Goal: Task Accomplishment & Management: Manage account settings

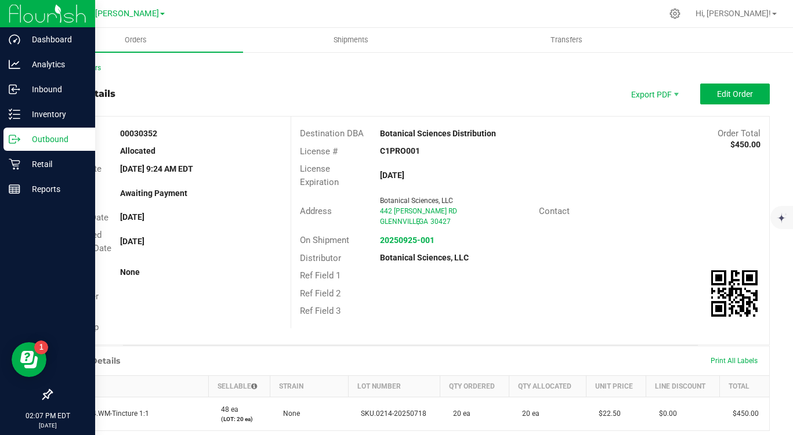
click at [39, 135] on p "Outbound" at bounding box center [55, 139] width 70 height 14
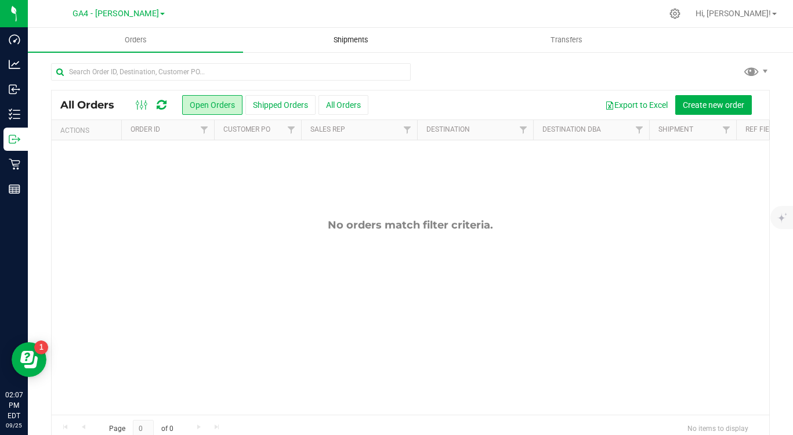
click at [356, 37] on span "Shipments" at bounding box center [351, 40] width 66 height 10
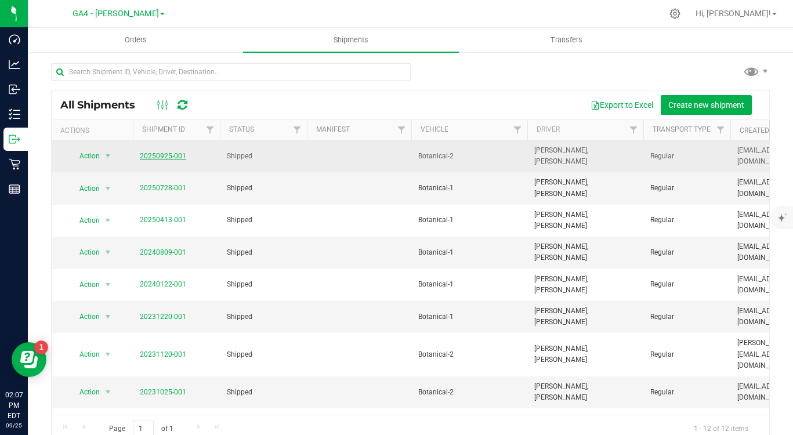
click at [172, 155] on link "20250925-001" at bounding box center [163, 156] width 46 height 8
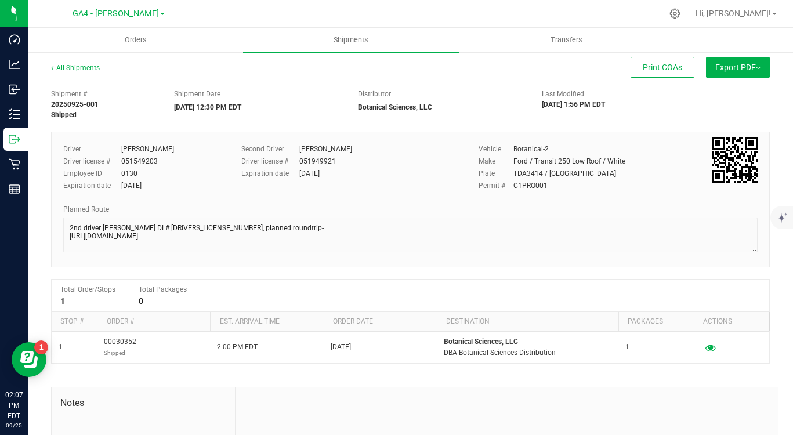
click at [112, 13] on span "GA4 - [PERSON_NAME]" at bounding box center [116, 14] width 86 height 10
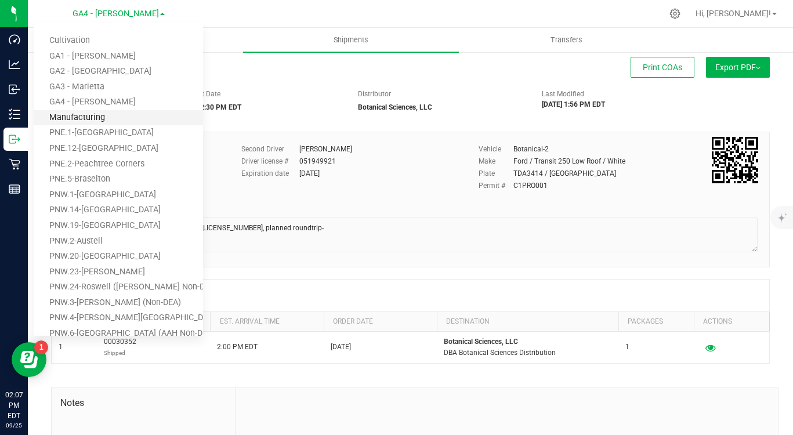
click at [89, 119] on link "Manufacturing" at bounding box center [118, 118] width 169 height 16
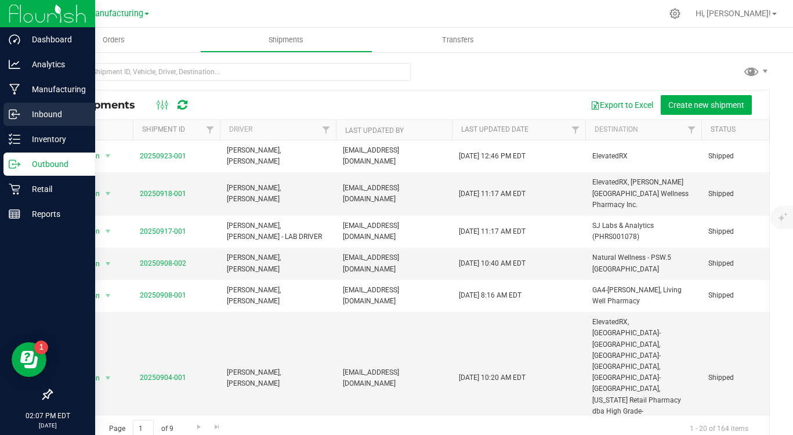
click at [41, 114] on p "Inbound" at bounding box center [55, 114] width 70 height 14
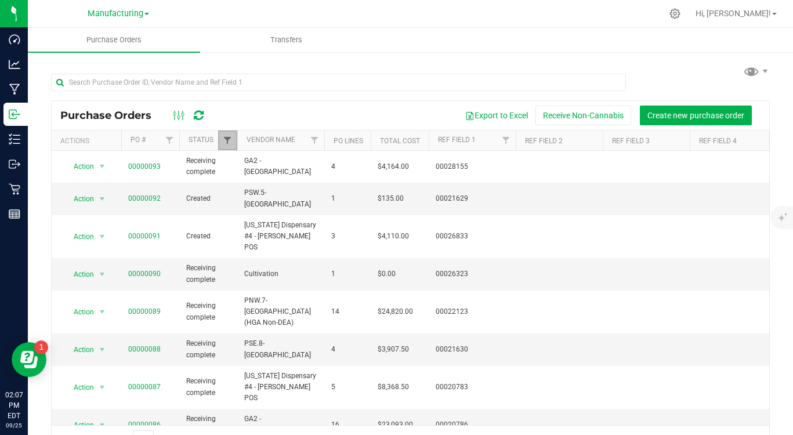
click at [231, 140] on span "Filter" at bounding box center [227, 140] width 9 height 9
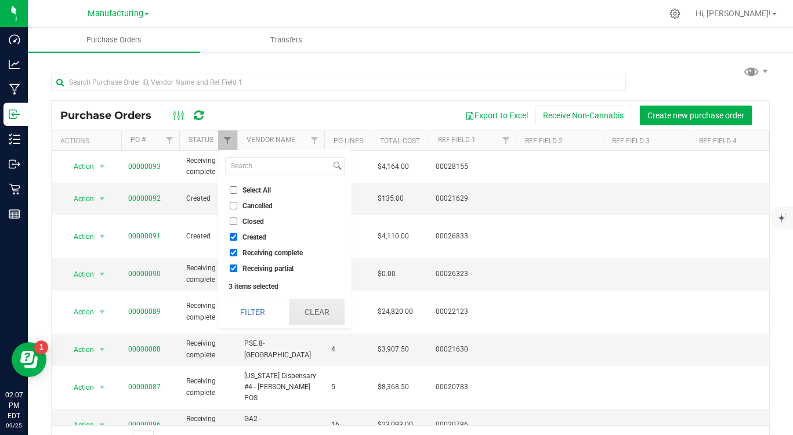
click at [315, 317] on button "Clear" at bounding box center [317, 312] width 56 height 26
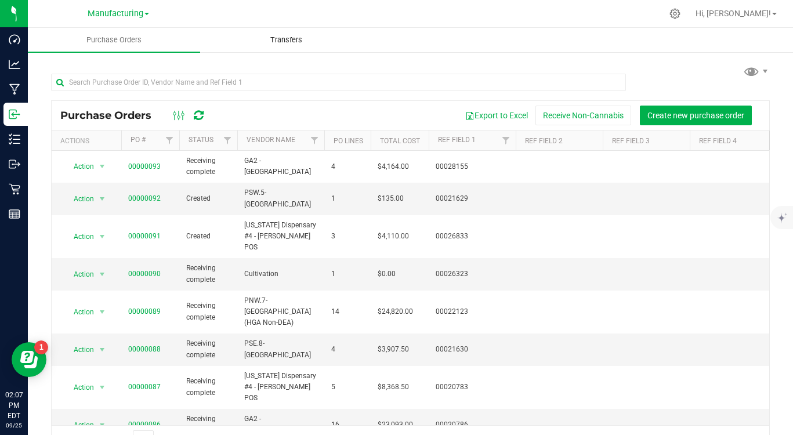
click at [284, 35] on span "Transfers" at bounding box center [286, 40] width 63 height 10
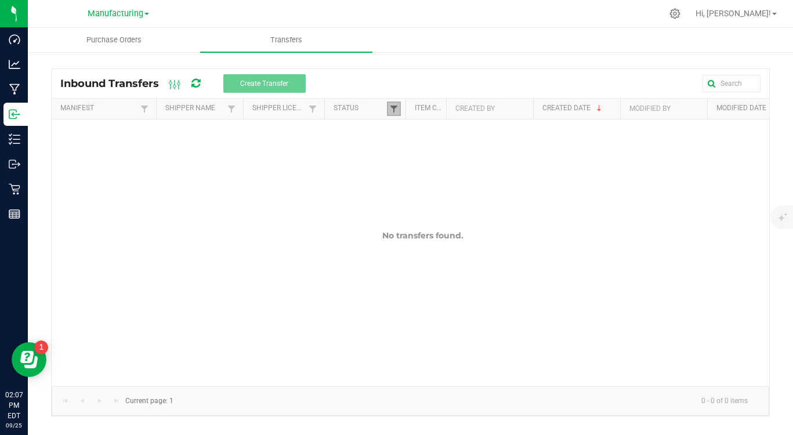
click at [393, 110] on span at bounding box center [393, 108] width 9 height 9
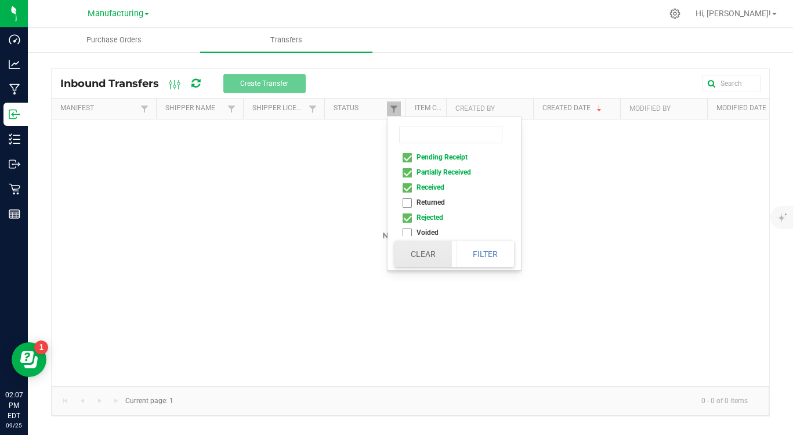
click at [428, 249] on button "Clear" at bounding box center [422, 254] width 57 height 26
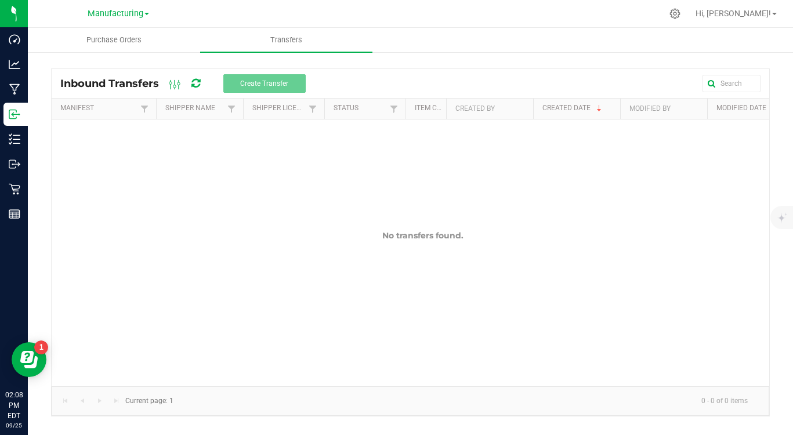
click at [407, 79] on div at bounding box center [537, 83] width 446 height 17
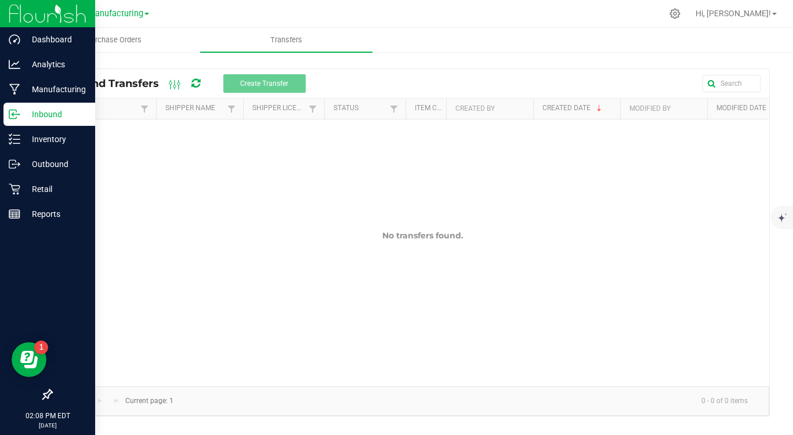
click at [41, 115] on p "Inbound" at bounding box center [55, 114] width 70 height 14
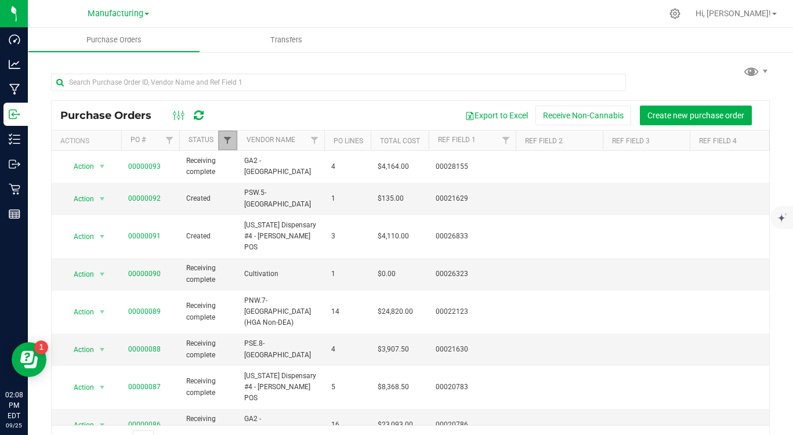
click at [225, 137] on span "Filter" at bounding box center [227, 140] width 9 height 9
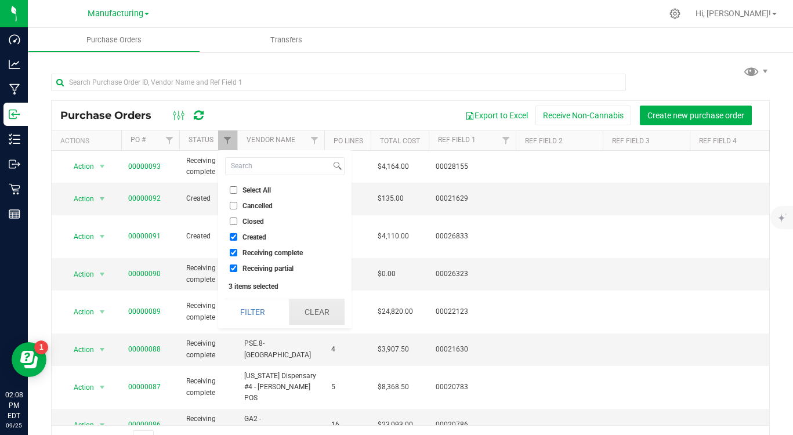
click at [310, 310] on button "Clear" at bounding box center [317, 312] width 56 height 26
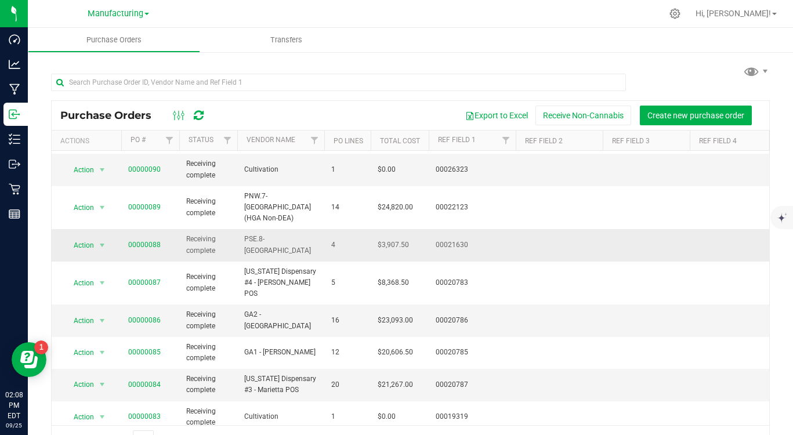
scroll to position [125, 0]
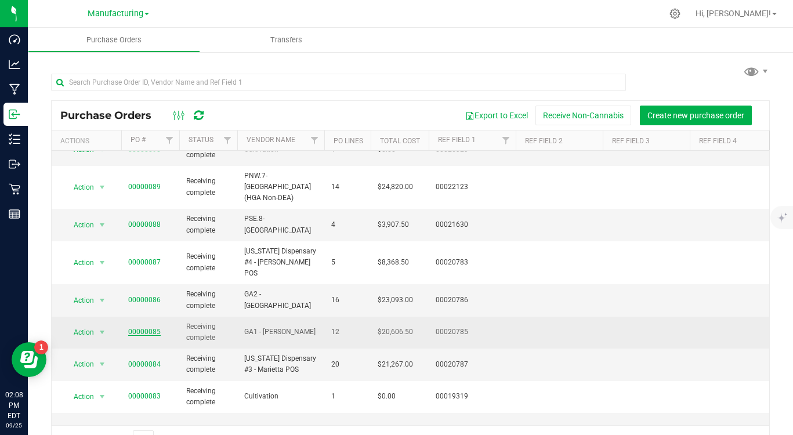
click at [147, 328] on link "00000085" at bounding box center [144, 332] width 32 height 8
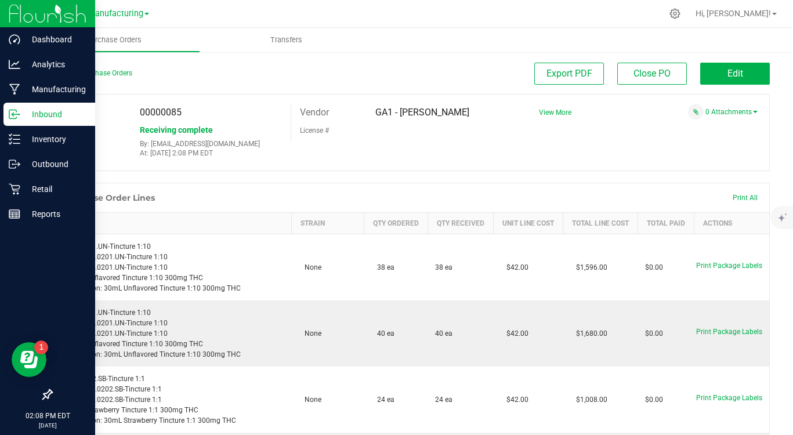
click at [37, 113] on p "Inbound" at bounding box center [55, 114] width 70 height 14
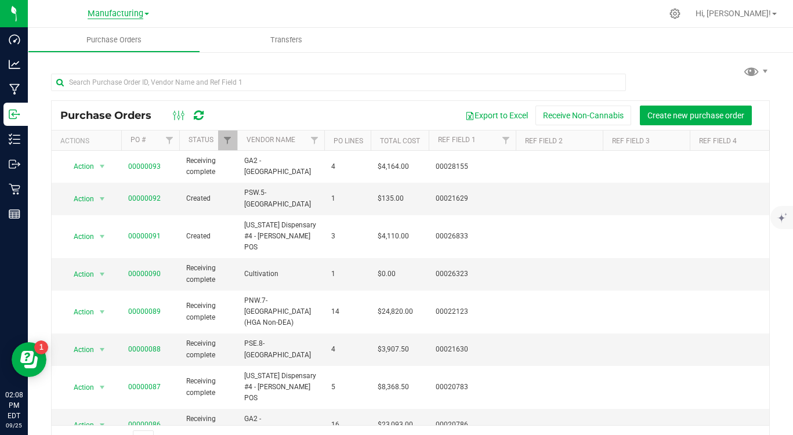
click at [116, 15] on span "Manufacturing" at bounding box center [116, 14] width 56 height 10
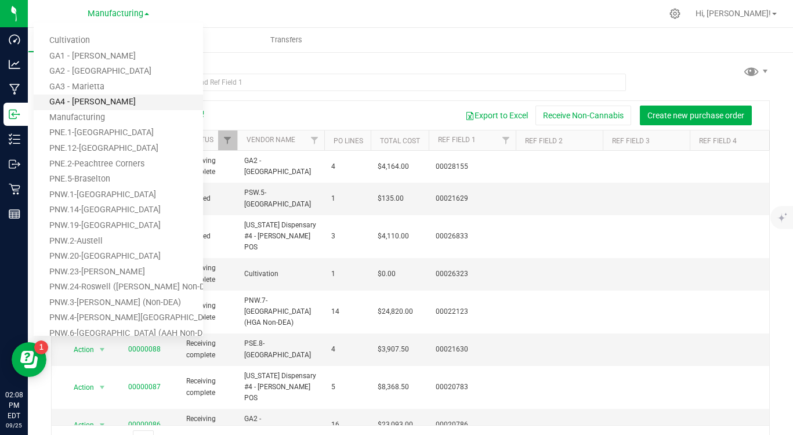
click at [81, 102] on link "GA4 - [PERSON_NAME]" at bounding box center [118, 103] width 169 height 16
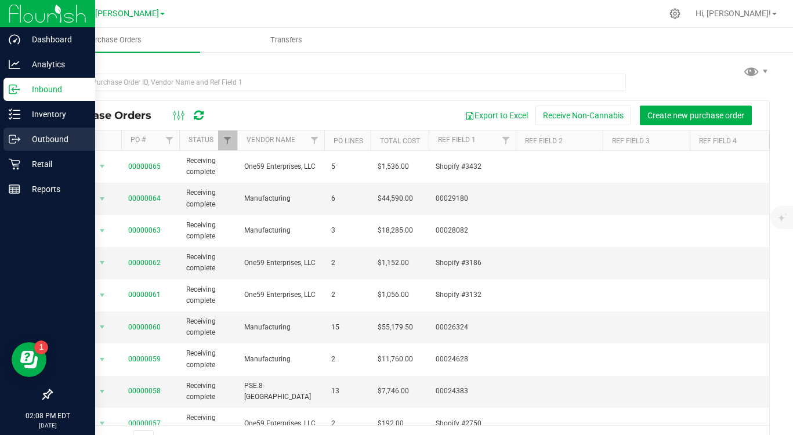
click at [57, 142] on p "Outbound" at bounding box center [55, 139] width 70 height 14
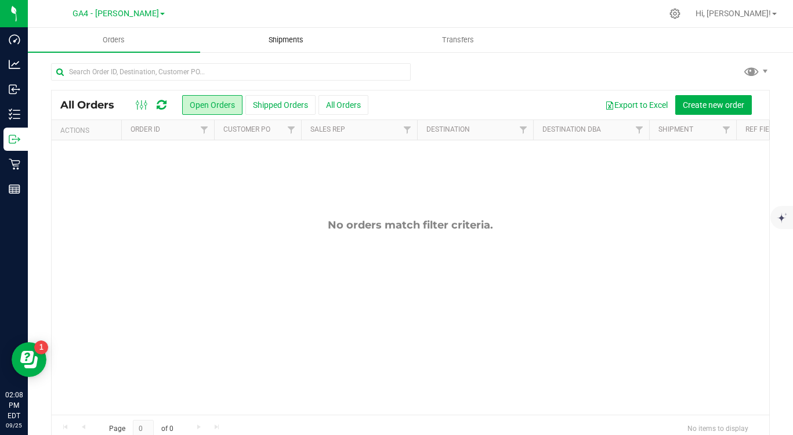
click at [282, 40] on span "Shipments" at bounding box center [286, 40] width 66 height 10
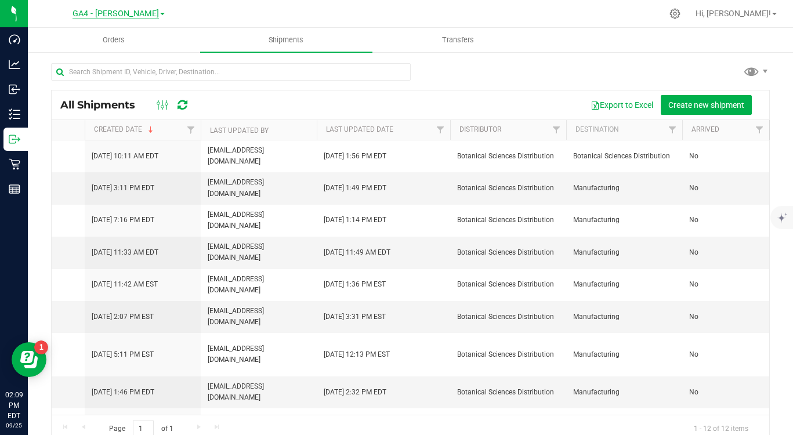
click at [118, 12] on span "GA4 - [PERSON_NAME]" at bounding box center [116, 14] width 86 height 10
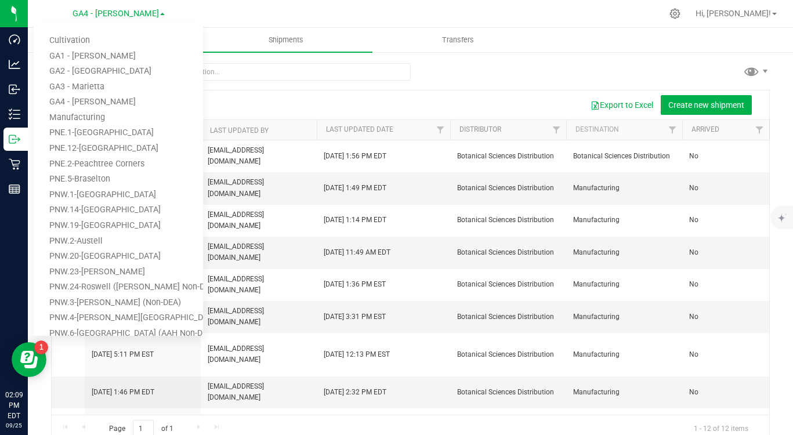
click at [294, 97] on div "Export to Excel Create new shipment" at bounding box center [480, 105] width 560 height 20
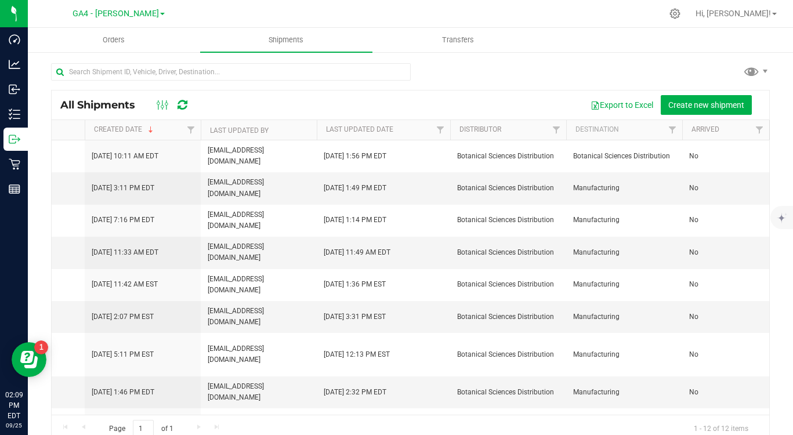
click at [492, 76] on div at bounding box center [410, 76] width 719 height 27
click at [122, 12] on span "GA4 - [PERSON_NAME]" at bounding box center [116, 14] width 86 height 10
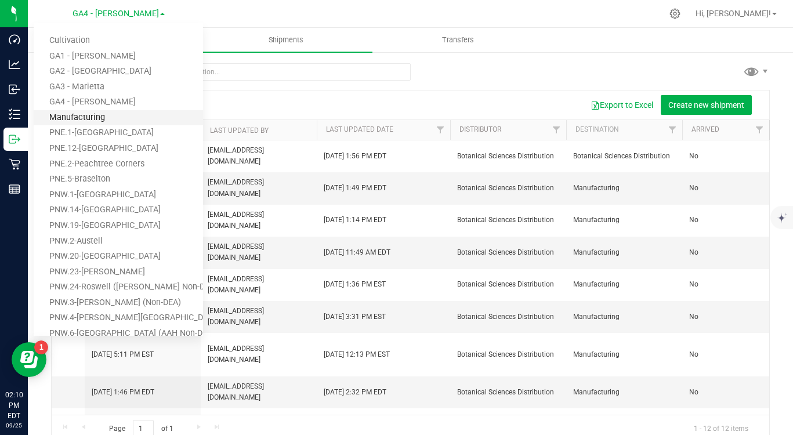
click at [84, 115] on link "Manufacturing" at bounding box center [118, 118] width 169 height 16
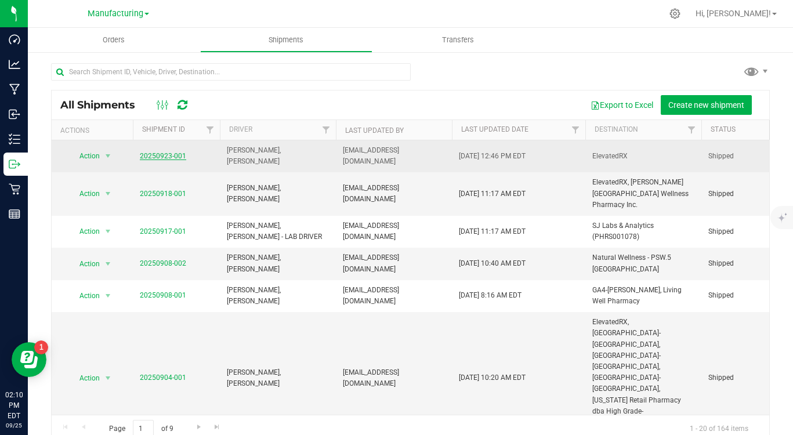
click at [164, 152] on link "20250923-001" at bounding box center [163, 156] width 46 height 8
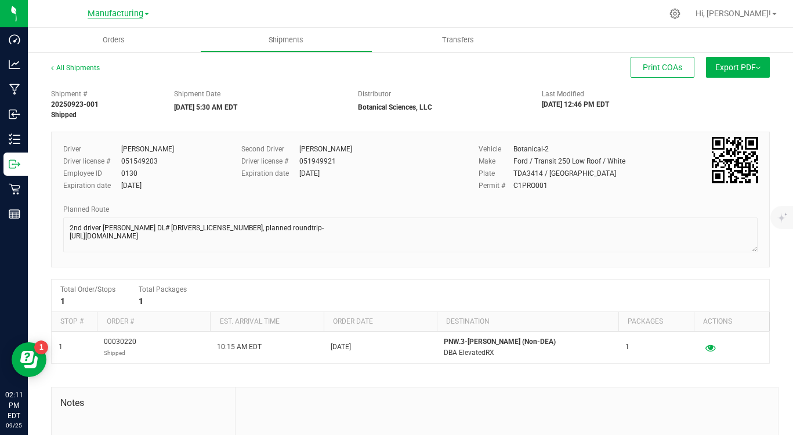
click at [117, 15] on span "Manufacturing" at bounding box center [116, 14] width 56 height 10
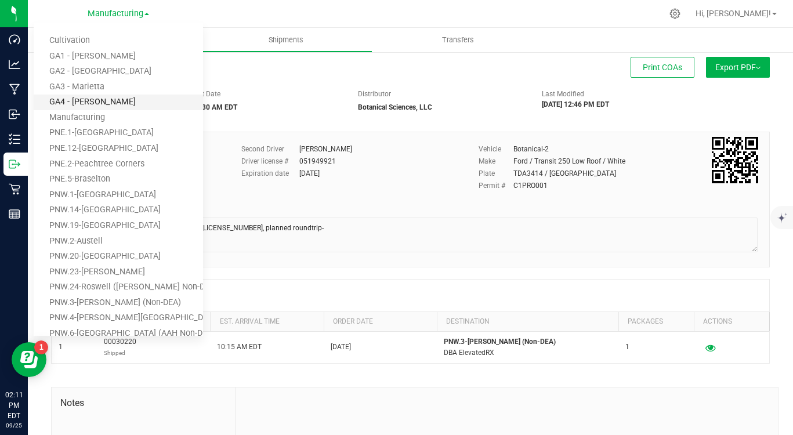
click at [86, 104] on link "GA4 - [PERSON_NAME]" at bounding box center [118, 103] width 169 height 16
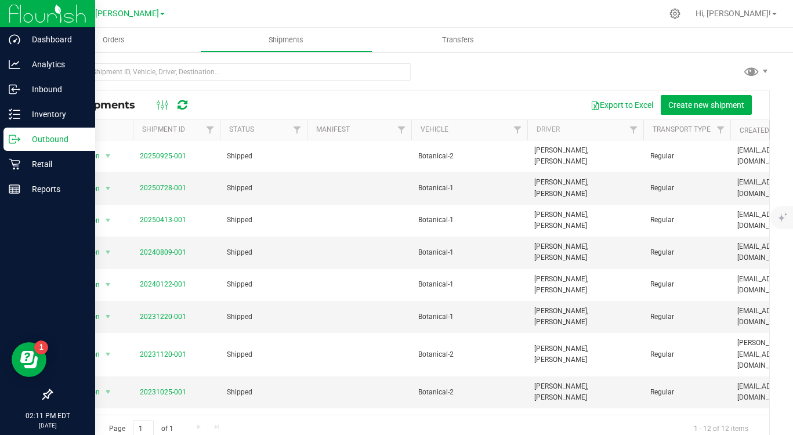
click at [45, 137] on p "Outbound" at bounding box center [55, 139] width 70 height 14
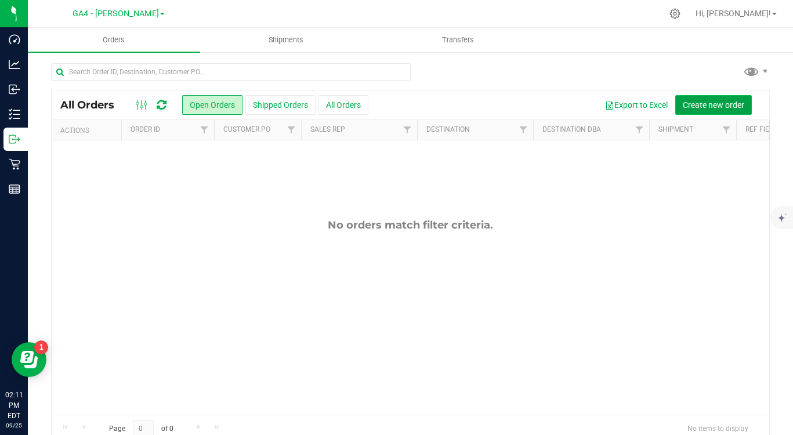
click at [699, 100] on span "Create new order" at bounding box center [713, 104] width 61 height 9
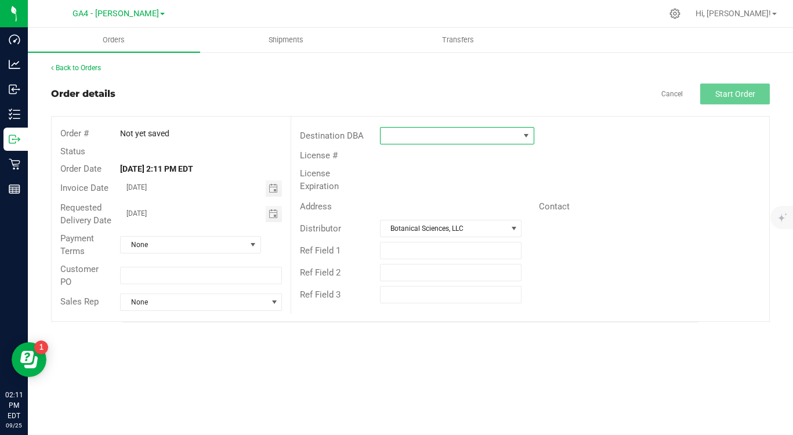
click at [521, 133] on span at bounding box center [525, 135] width 9 height 9
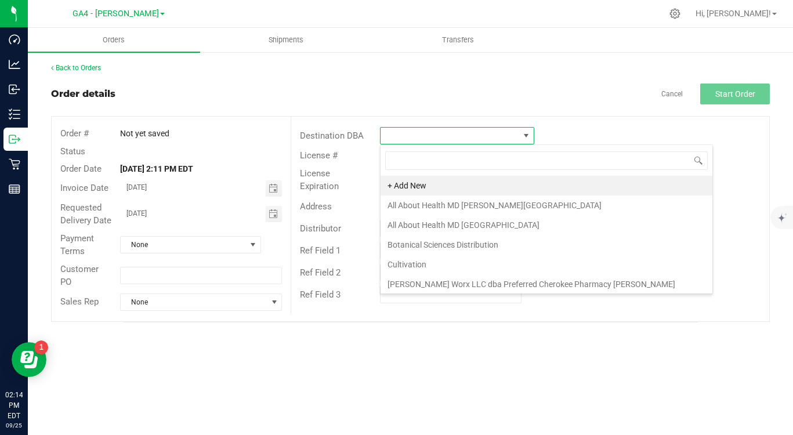
click at [381, 314] on div "Order # Not yet saved Status Order Date [DATE] 2:11 PM EDT Invoice Date [DATE] …" at bounding box center [411, 219] width 718 height 205
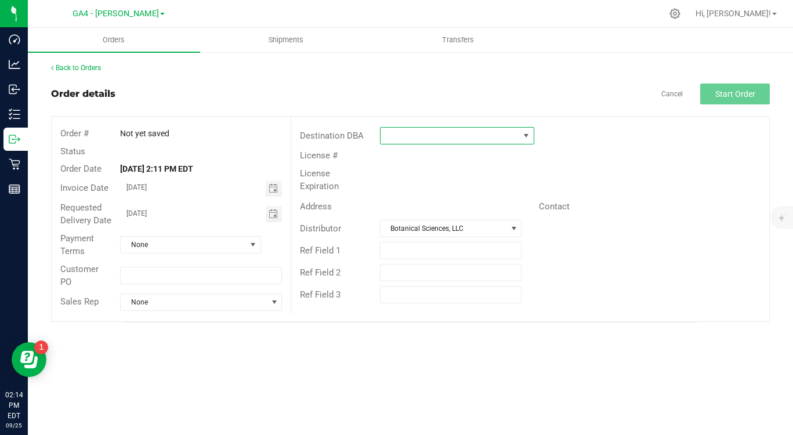
click at [434, 140] on span at bounding box center [450, 136] width 139 height 16
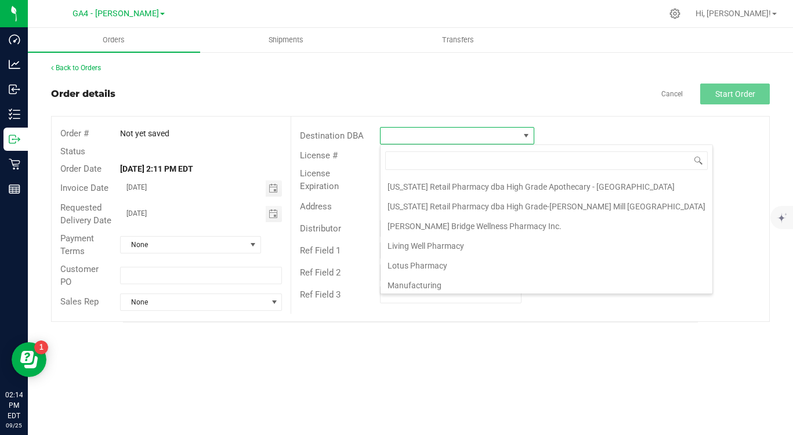
scroll to position [239, 0]
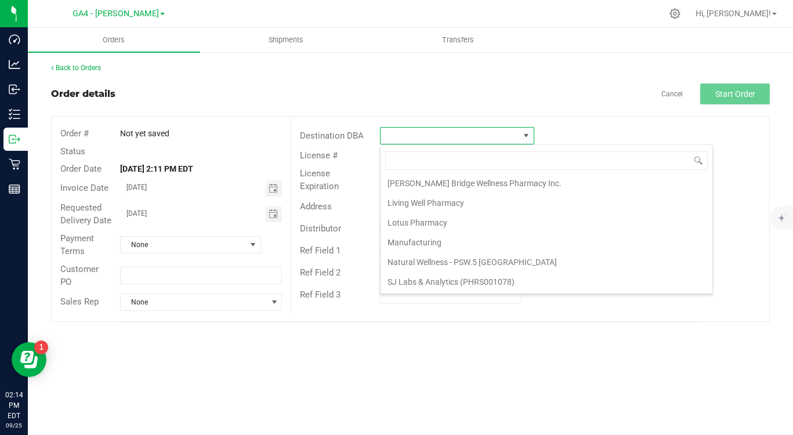
click at [355, 313] on div "Order # Not yet saved Status Order Date [DATE] 2:11 PM EDT Invoice Date [DATE] …" at bounding box center [411, 219] width 718 height 205
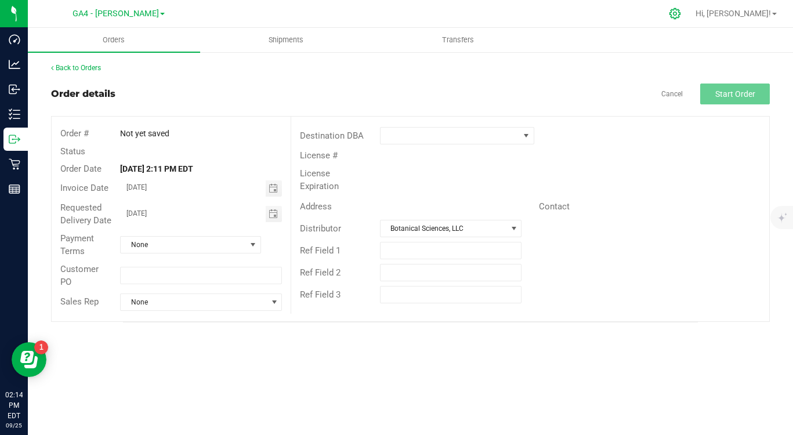
click at [681, 13] on icon at bounding box center [675, 14] width 12 height 12
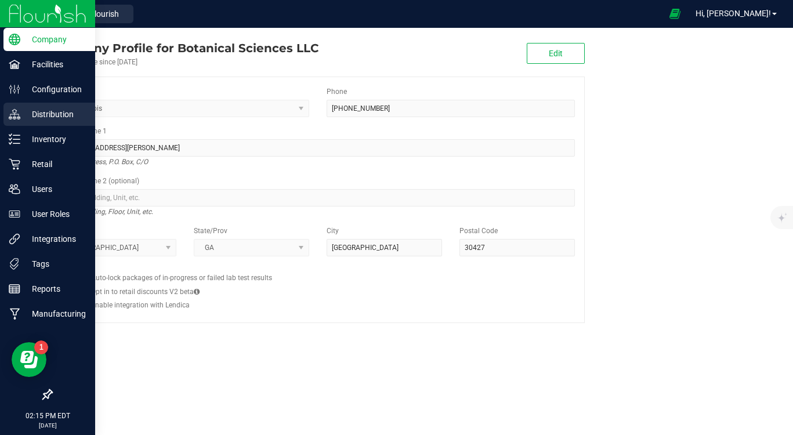
click at [53, 118] on p "Distribution" at bounding box center [55, 114] width 70 height 14
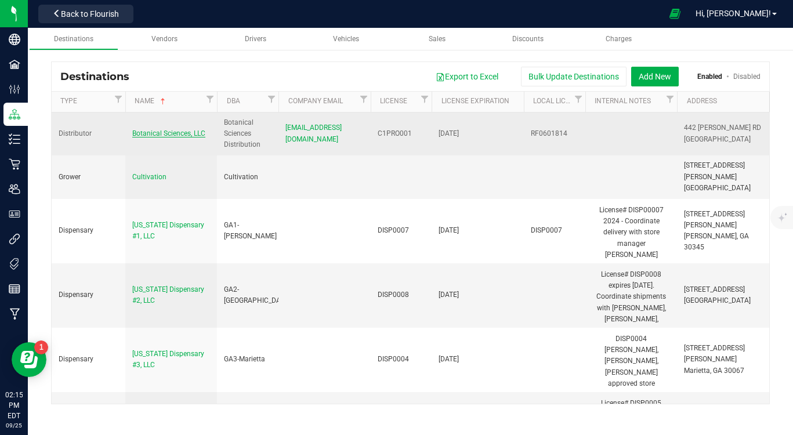
click at [166, 133] on span "Botanical Sciences, LLC" at bounding box center [168, 133] width 73 height 8
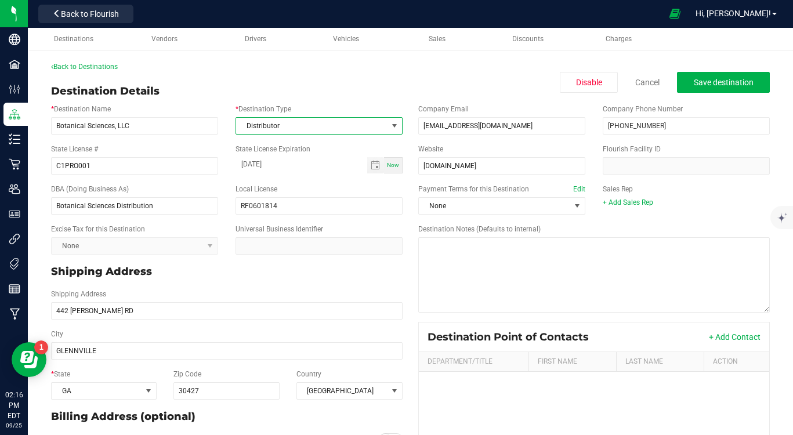
click at [392, 124] on span at bounding box center [394, 125] width 9 height 9
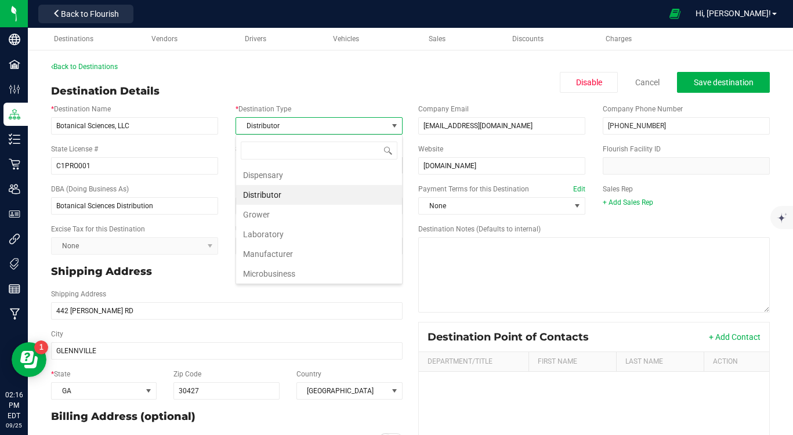
scroll to position [17, 167]
click at [302, 252] on li "Manufacturer" at bounding box center [319, 254] width 166 height 20
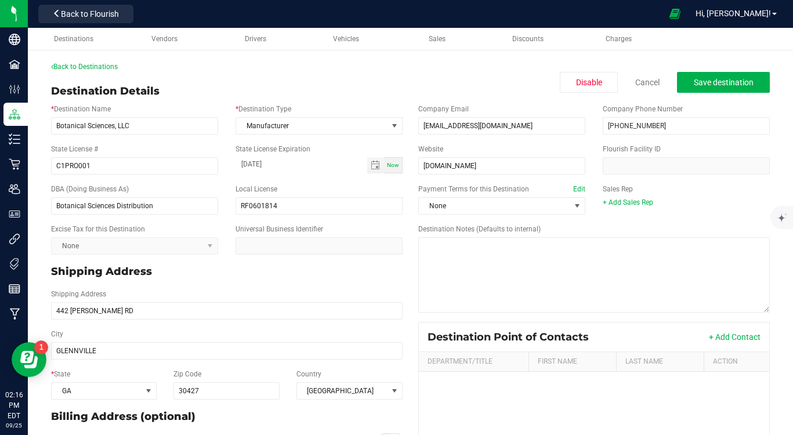
click at [354, 78] on div "Back to Destinations Destination Details Disable Cancel Save destination * Dest…" at bounding box center [410, 306] width 719 height 490
click at [303, 128] on span "Manufacturer" at bounding box center [311, 126] width 151 height 16
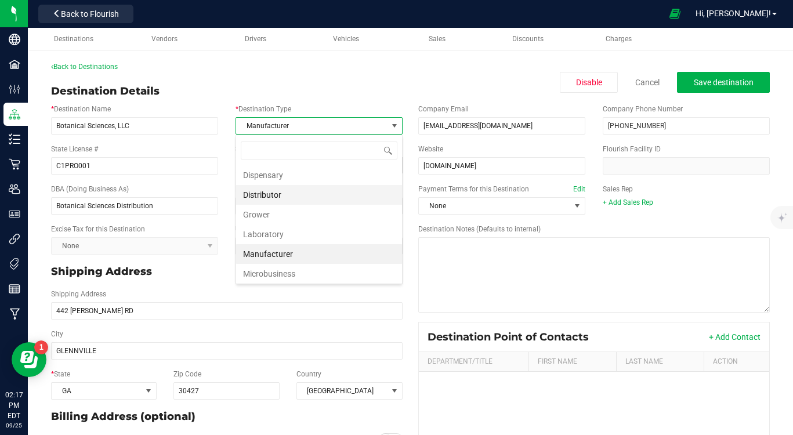
click at [296, 200] on li "Distributor" at bounding box center [319, 195] width 166 height 20
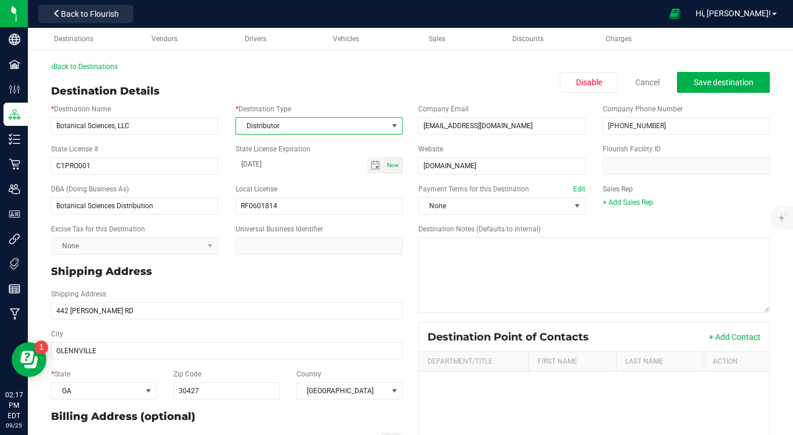
click at [338, 85] on div "Destination Details Disable Cancel Save destination" at bounding box center [410, 92] width 719 height 16
click at [644, 85] on link "Cancel" at bounding box center [647, 83] width 24 height 12
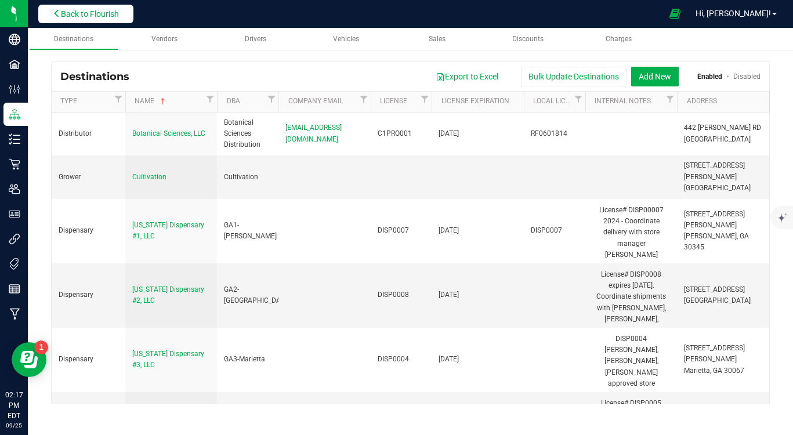
click at [84, 8] on button "Back to Flourish" at bounding box center [85, 14] width 95 height 19
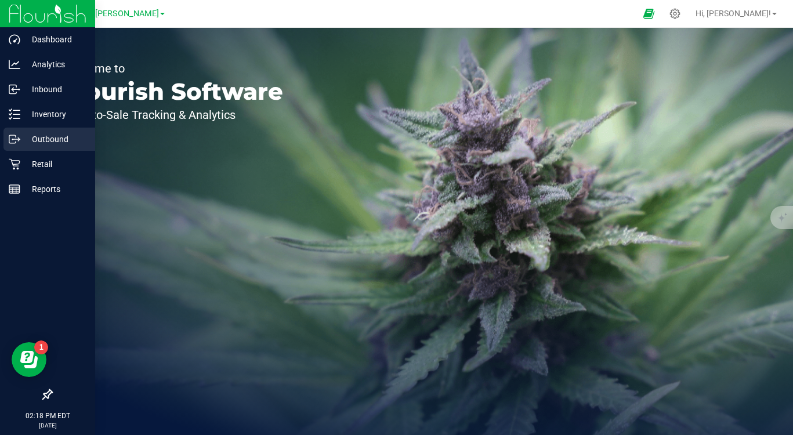
click at [49, 143] on p "Outbound" at bounding box center [55, 139] width 70 height 14
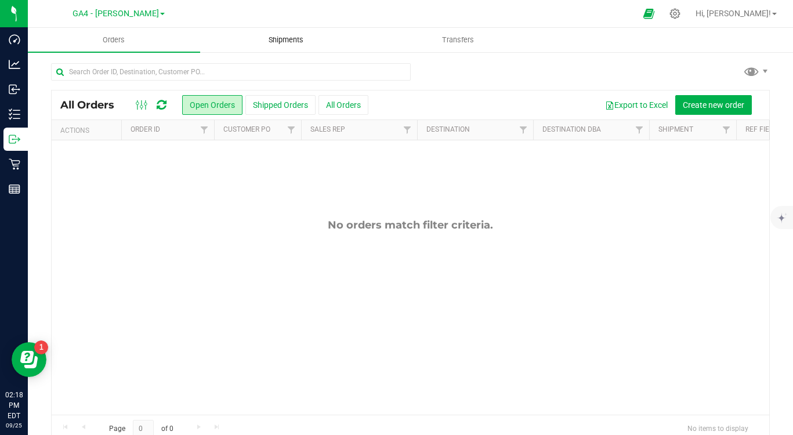
click at [285, 39] on span "Shipments" at bounding box center [286, 40] width 66 height 10
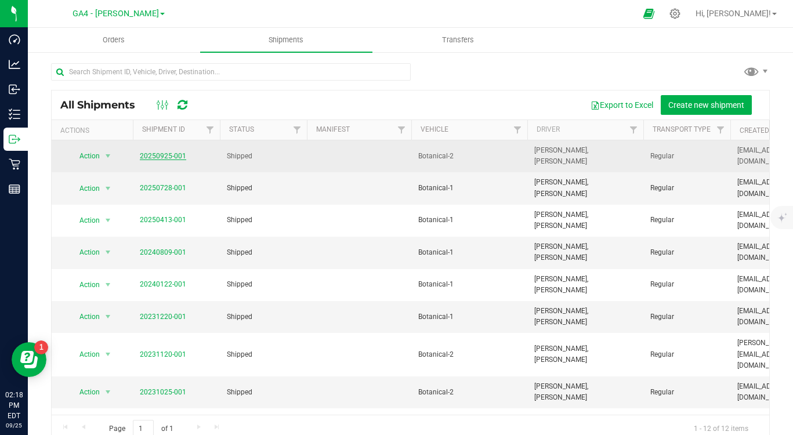
click at [154, 152] on link "20250925-001" at bounding box center [163, 156] width 46 height 8
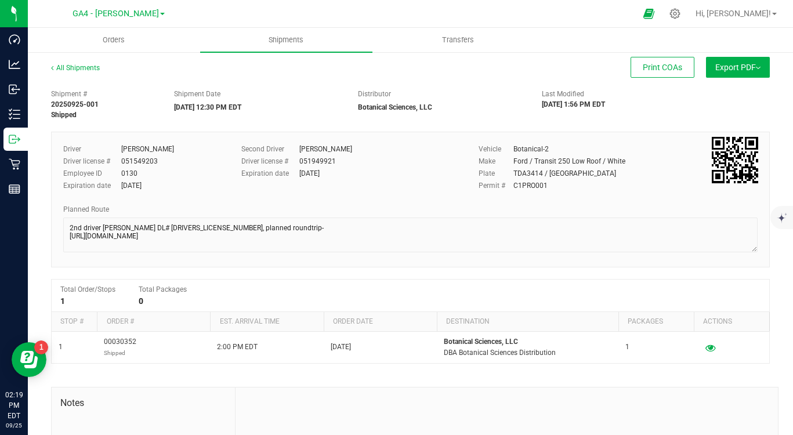
drag, startPoint x: 356, startPoint y: 107, endPoint x: 451, endPoint y: 111, distance: 95.2
click at [451, 111] on div "Distributor Botanical Sciences, LLC" at bounding box center [441, 101] width 184 height 24
click at [432, 121] on div "Shipment # 20250925-001 Shipped Shipment Date [DATE] 12:30 PM EDT Distributor B…" at bounding box center [410, 314] width 719 height 460
click at [117, 15] on span "GA4 - [PERSON_NAME]" at bounding box center [116, 14] width 86 height 10
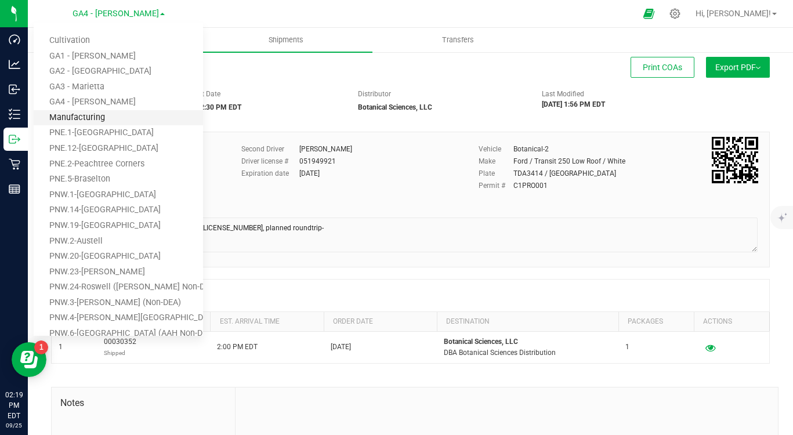
click at [86, 115] on link "Manufacturing" at bounding box center [118, 118] width 169 height 16
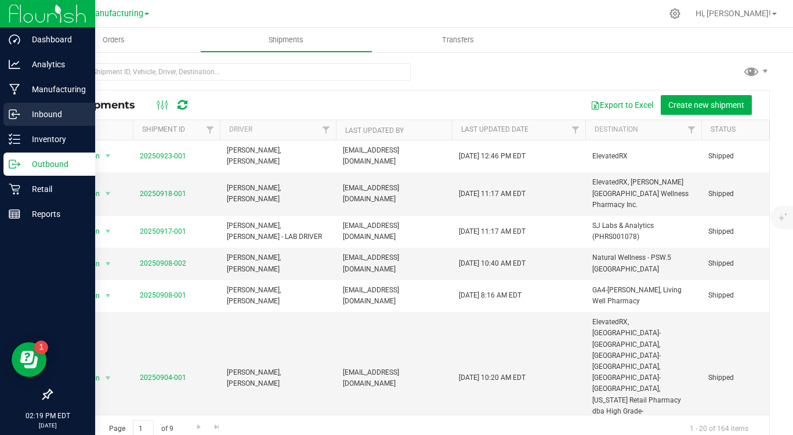
click at [50, 111] on p "Inbound" at bounding box center [55, 114] width 70 height 14
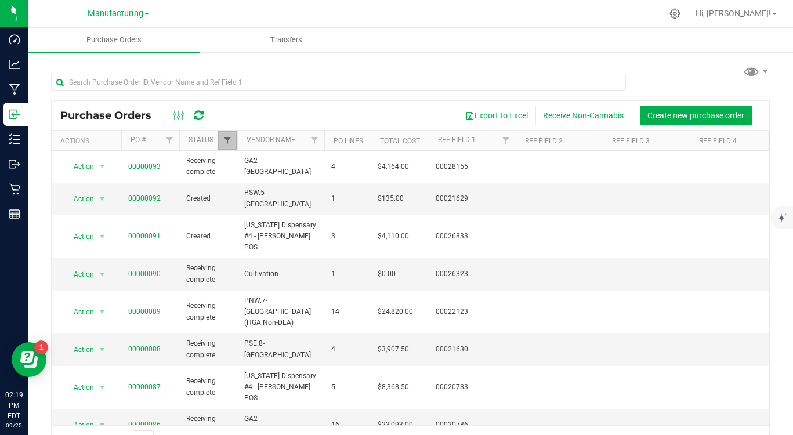
click at [227, 140] on span "Filter" at bounding box center [227, 140] width 9 height 9
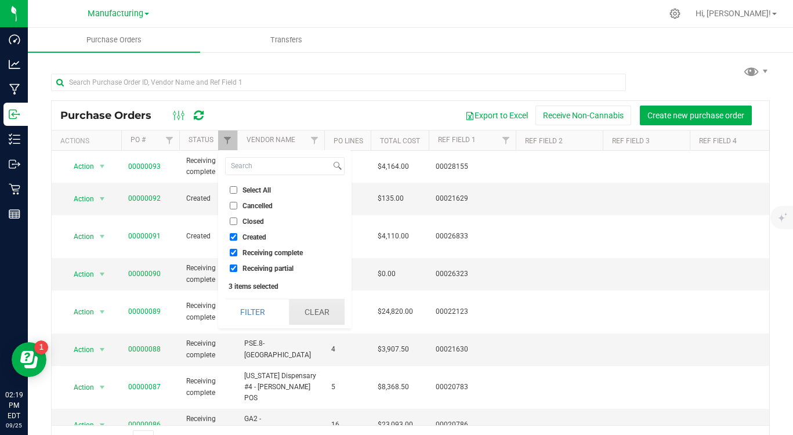
click at [313, 313] on button "Clear" at bounding box center [317, 312] width 56 height 26
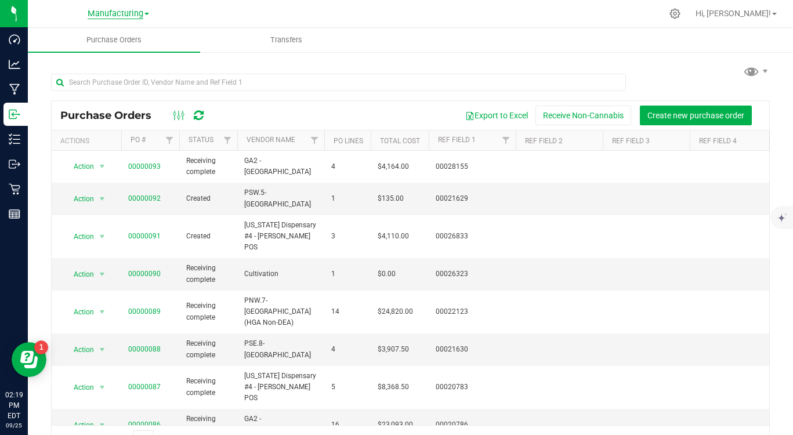
click at [103, 12] on span "Manufacturing" at bounding box center [116, 14] width 56 height 10
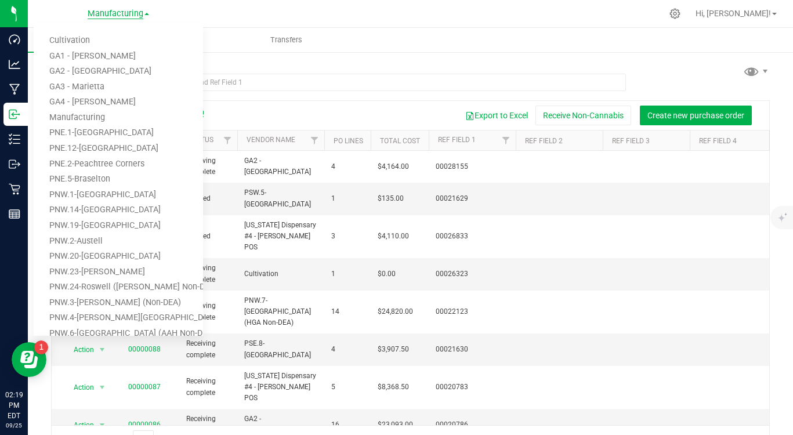
click at [115, 13] on span "Manufacturing" at bounding box center [116, 14] width 56 height 10
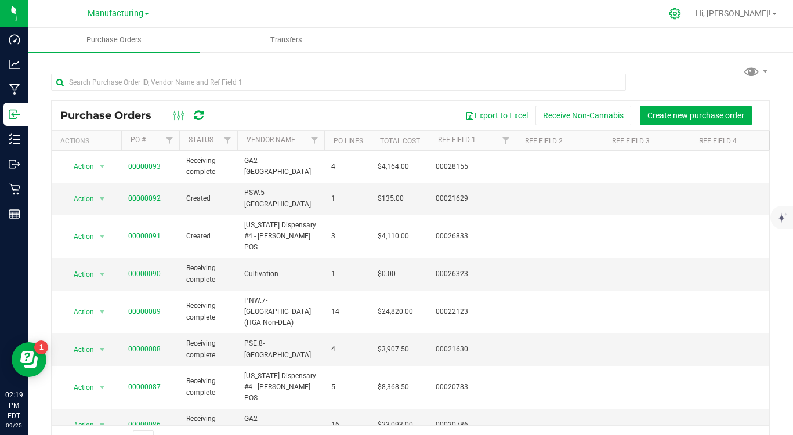
click at [680, 14] on icon at bounding box center [674, 13] width 11 height 11
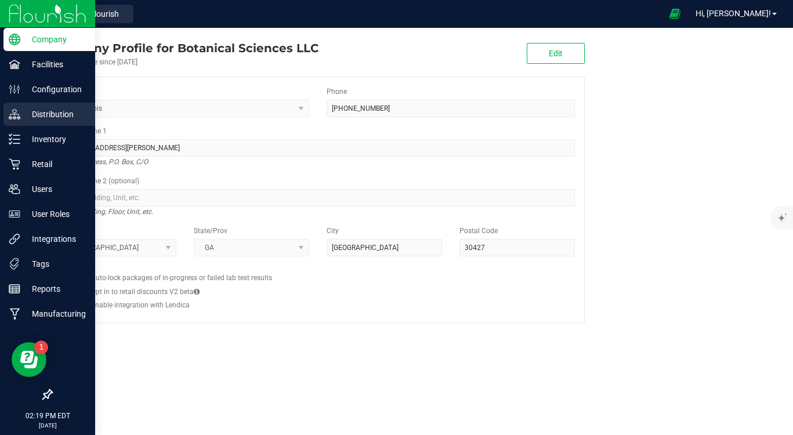
click at [48, 109] on p "Distribution" at bounding box center [55, 114] width 70 height 14
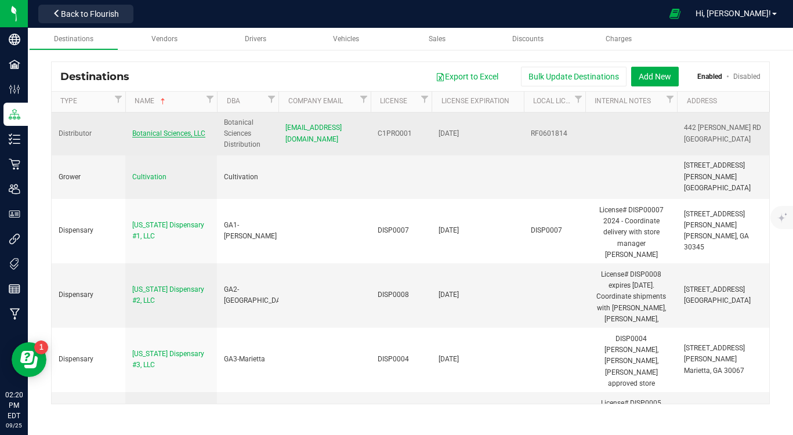
click at [164, 135] on span "Botanical Sciences, LLC" at bounding box center [168, 133] width 73 height 8
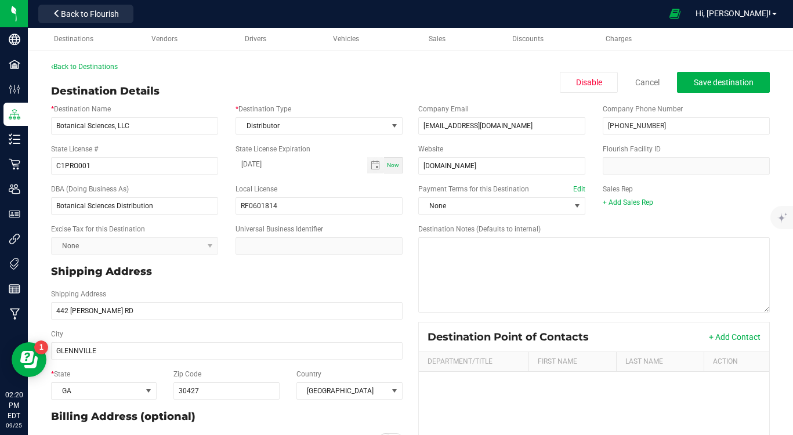
click at [217, 82] on div "Back to Destinations Destination Details Disable Cancel Save destination * Dest…" at bounding box center [410, 306] width 719 height 490
click at [321, 121] on span "Distributor" at bounding box center [311, 126] width 151 height 16
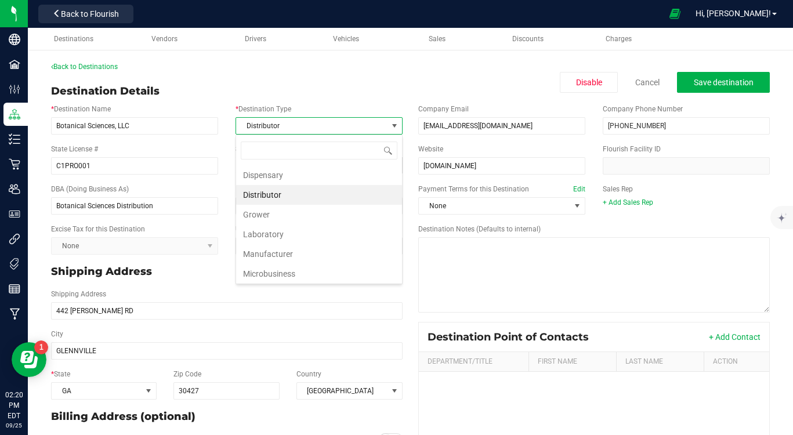
scroll to position [17, 167]
click at [324, 75] on div "Back to Destinations Destination Details Disable Cancel Save destination * Dest…" at bounding box center [410, 306] width 719 height 490
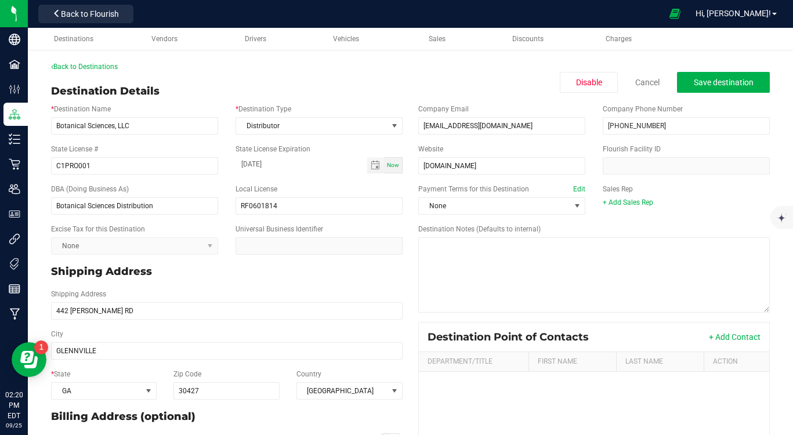
click at [324, 75] on div "Back to Destinations Destination Details Disable Cancel Save destination * Dest…" at bounding box center [410, 306] width 719 height 490
click at [102, 63] on link "Back to Destinations" at bounding box center [84, 67] width 67 height 8
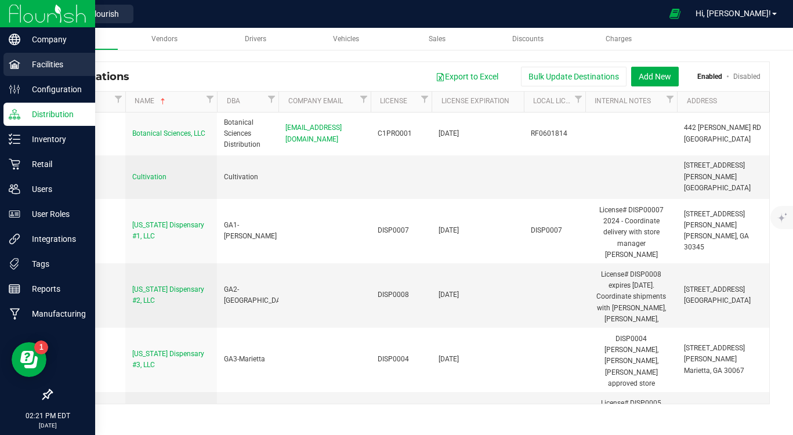
click at [42, 63] on p "Facilities" at bounding box center [55, 64] width 70 height 14
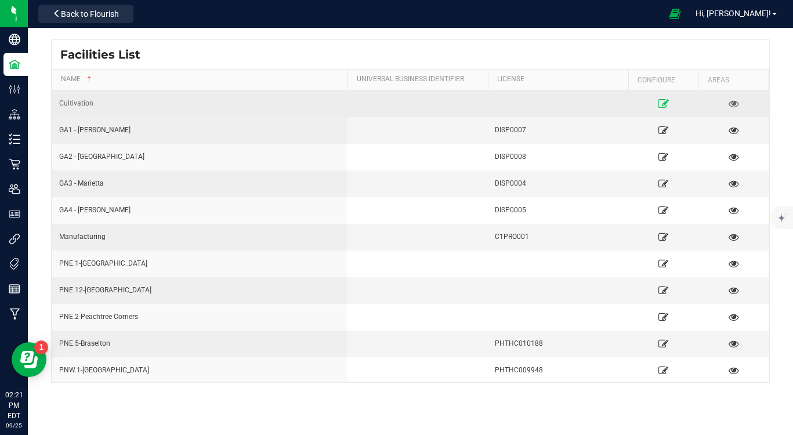
click at [669, 102] on link at bounding box center [663, 103] width 62 height 19
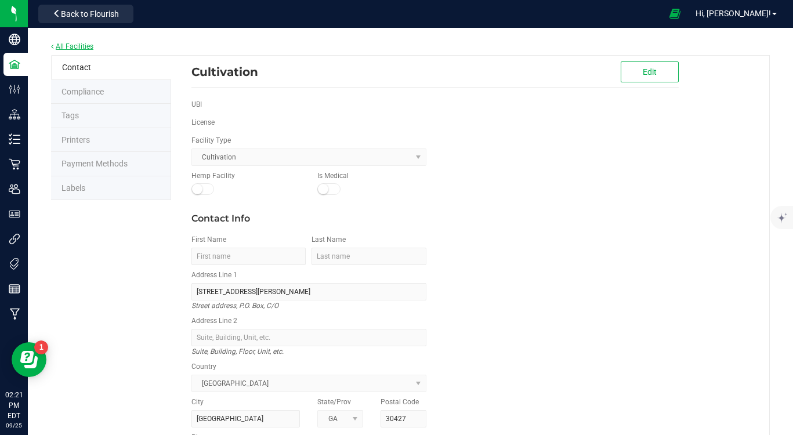
click at [67, 44] on link "All Facilities" at bounding box center [72, 46] width 42 height 8
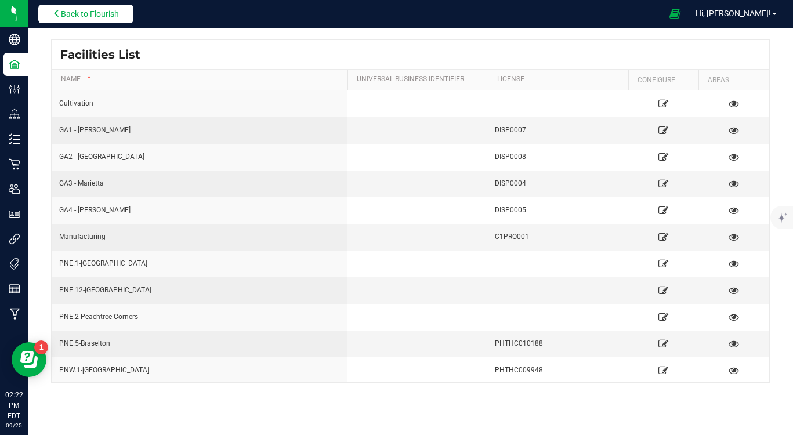
click at [78, 14] on span "Back to Flourish" at bounding box center [90, 13] width 58 height 9
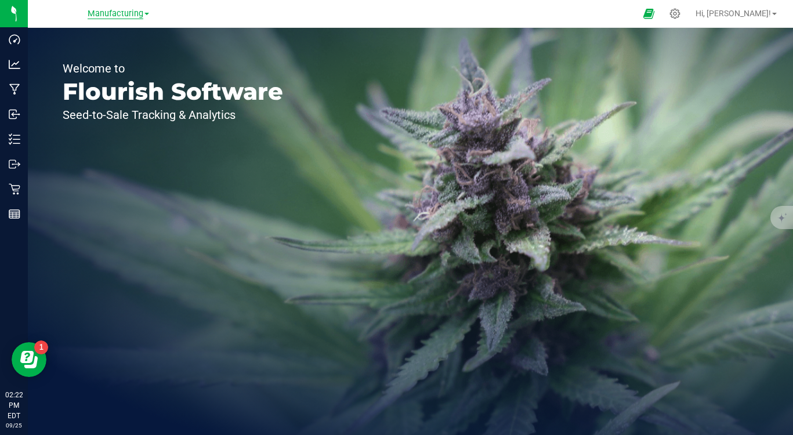
click at [106, 17] on span "Manufacturing" at bounding box center [116, 14] width 56 height 10
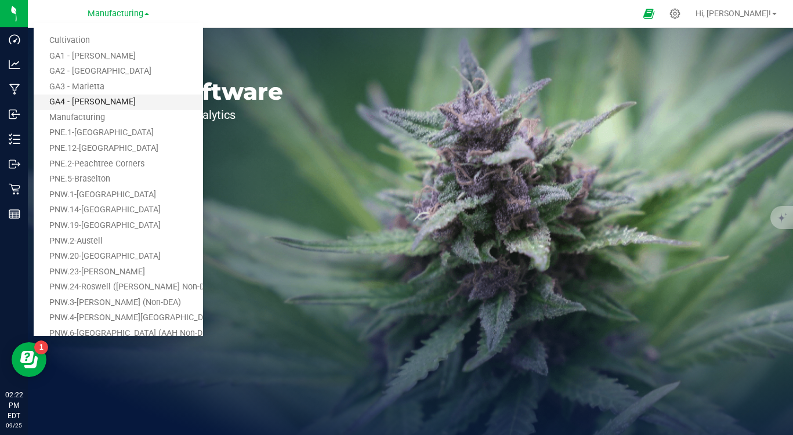
click at [88, 96] on link "GA4 - [PERSON_NAME]" at bounding box center [118, 103] width 169 height 16
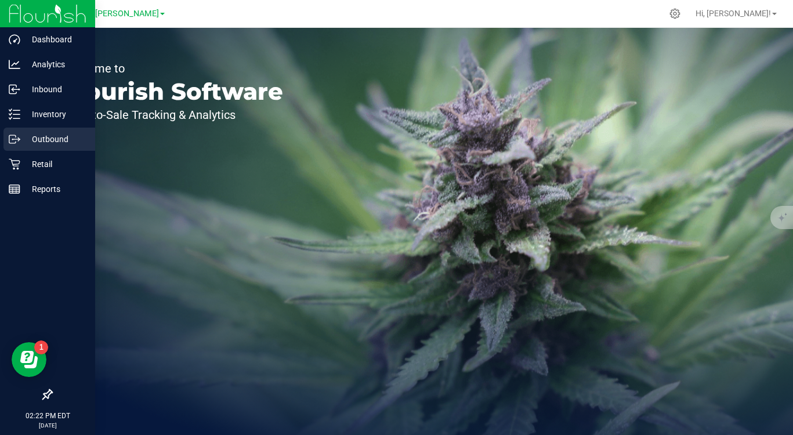
click at [46, 137] on p "Outbound" at bounding box center [55, 139] width 70 height 14
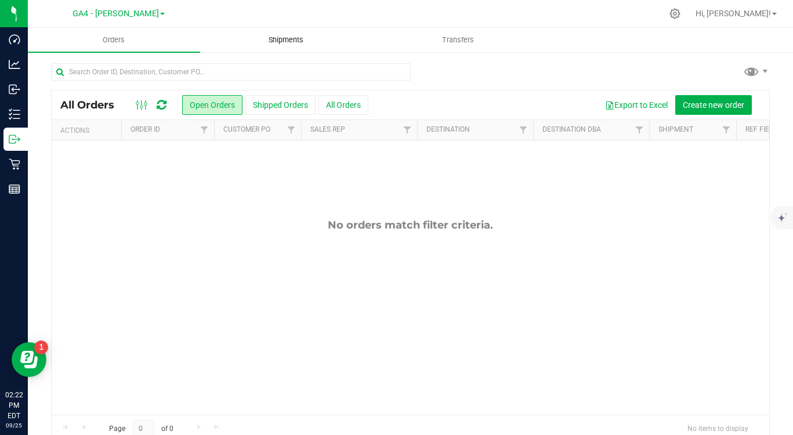
click at [283, 35] on span "Shipments" at bounding box center [286, 40] width 66 height 10
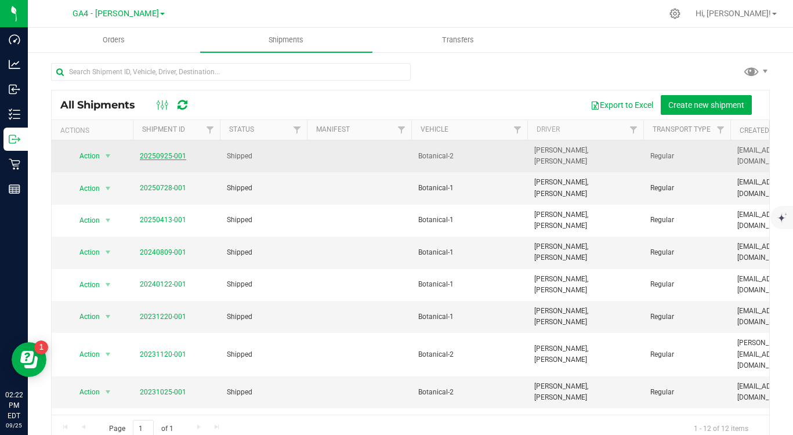
click at [173, 152] on link "20250925-001" at bounding box center [163, 156] width 46 height 8
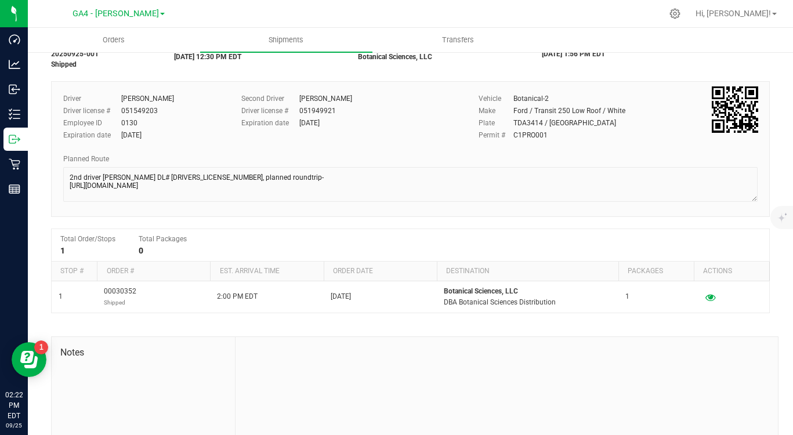
scroll to position [66, 0]
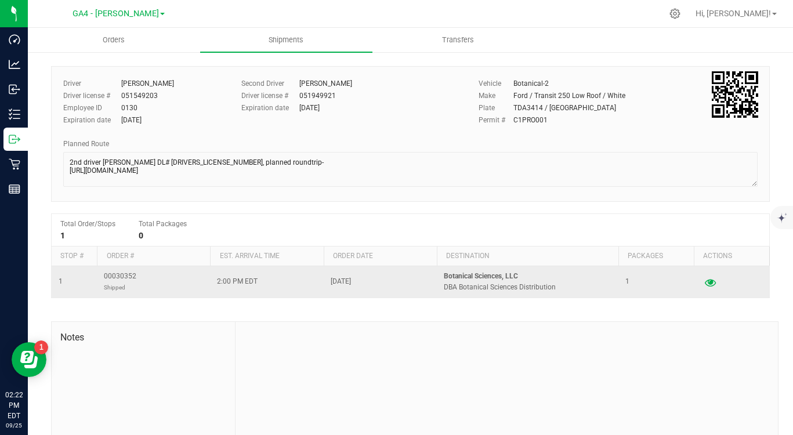
click at [710, 280] on icon "button" at bounding box center [710, 282] width 11 height 8
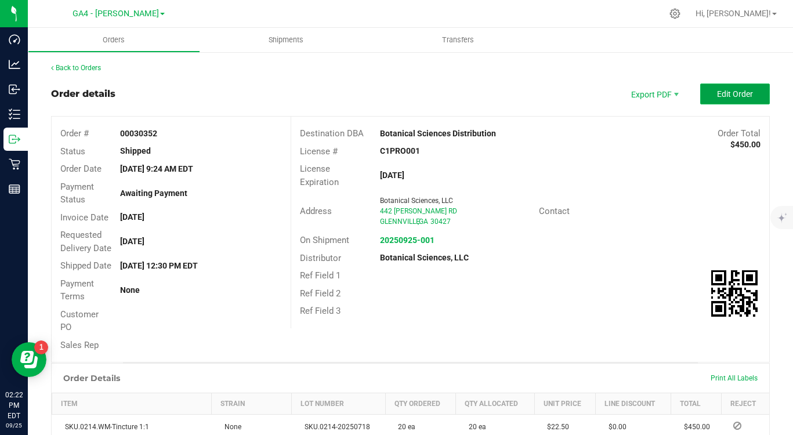
click at [751, 94] on span "Edit Order" at bounding box center [735, 93] width 36 height 9
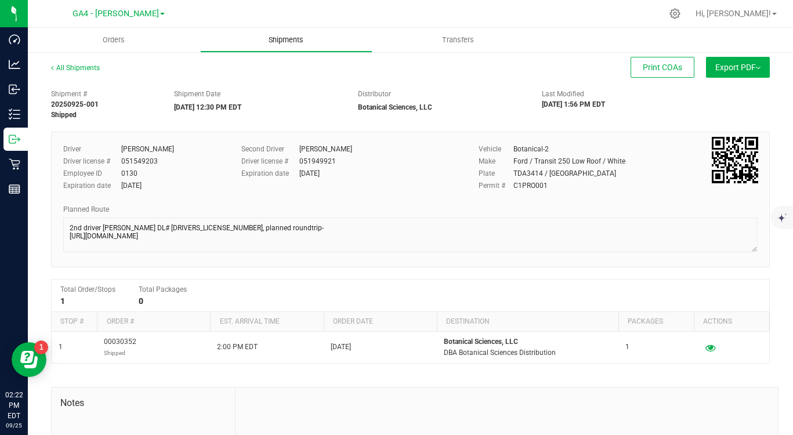
click at [284, 35] on span "Shipments" at bounding box center [286, 40] width 66 height 10
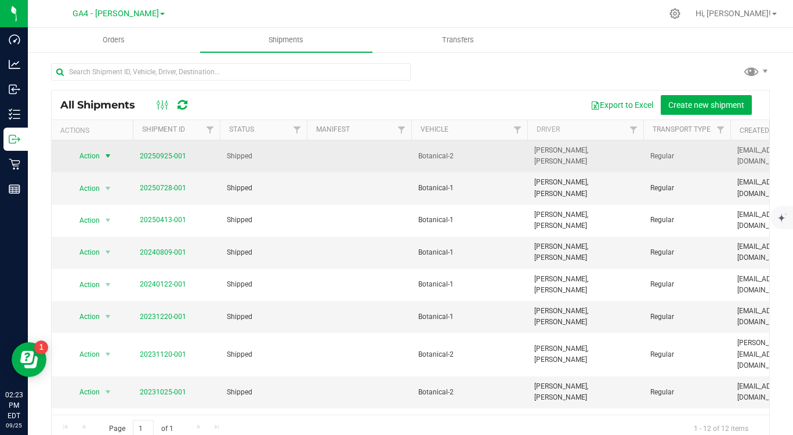
click at [104, 151] on span "select" at bounding box center [107, 155] width 9 height 9
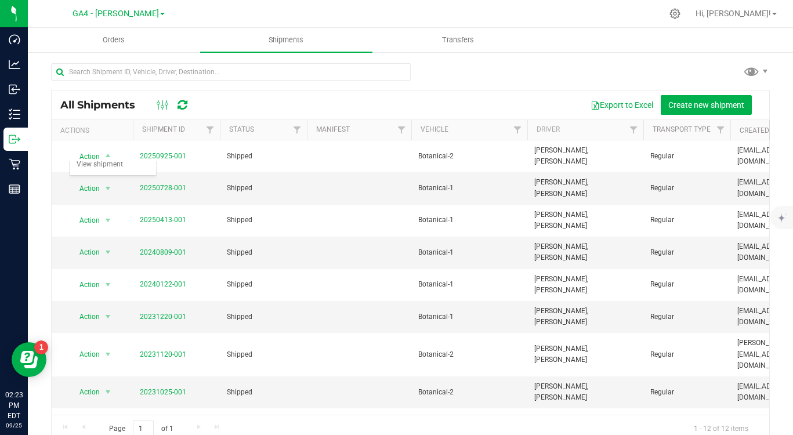
click at [374, 89] on div at bounding box center [231, 76] width 360 height 27
click at [698, 100] on span "Create new shipment" at bounding box center [706, 104] width 76 height 9
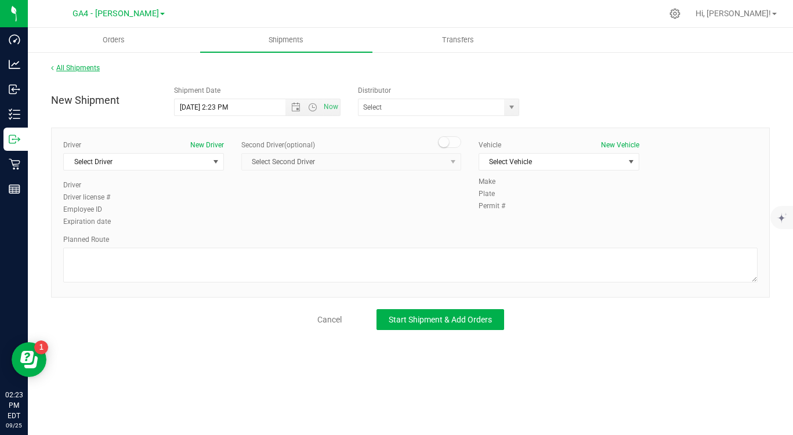
click at [86, 68] on link "All Shipments" at bounding box center [75, 68] width 49 height 8
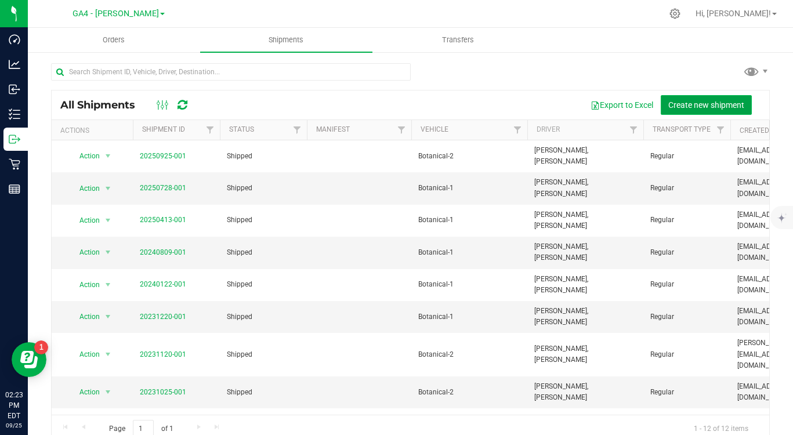
click at [701, 102] on span "Create new shipment" at bounding box center [706, 104] width 76 height 9
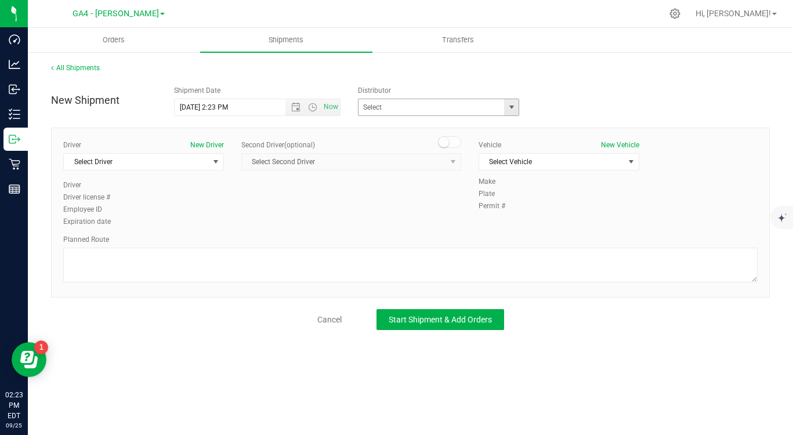
click at [516, 109] on span "select" at bounding box center [511, 107] width 9 height 9
click at [578, 97] on div "New Shipment Shipment Date [DATE] 2:23 PM Now Distributor Botanical Sciences, L…" at bounding box center [410, 98] width 736 height 36
click at [110, 39] on span "Orders" at bounding box center [113, 40] width 53 height 10
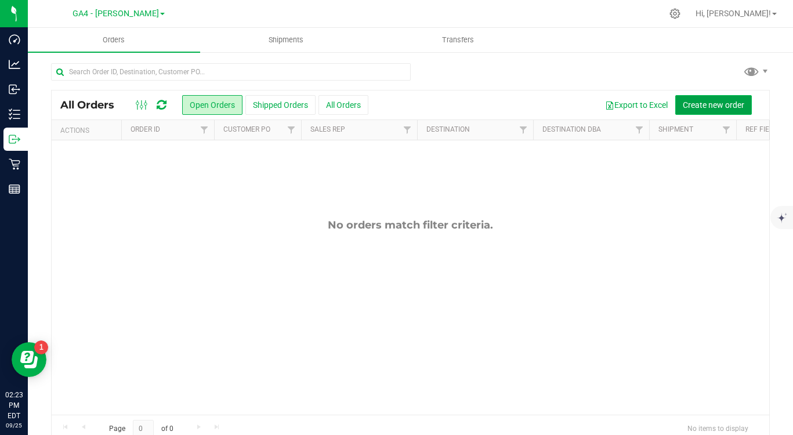
click at [709, 98] on button "Create new order" at bounding box center [713, 105] width 77 height 20
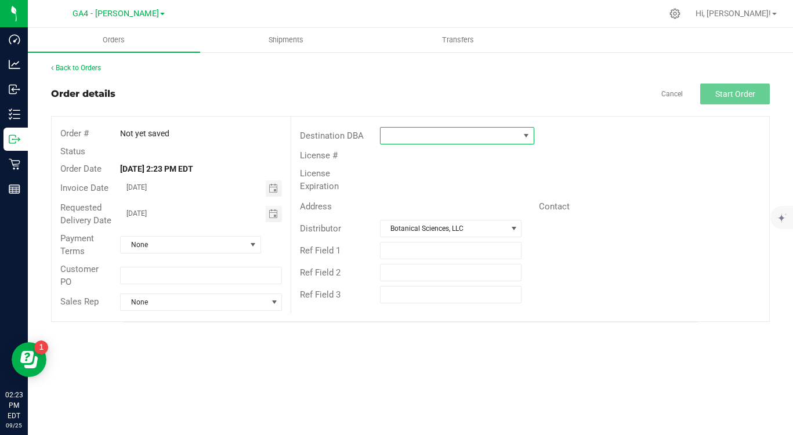
click at [524, 136] on span at bounding box center [525, 135] width 9 height 9
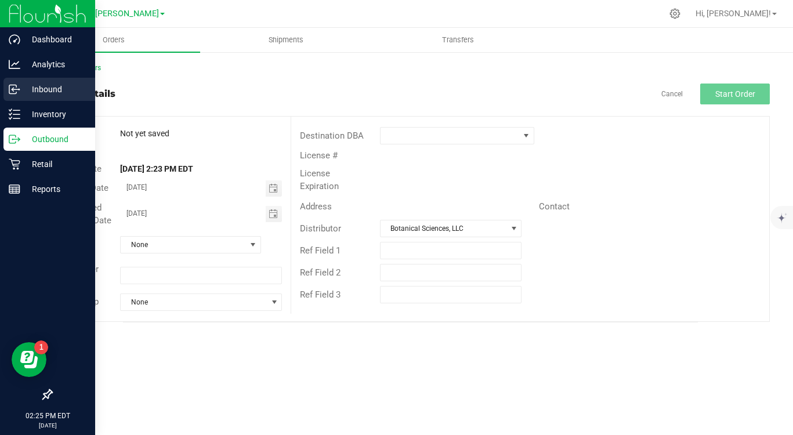
click at [44, 90] on p "Inbound" at bounding box center [55, 89] width 70 height 14
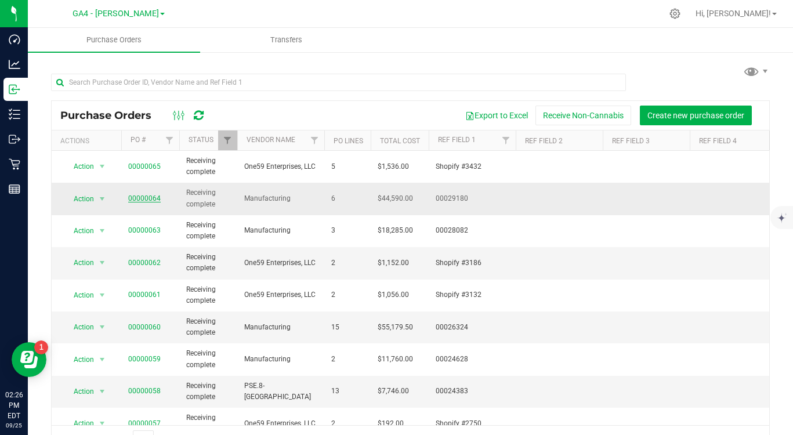
click at [142, 197] on link "00000064" at bounding box center [144, 198] width 32 height 8
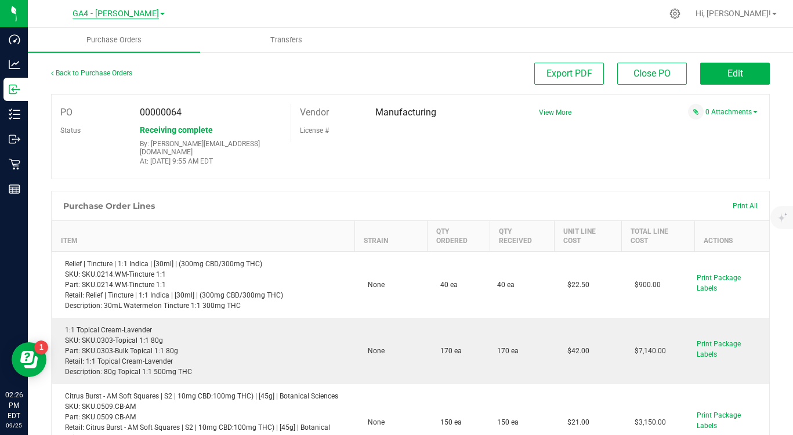
click at [114, 17] on span "GA4 - [PERSON_NAME]" at bounding box center [116, 14] width 86 height 10
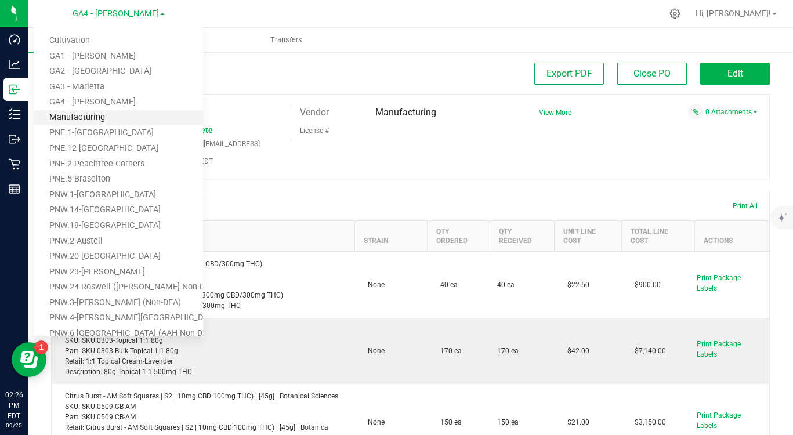
click at [95, 118] on link "Manufacturing" at bounding box center [118, 118] width 169 height 16
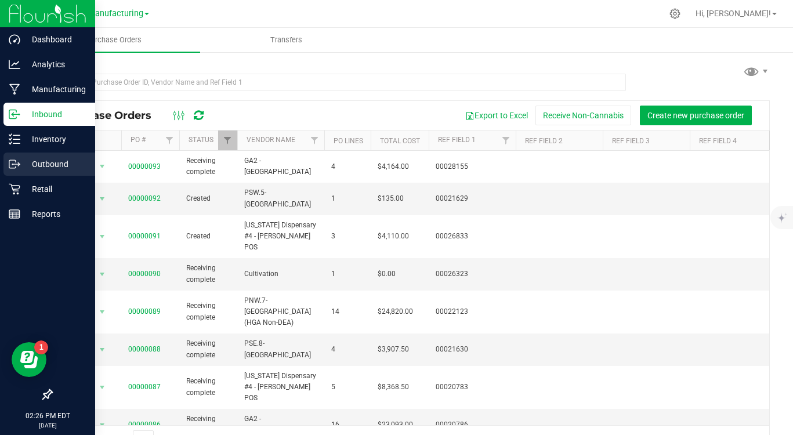
click at [48, 162] on p "Outbound" at bounding box center [55, 164] width 70 height 14
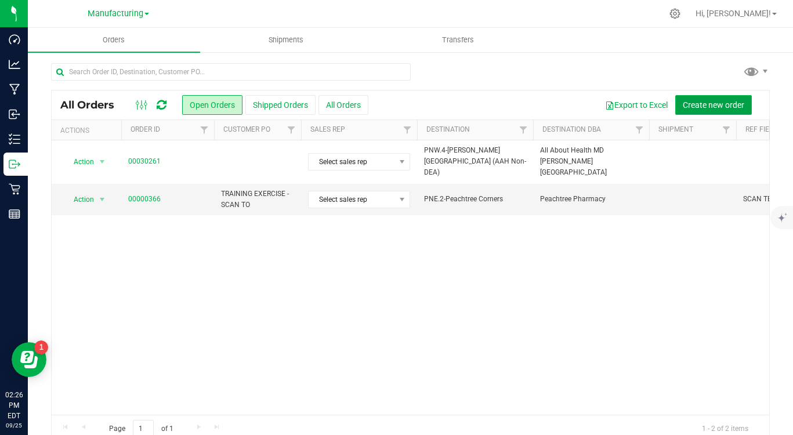
click at [706, 105] on span "Create new order" at bounding box center [713, 104] width 61 height 9
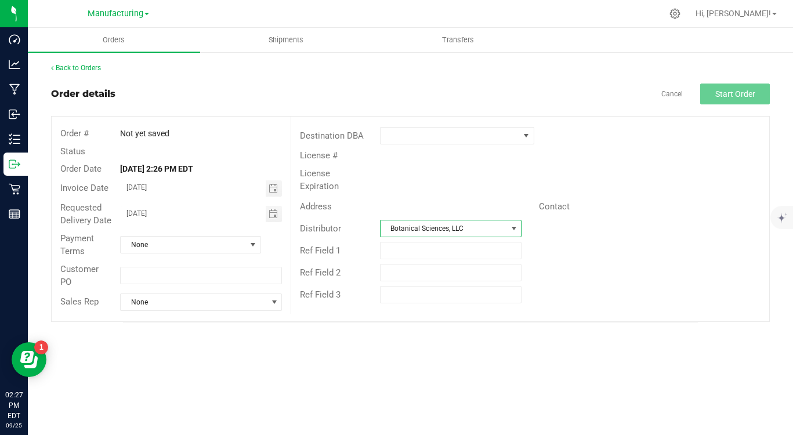
click at [509, 224] on span at bounding box center [513, 228] width 9 height 9
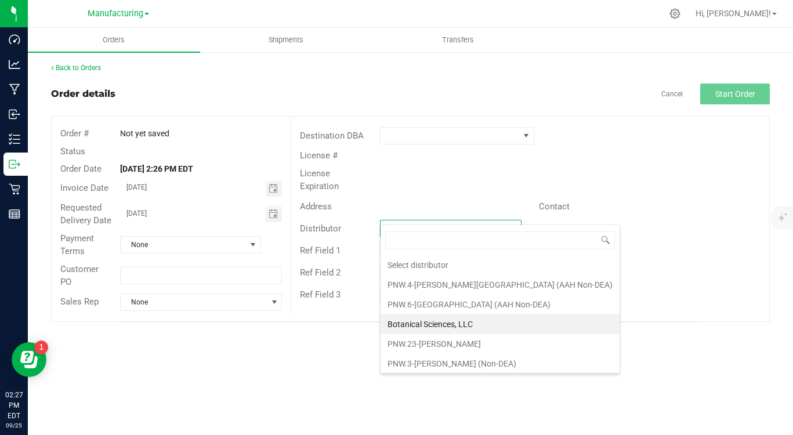
click at [515, 224] on span at bounding box center [513, 228] width 9 height 9
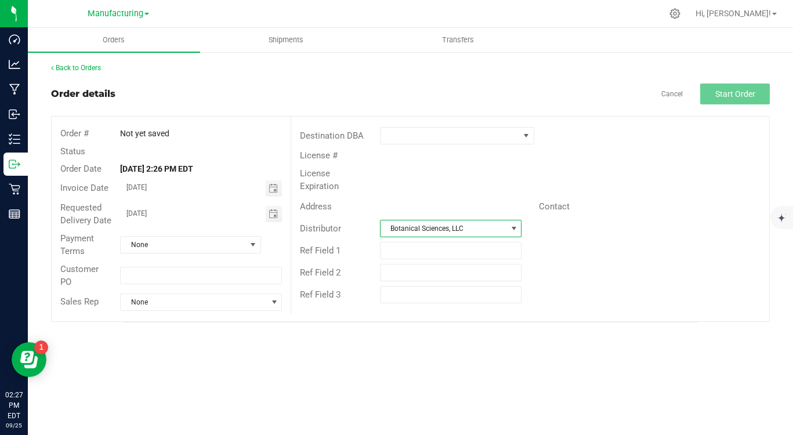
click at [588, 241] on div "Ref Field 1" at bounding box center [530, 251] width 478 height 22
click at [139, 382] on div "Orders Shipments Transfers Back to Orders Order details Cancel Start Order Orde…" at bounding box center [410, 231] width 765 height 407
click at [680, 13] on icon at bounding box center [674, 13] width 11 height 11
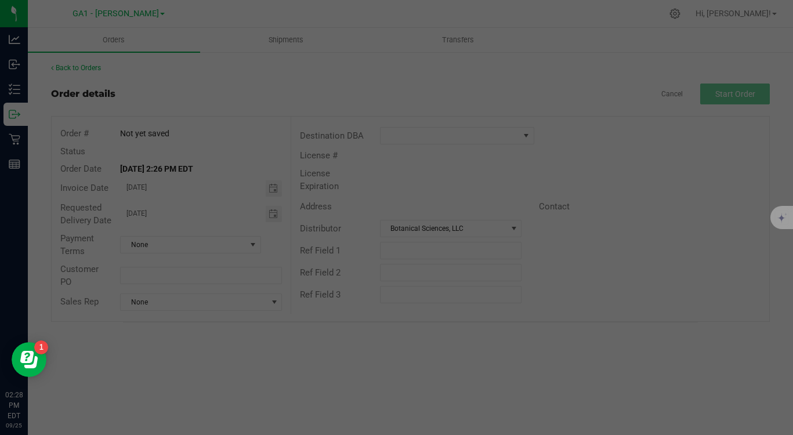
click at [448, 84] on div at bounding box center [396, 217] width 793 height 435
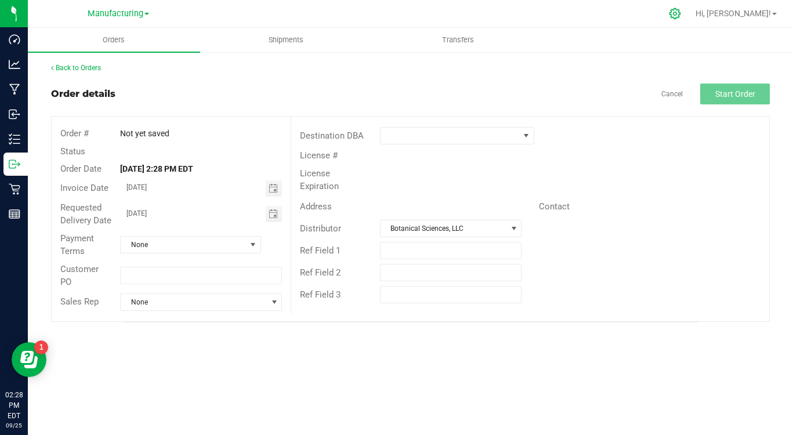
click at [681, 15] on icon at bounding box center [675, 14] width 12 height 12
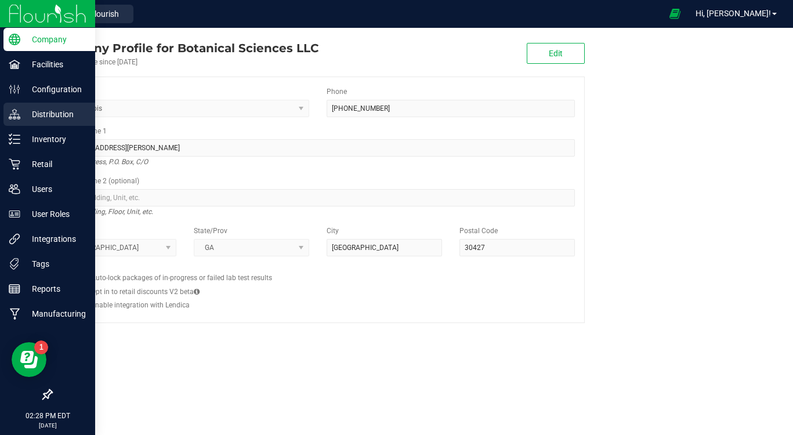
click at [42, 109] on p "Distribution" at bounding box center [55, 114] width 70 height 14
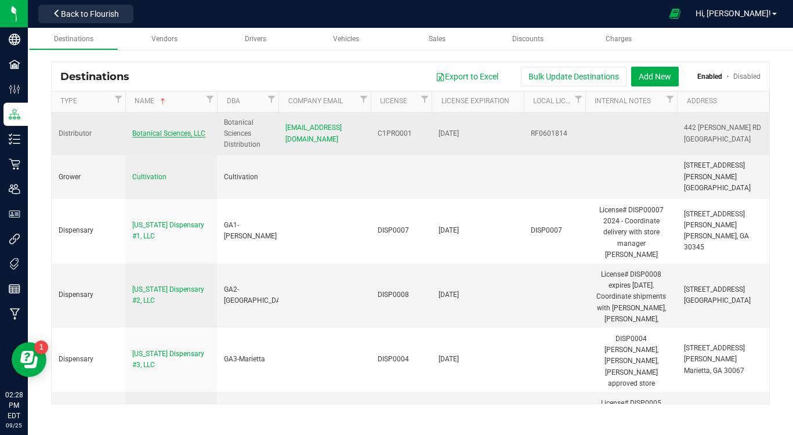
click at [179, 133] on span "Botanical Sciences, LLC" at bounding box center [168, 133] width 73 height 8
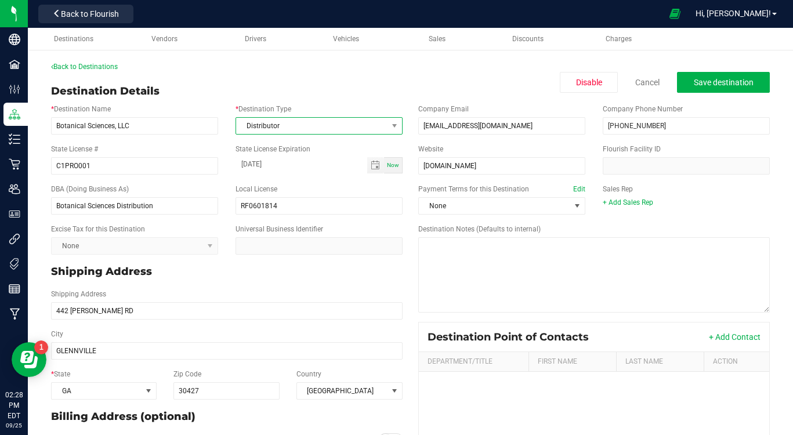
click at [314, 131] on span "Distributor" at bounding box center [311, 126] width 151 height 16
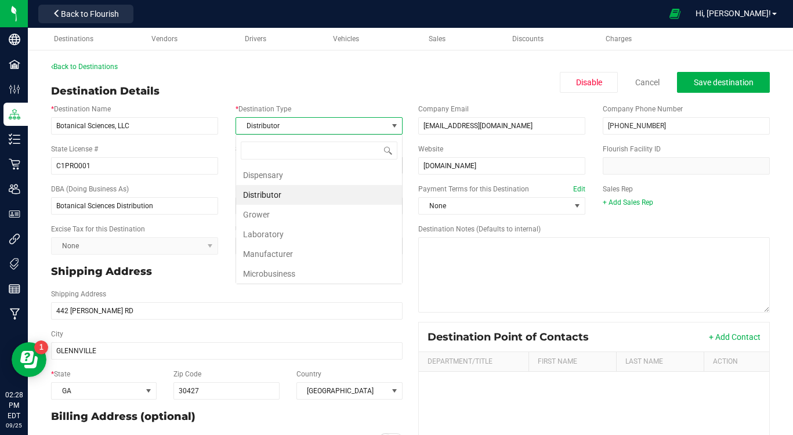
scroll to position [17, 167]
click at [287, 249] on li "Manufacturer" at bounding box center [319, 254] width 166 height 20
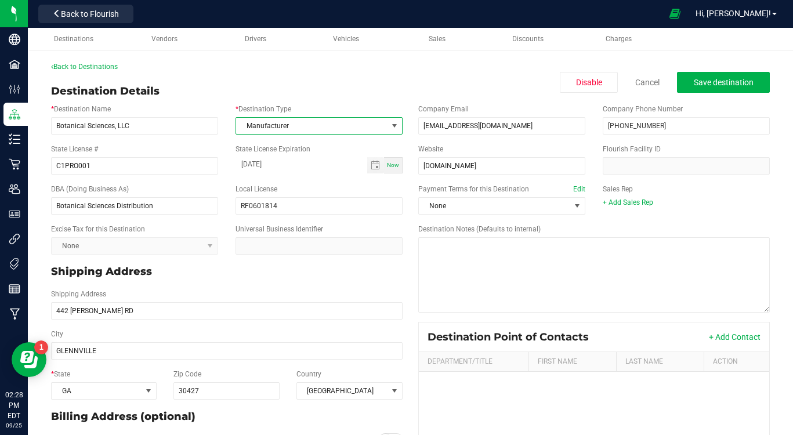
click at [342, 97] on div "Destination Details Disable Cancel Save destination" at bounding box center [410, 92] width 719 height 16
click at [727, 84] on span "Save destination" at bounding box center [724, 82] width 60 height 9
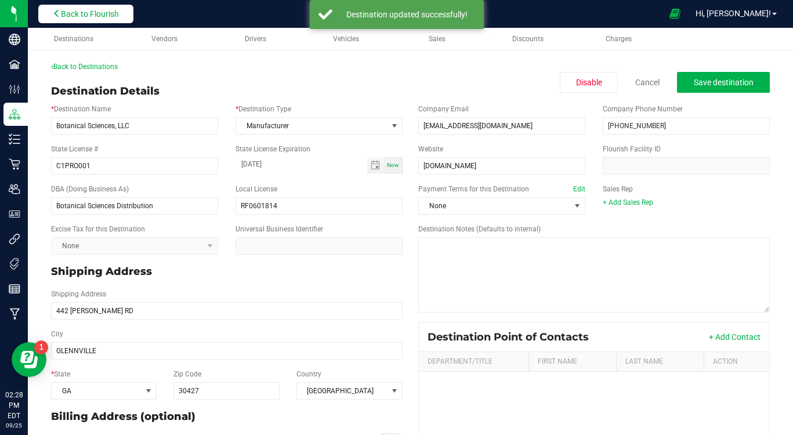
click at [82, 15] on span "Back to Flourish" at bounding box center [90, 13] width 58 height 9
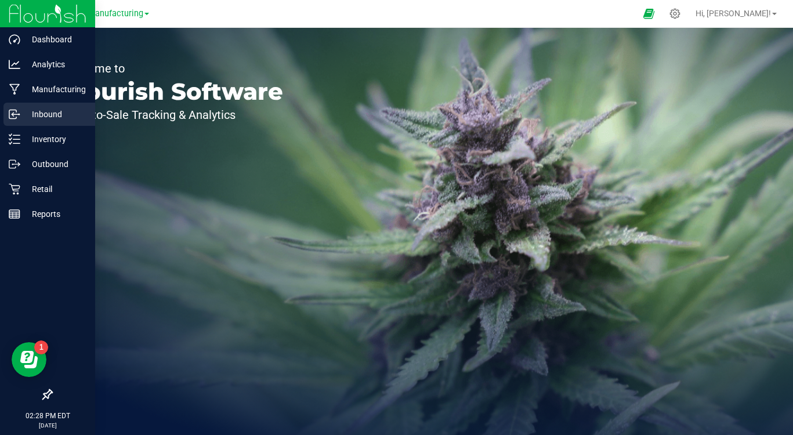
click at [48, 111] on p "Inbound" at bounding box center [55, 114] width 70 height 14
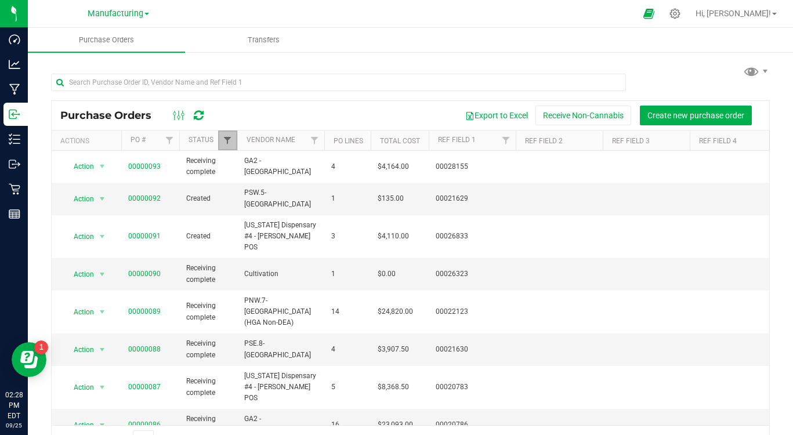
click at [230, 137] on span "Filter" at bounding box center [227, 140] width 9 height 9
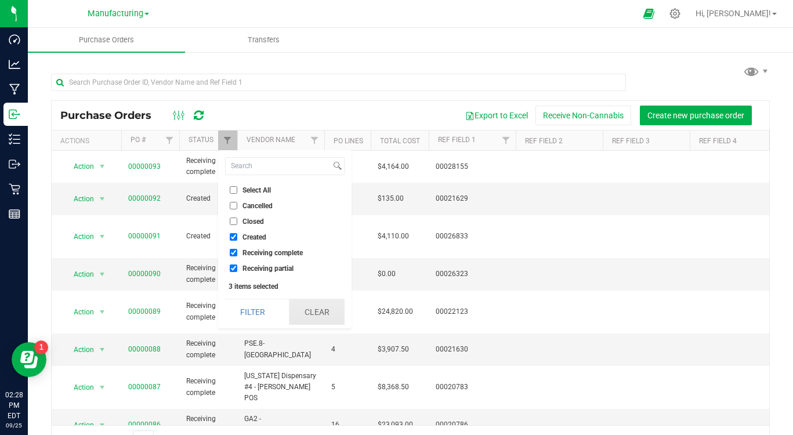
click at [312, 309] on button "Clear" at bounding box center [317, 312] width 56 height 26
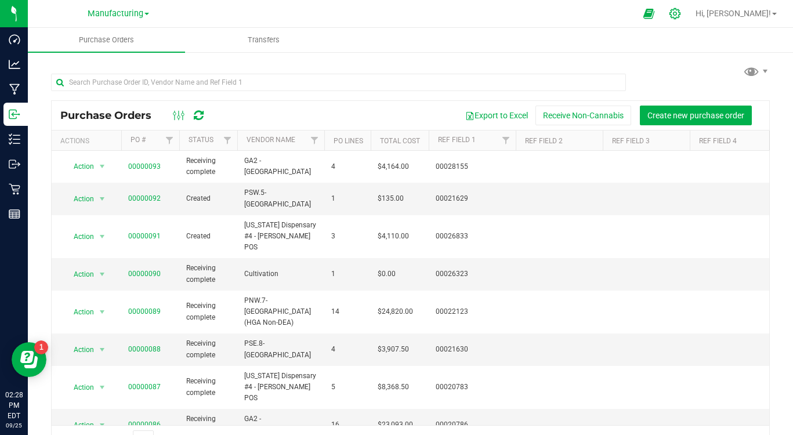
click at [681, 8] on icon at bounding box center [675, 14] width 12 height 12
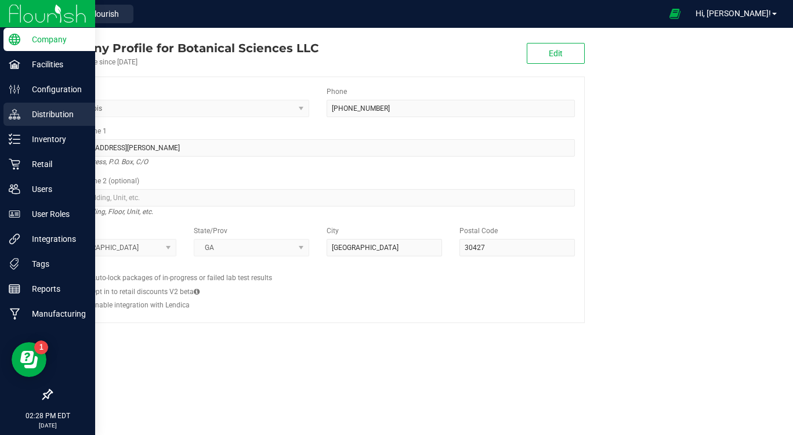
click at [46, 113] on p "Distribution" at bounding box center [55, 114] width 70 height 14
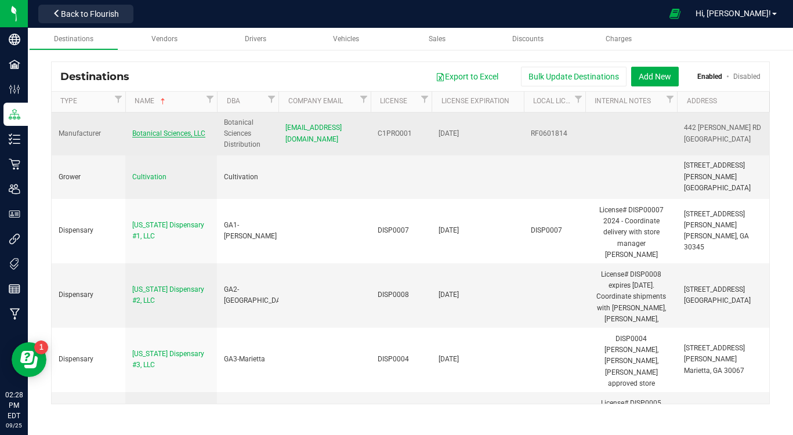
click at [175, 129] on span "Botanical Sciences, LLC" at bounding box center [168, 133] width 73 height 8
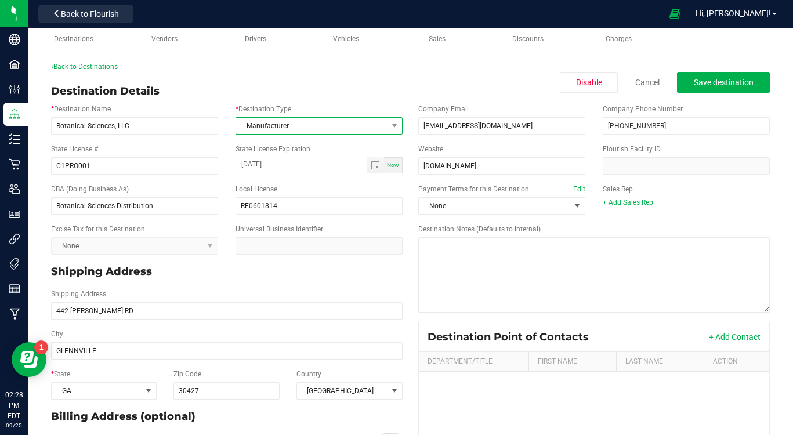
click at [326, 127] on span "Manufacturer" at bounding box center [311, 126] width 151 height 16
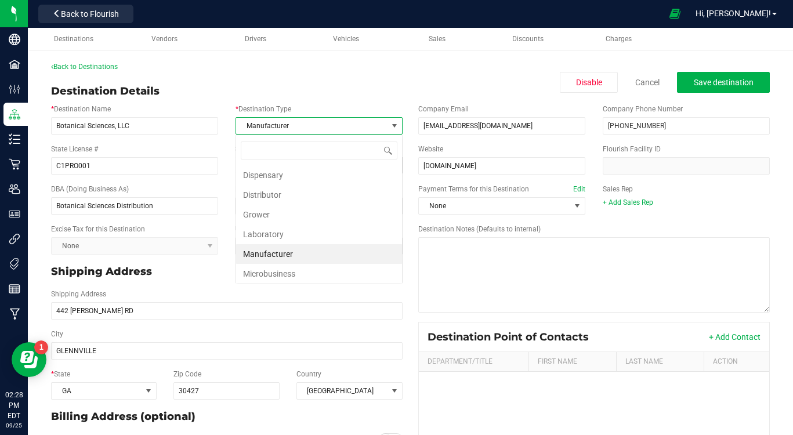
scroll to position [17, 167]
click at [306, 188] on li "Distributor" at bounding box center [319, 195] width 166 height 20
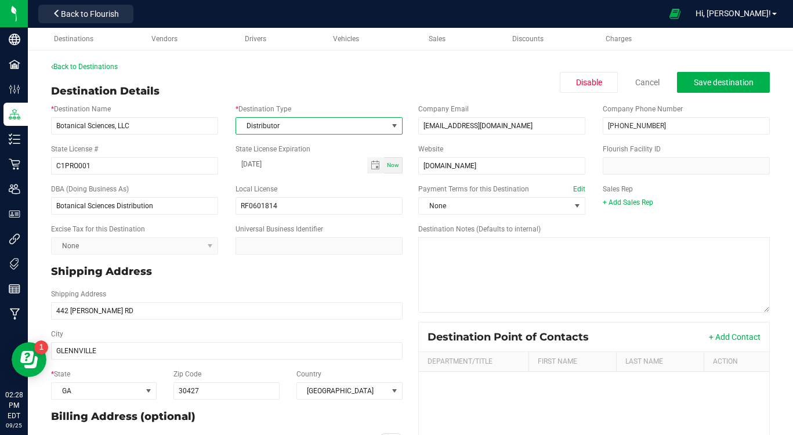
click at [343, 91] on div "Destination Details Disable Cancel Save destination" at bounding box center [410, 92] width 719 height 16
click at [718, 75] on button "Save destination" at bounding box center [723, 82] width 93 height 21
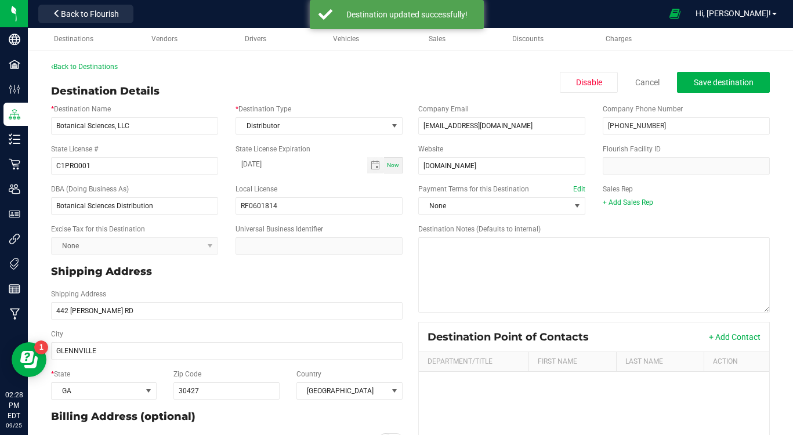
click at [227, 85] on div "Destination Details Disable Cancel Save destination" at bounding box center [410, 92] width 719 height 16
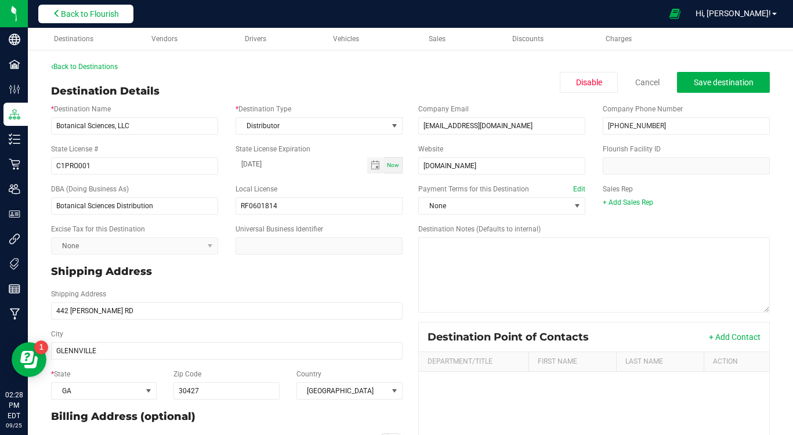
click at [80, 16] on span "Back to Flourish" at bounding box center [90, 13] width 58 height 9
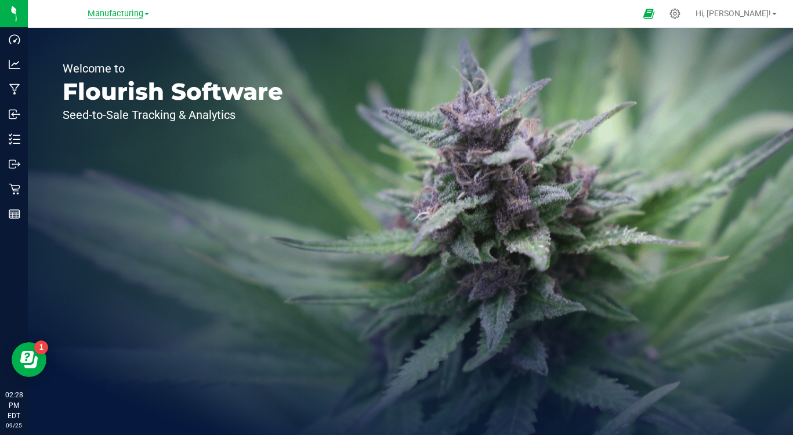
click at [113, 9] on span "Manufacturing" at bounding box center [116, 14] width 56 height 10
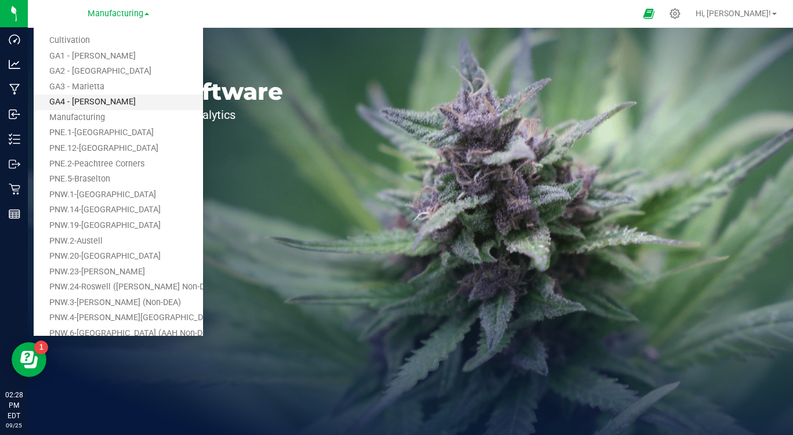
click at [78, 105] on link "GA4 - [PERSON_NAME]" at bounding box center [118, 103] width 169 height 16
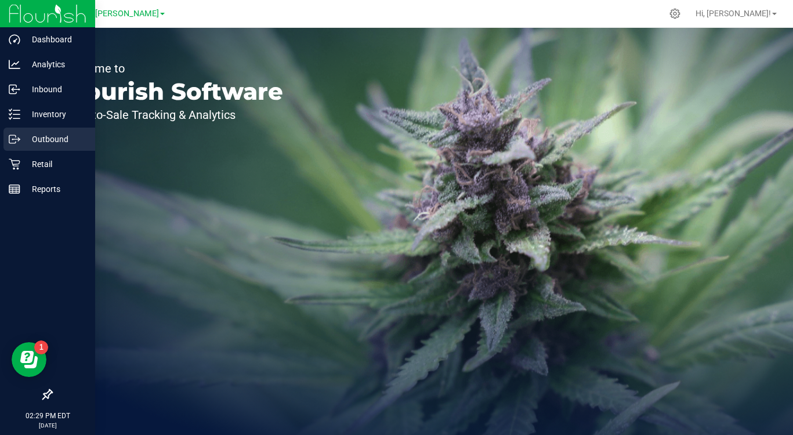
click at [41, 133] on p "Outbound" at bounding box center [55, 139] width 70 height 14
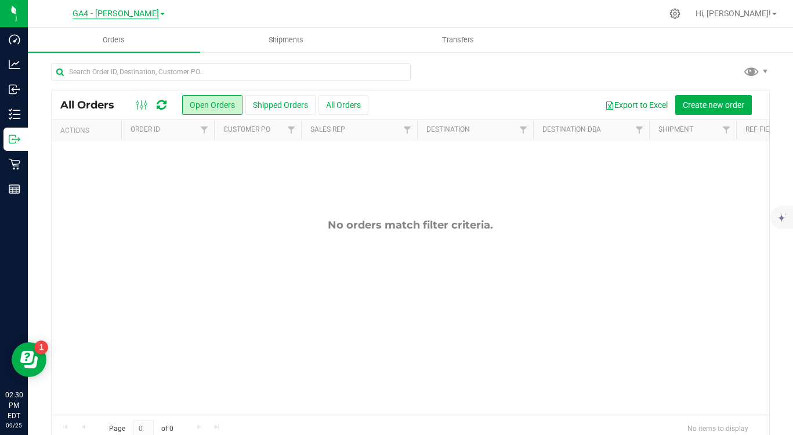
click at [110, 13] on span "GA4 - [PERSON_NAME]" at bounding box center [116, 14] width 86 height 10
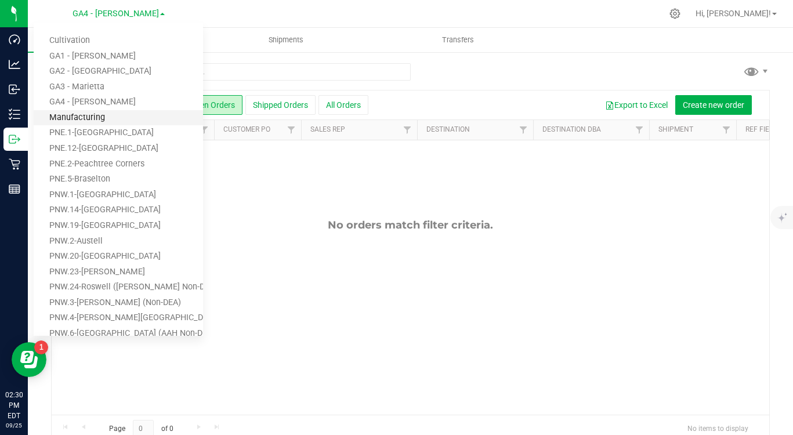
click at [82, 115] on link "Manufacturing" at bounding box center [118, 118] width 169 height 16
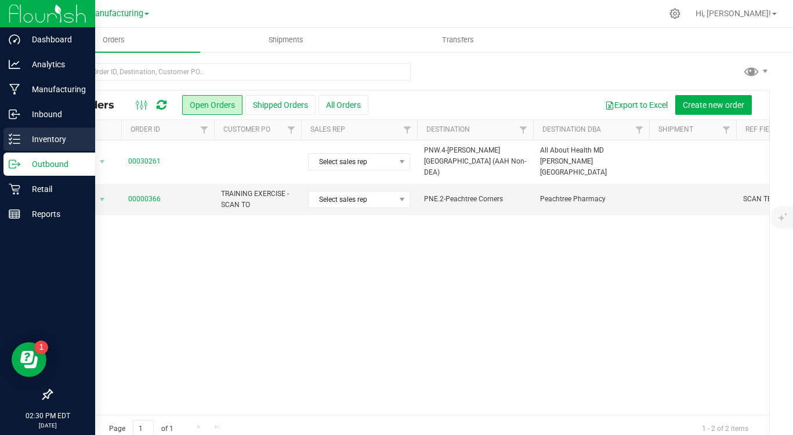
click at [56, 135] on p "Inventory" at bounding box center [55, 139] width 70 height 14
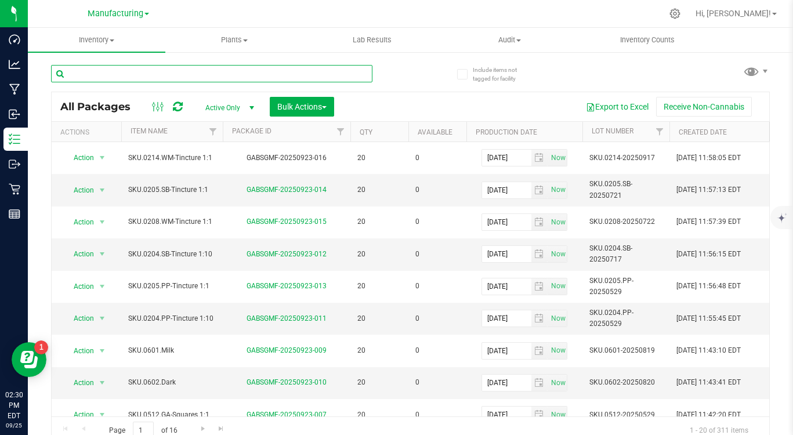
click at [177, 78] on input "text" at bounding box center [211, 73] width 321 height 17
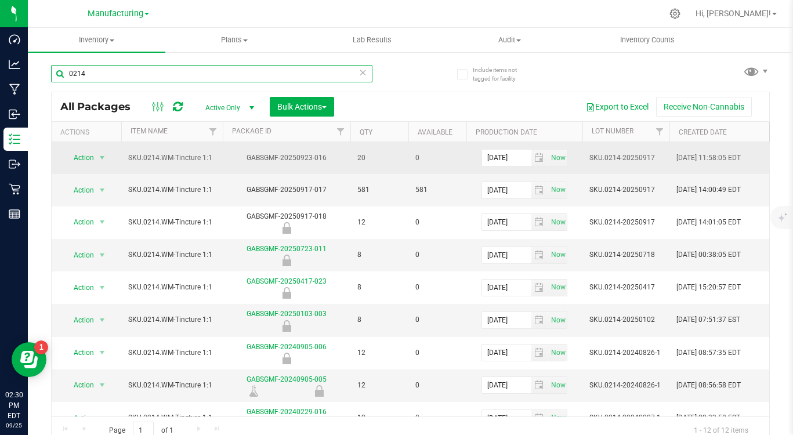
type input "0214"
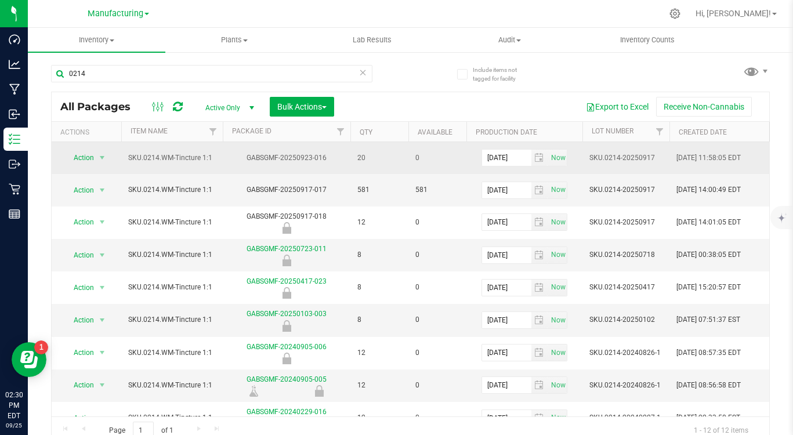
drag, startPoint x: 424, startPoint y: 156, endPoint x: 407, endPoint y: 156, distance: 16.8
click at [391, 158] on span "20" at bounding box center [379, 158] width 44 height 11
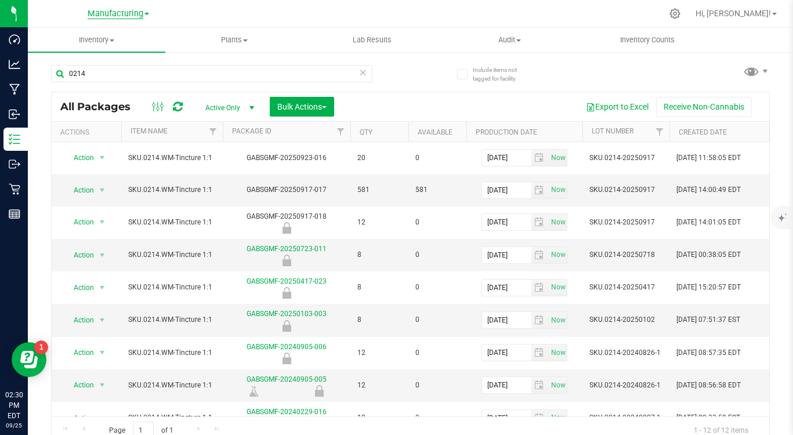
click at [111, 13] on span "Manufacturing" at bounding box center [116, 14] width 56 height 10
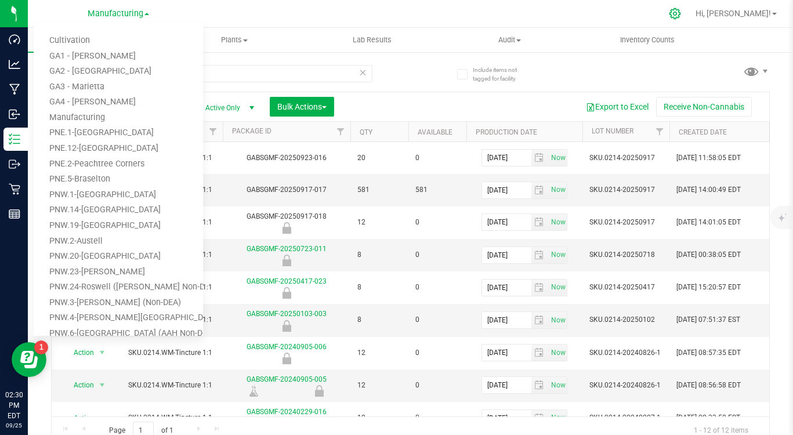
click at [681, 14] on icon at bounding box center [675, 14] width 12 height 12
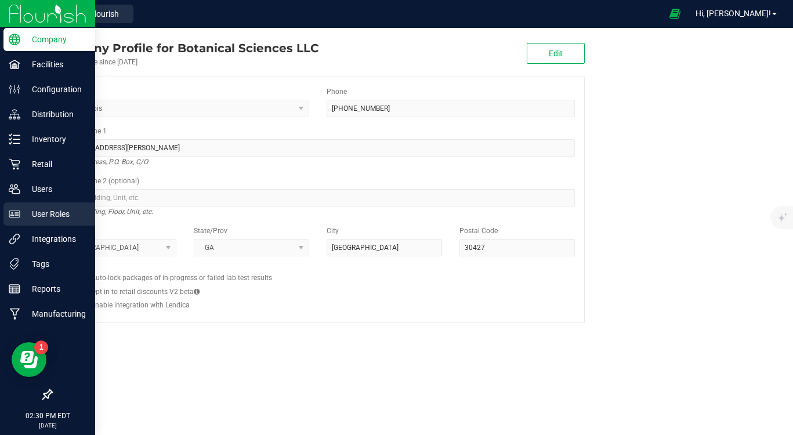
click at [48, 215] on p "User Roles" at bounding box center [55, 214] width 70 height 14
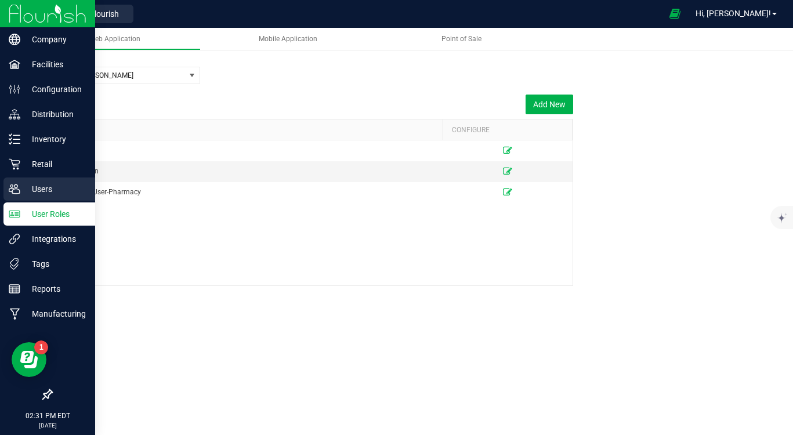
click at [22, 188] on p "Users" at bounding box center [55, 189] width 70 height 14
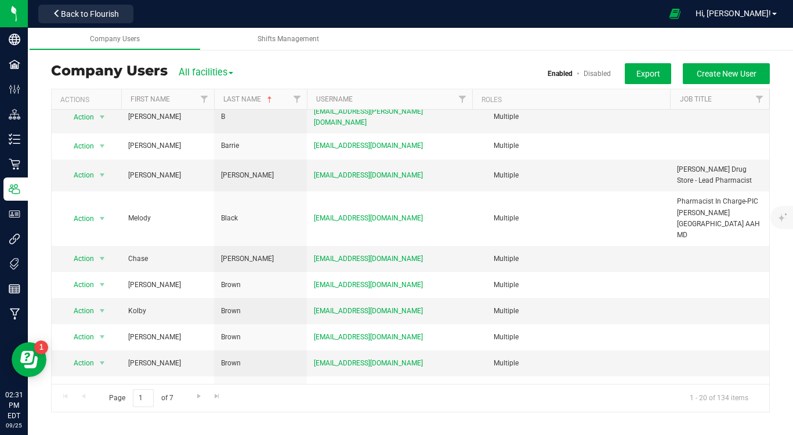
scroll to position [152, 0]
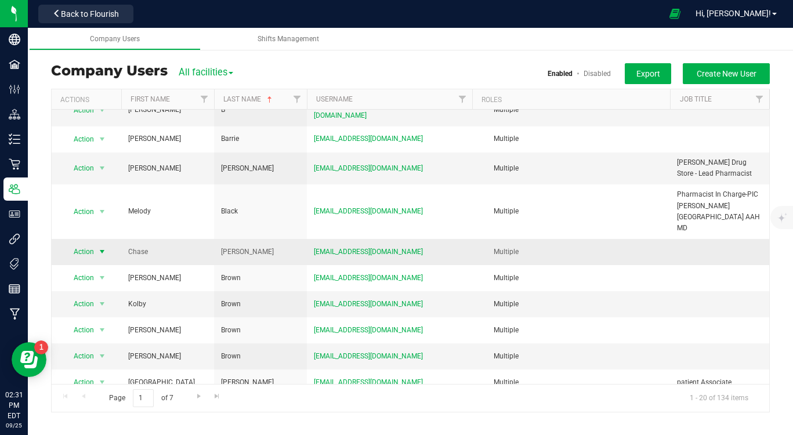
click at [90, 244] on span "Action" at bounding box center [79, 252] width 32 height 16
click at [88, 280] on li "Edit user" at bounding box center [95, 277] width 63 height 17
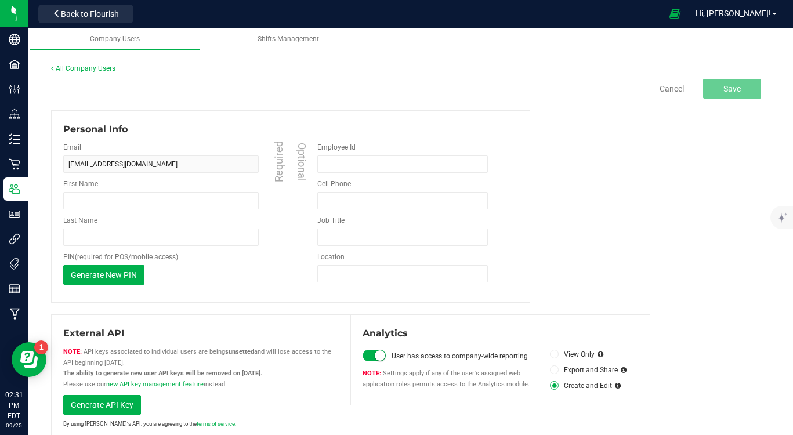
type input "Chase"
type input "Bradshaw"
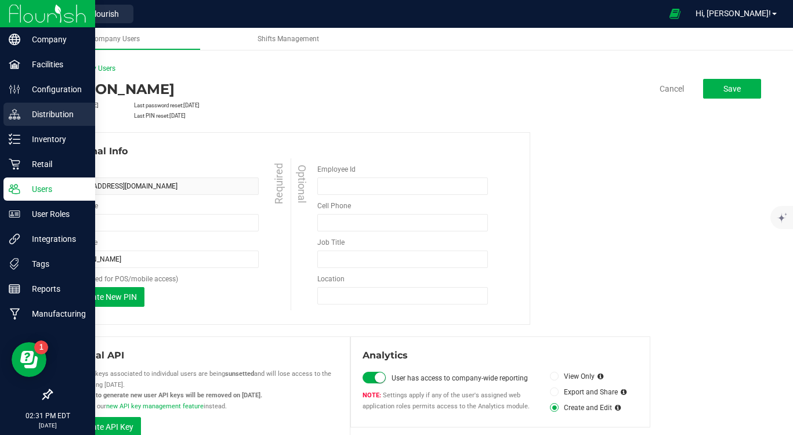
click at [52, 114] on p "Distribution" at bounding box center [55, 114] width 70 height 14
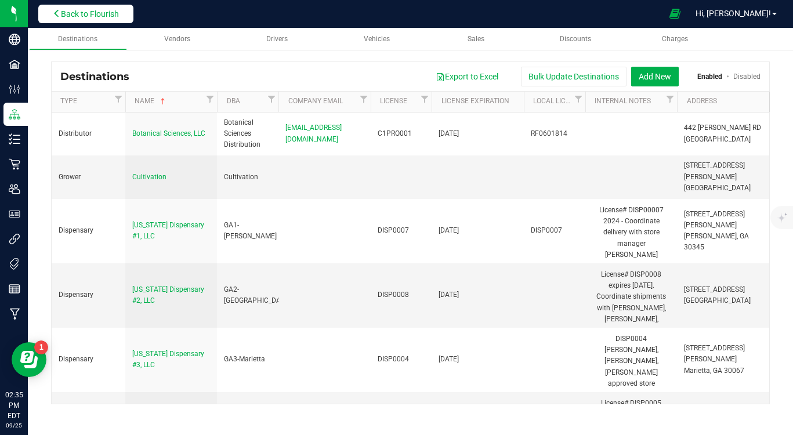
click at [79, 15] on span "Back to Flourish" at bounding box center [90, 13] width 58 height 9
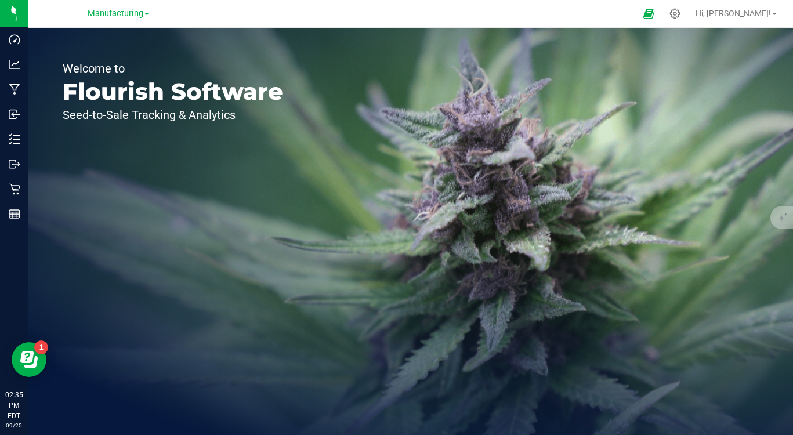
click at [117, 13] on span "Manufacturing" at bounding box center [116, 14] width 56 height 10
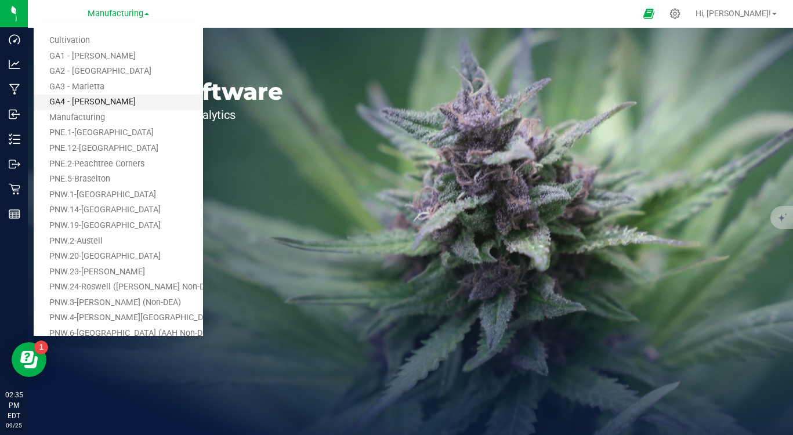
click at [85, 98] on link "GA4 - [PERSON_NAME]" at bounding box center [118, 103] width 169 height 16
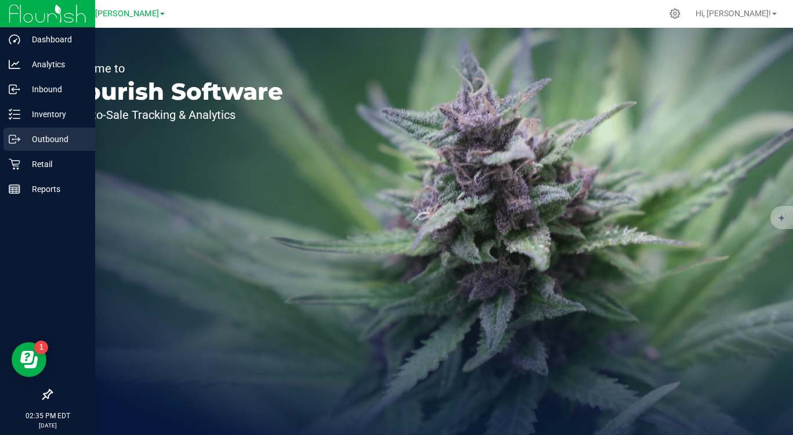
click at [41, 136] on p "Outbound" at bounding box center [55, 139] width 70 height 14
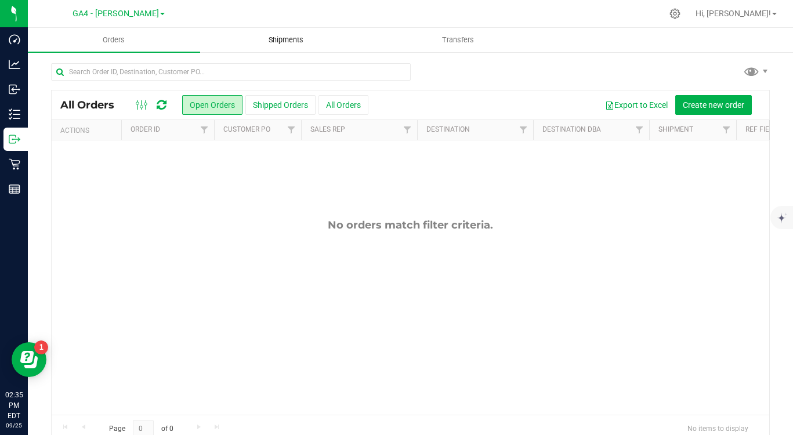
click at [280, 32] on uib-tab-heading "Shipments" at bounding box center [286, 39] width 171 height 23
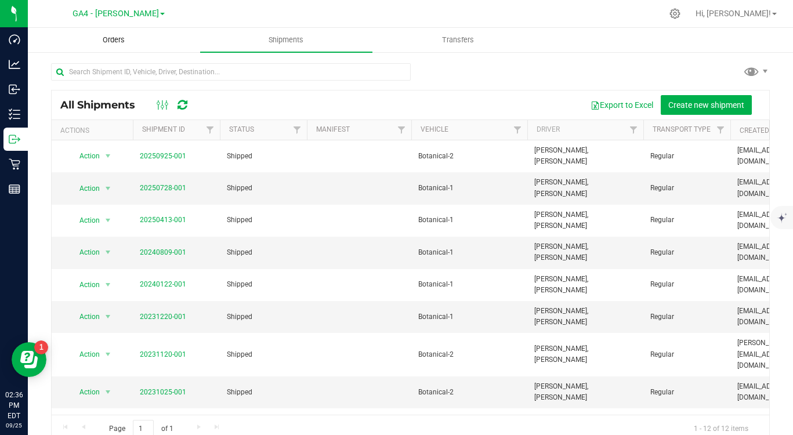
click at [121, 42] on span "Orders" at bounding box center [113, 40] width 53 height 10
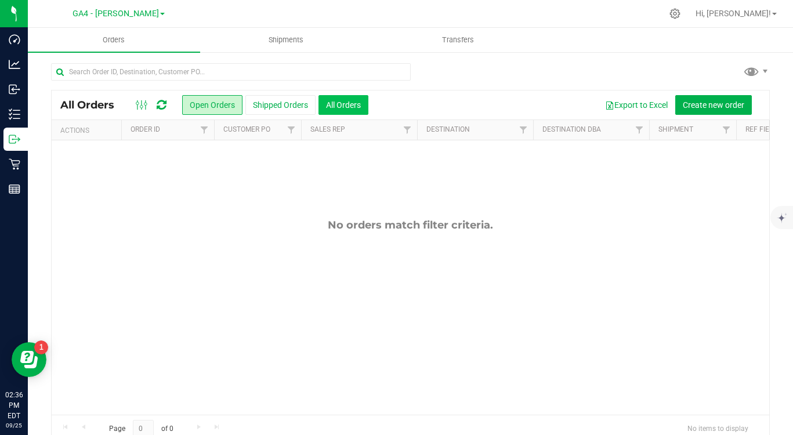
click at [342, 104] on button "All Orders" at bounding box center [343, 105] width 50 height 20
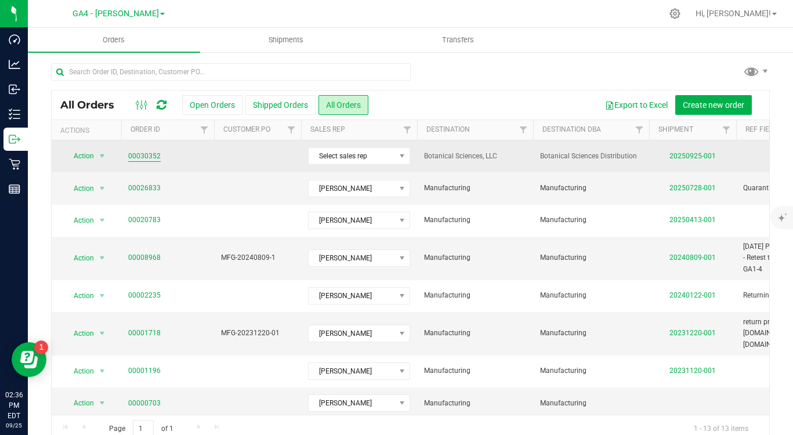
click at [149, 156] on link "00030352" at bounding box center [144, 156] width 32 height 11
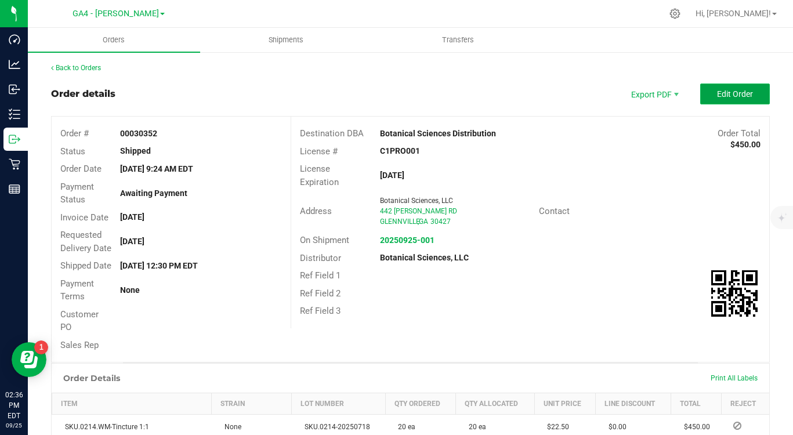
click at [733, 94] on span "Edit Order" at bounding box center [735, 93] width 36 height 9
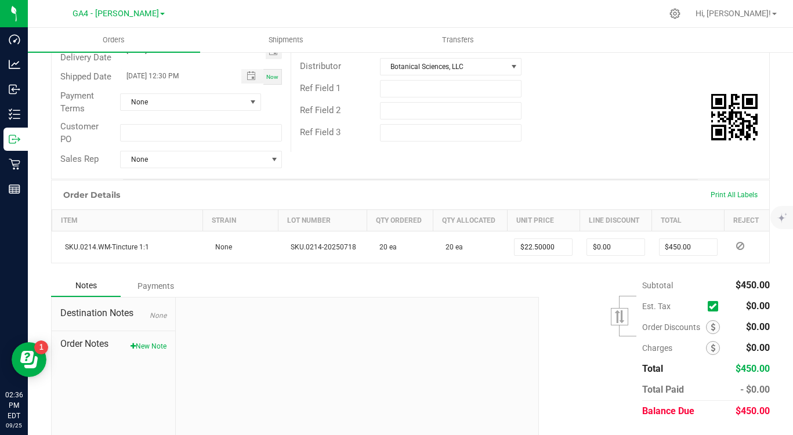
scroll to position [234, 0]
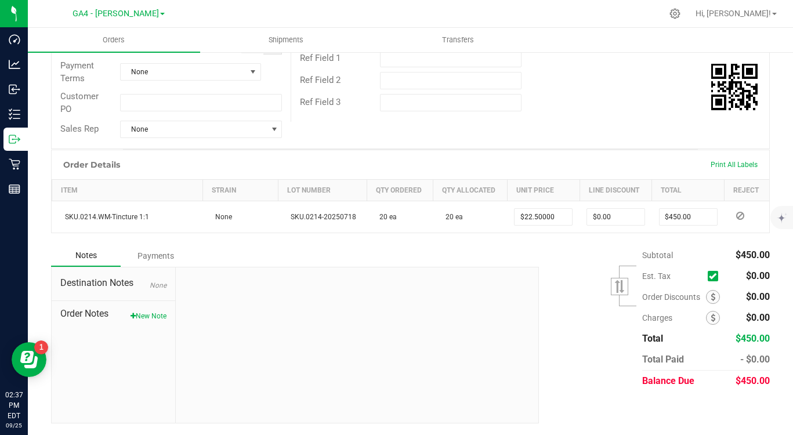
click at [534, 141] on div "Order # 00030352 Status Shipped Order Date Sep 25, 2025 9:24 AM EDT Payment Sta…" at bounding box center [411, 21] width 718 height 256
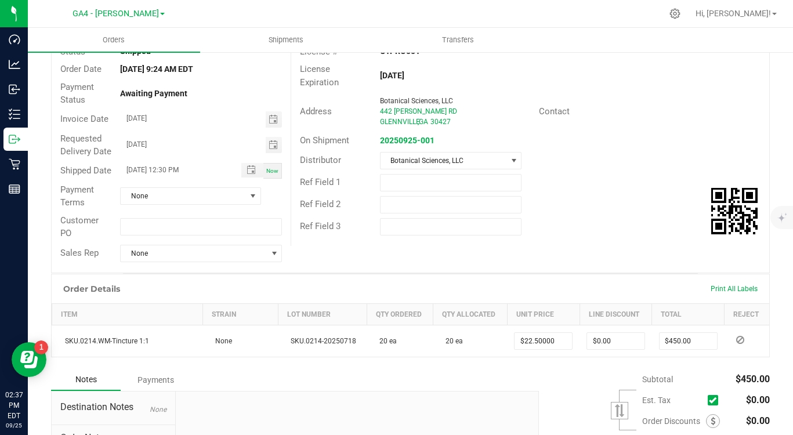
scroll to position [0, 0]
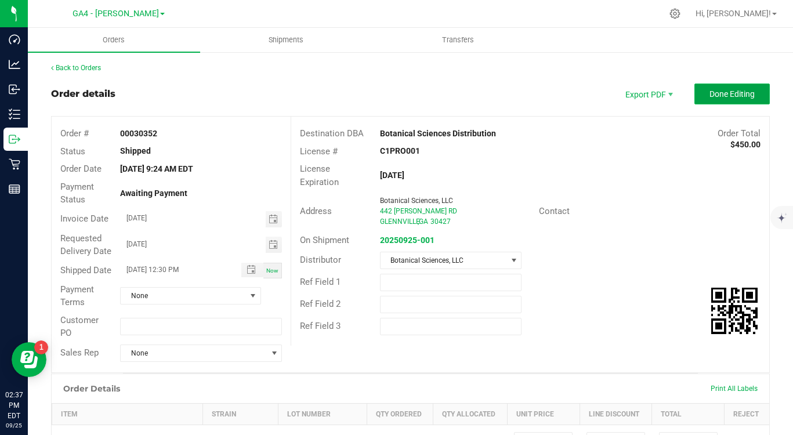
click at [723, 97] on span "Done Editing" at bounding box center [731, 93] width 45 height 9
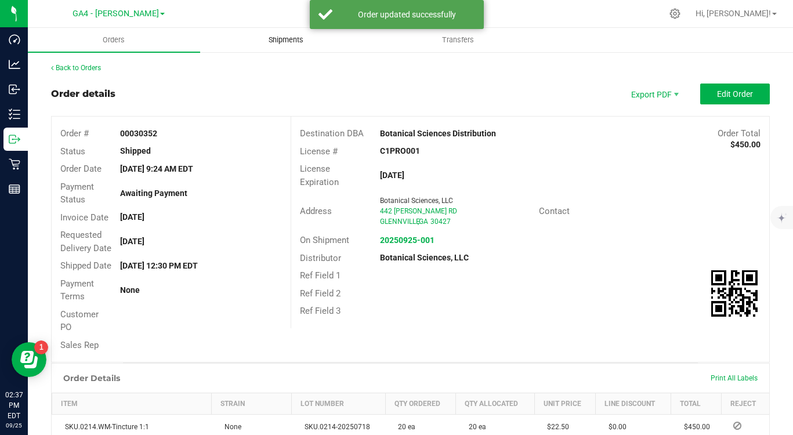
click at [287, 41] on span "Shipments" at bounding box center [286, 40] width 66 height 10
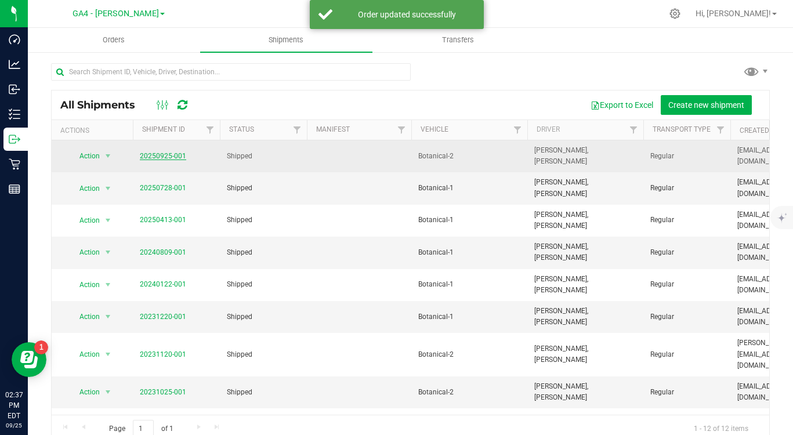
click at [162, 153] on link "20250925-001" at bounding box center [163, 156] width 46 height 8
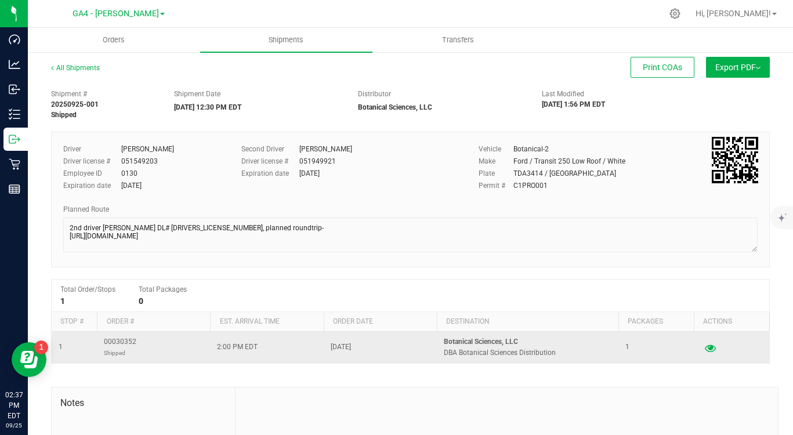
click at [712, 350] on icon "button" at bounding box center [710, 347] width 11 height 8
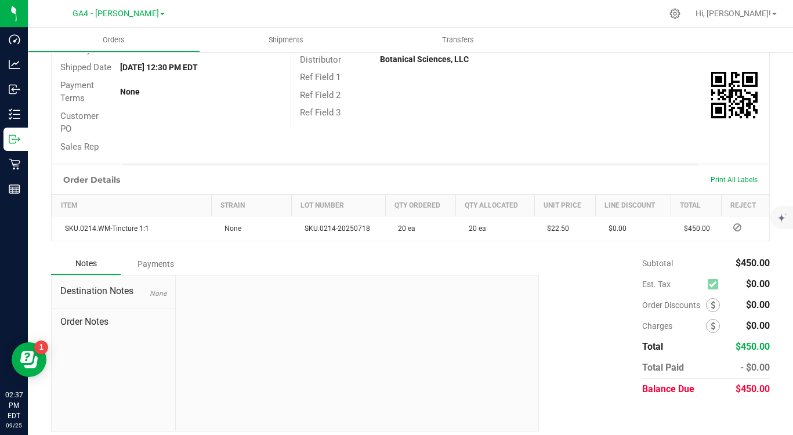
scroll to position [219, 0]
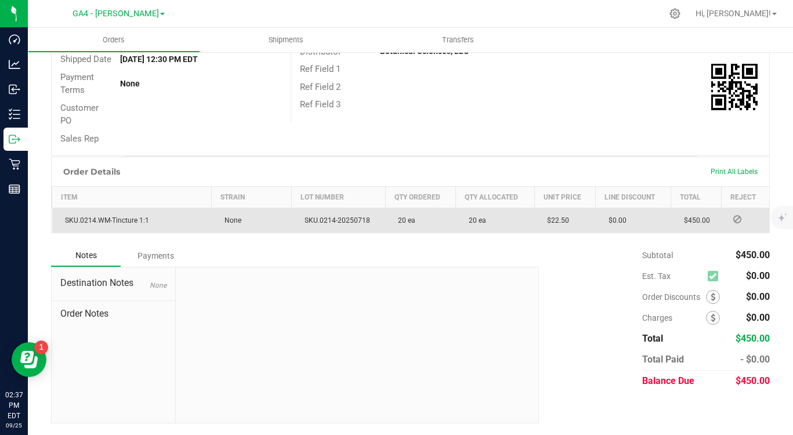
click at [740, 220] on icon at bounding box center [737, 219] width 8 height 7
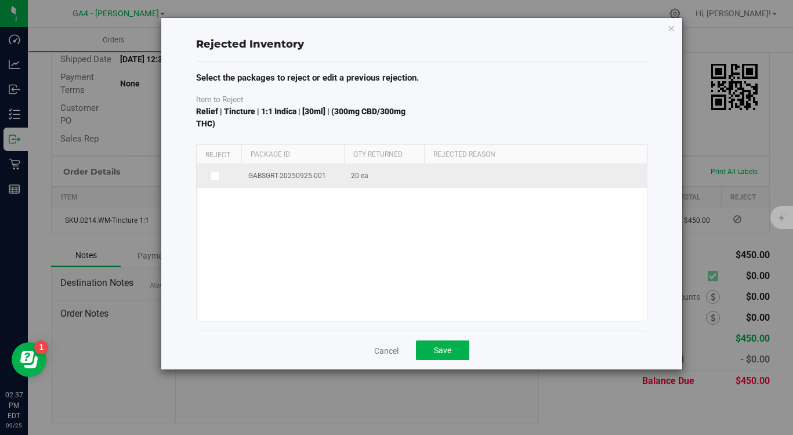
click at [216, 176] on icon at bounding box center [215, 176] width 6 height 0
click at [0, 0] on input "checkbox" at bounding box center [0, 0] width 0 height 0
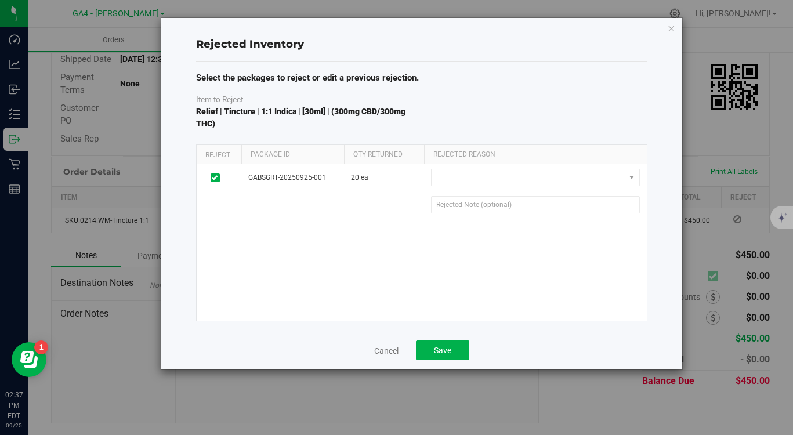
drag, startPoint x: 454, startPoint y: 42, endPoint x: 356, endPoint y: 38, distance: 98.7
click at [356, 38] on div "Rejected Inventory" at bounding box center [421, 45] width 451 height 16
click at [317, 268] on div "GABSGRT-20250925-001 20 ea 20 ea 20 Defect Wrong Item Wrong Quantity" at bounding box center [422, 242] width 450 height 157
click at [285, 350] on div "Cancel Save" at bounding box center [421, 350] width 451 height 39
click at [278, 346] on div "Cancel Save" at bounding box center [421, 350] width 451 height 39
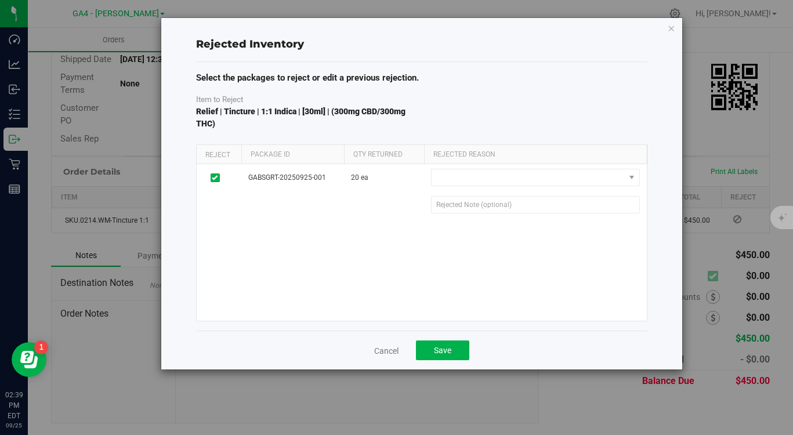
click at [278, 347] on div "Cancel Save" at bounding box center [421, 350] width 451 height 39
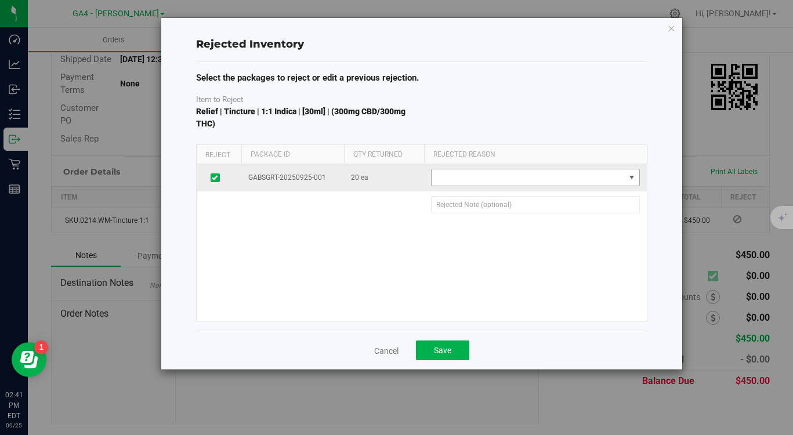
click at [630, 176] on span "select" at bounding box center [631, 177] width 9 height 9
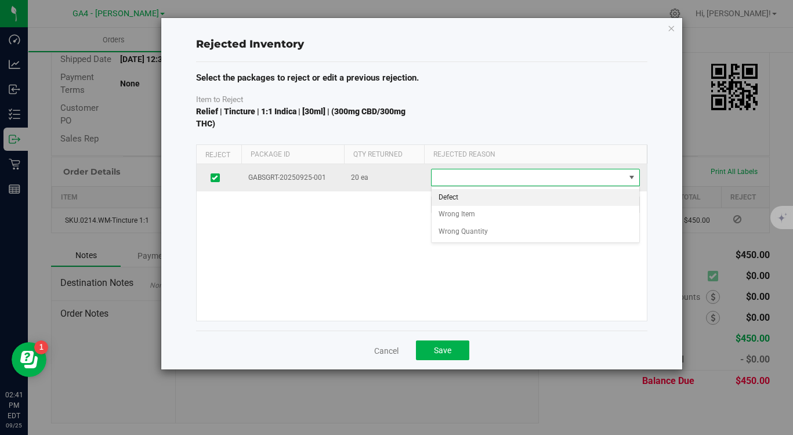
click at [630, 176] on span "select" at bounding box center [631, 177] width 9 height 9
click at [631, 176] on span "select" at bounding box center [631, 177] width 9 height 9
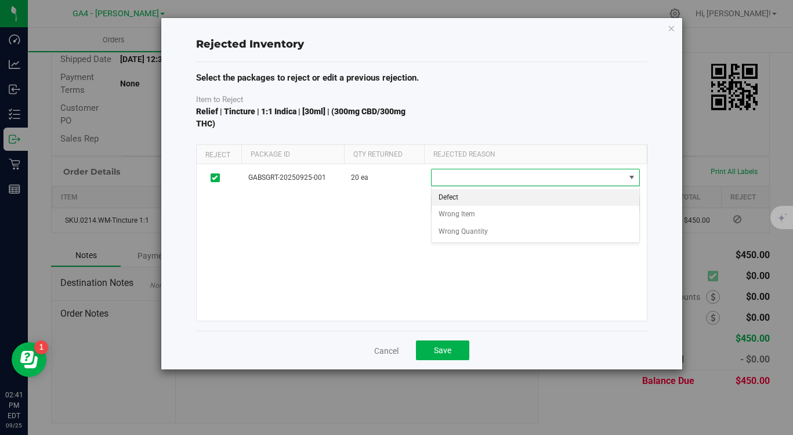
click at [558, 276] on div "GABSGRT-20250925-001 20 ea 20 ea 20 Defect Wrong Item Wrong Quantity" at bounding box center [422, 242] width 450 height 157
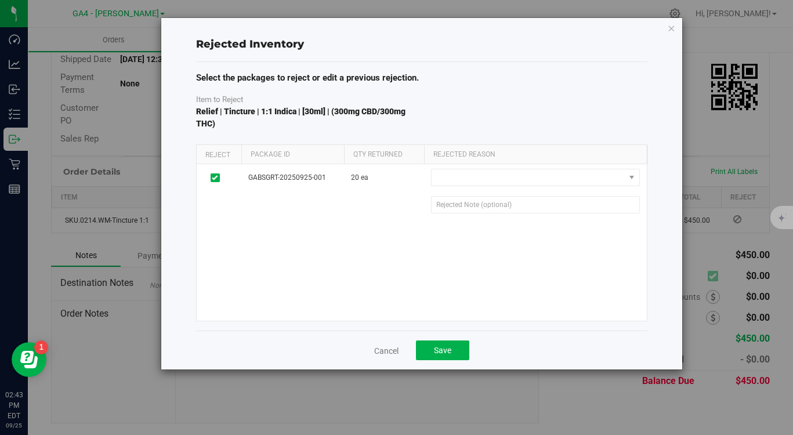
click at [560, 350] on div "Cancel Save" at bounding box center [421, 350] width 451 height 39
click at [440, 350] on span "Save" at bounding box center [442, 350] width 17 height 9
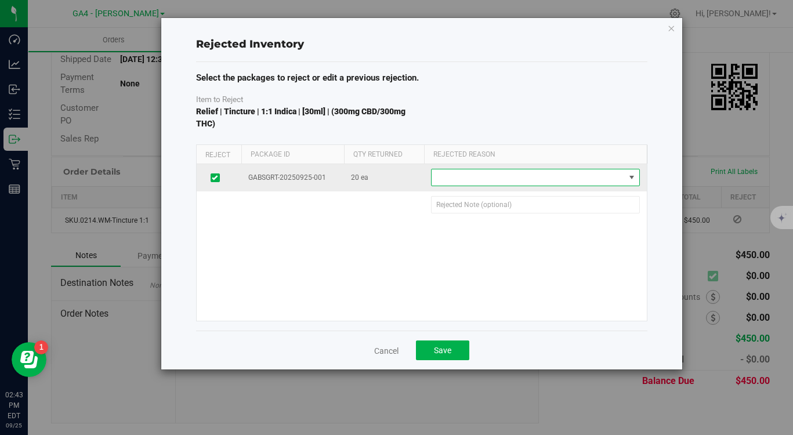
click at [539, 174] on span at bounding box center [528, 177] width 193 height 16
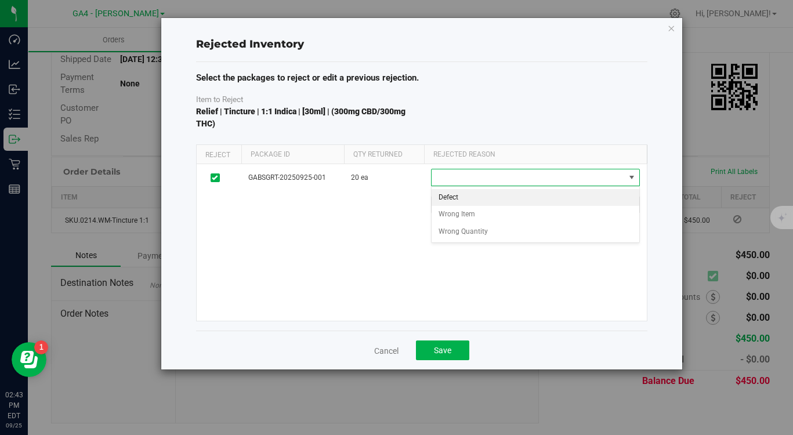
click at [486, 197] on li "Defect" at bounding box center [536, 197] width 208 height 17
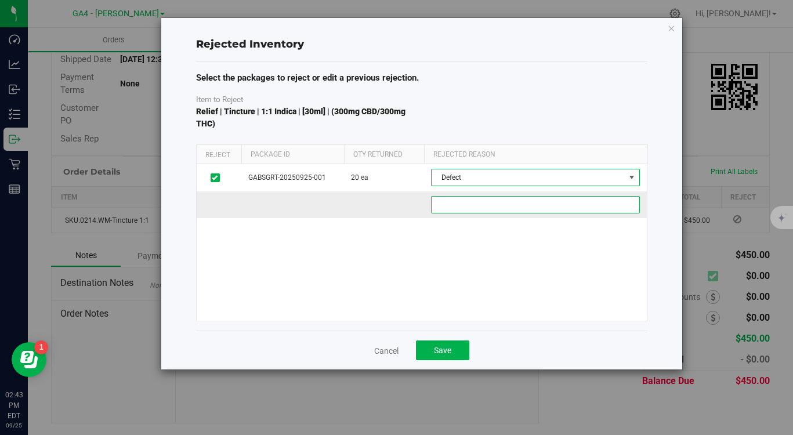
click at [492, 205] on 16959bcd-a90d-4391-9af6-b2d31b1b16c1 "text" at bounding box center [535, 204] width 209 height 17
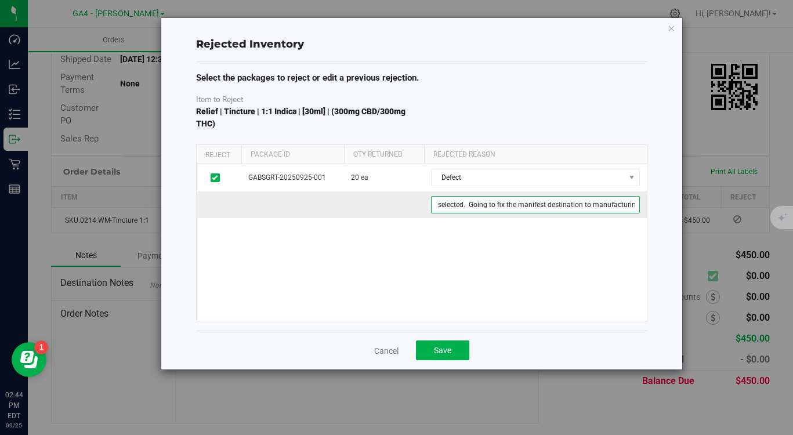
scroll to position [0, 65]
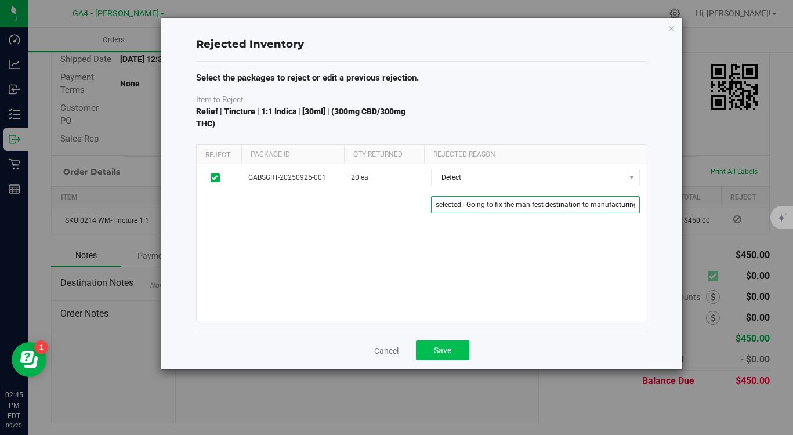
type 16959bcd-a90d-4391-9af6-b2d31b1b16c1 "Wrong location was selected. Going to fix the manifest destination to manufactu…"
click at [441, 352] on span "Save" at bounding box center [442, 350] width 17 height 9
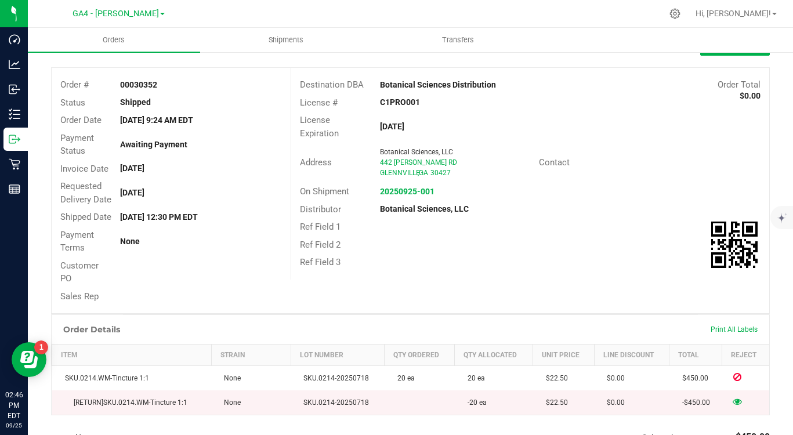
scroll to position [0, 0]
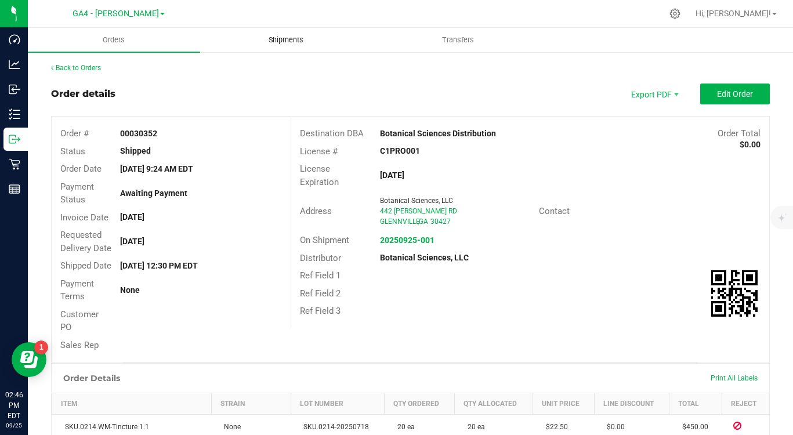
click at [278, 39] on span "Shipments" at bounding box center [286, 40] width 66 height 10
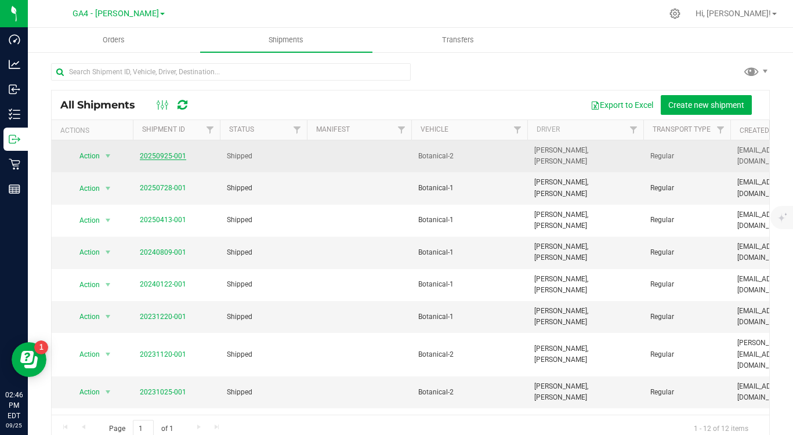
click at [179, 152] on link "20250925-001" at bounding box center [163, 156] width 46 height 8
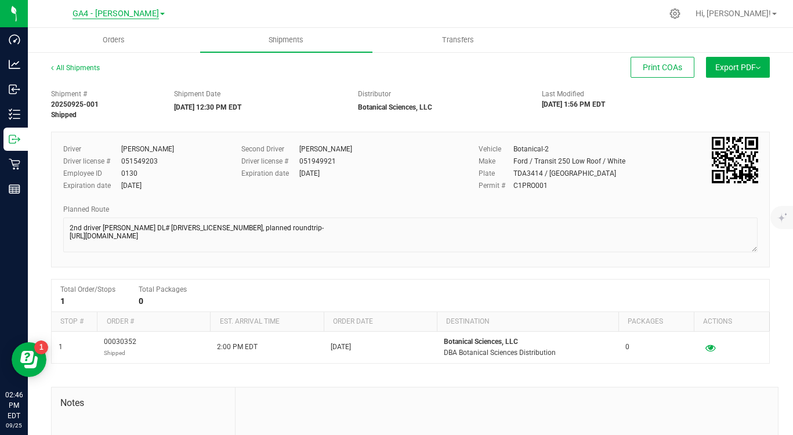
click at [117, 16] on span "GA4 - [PERSON_NAME]" at bounding box center [116, 14] width 86 height 10
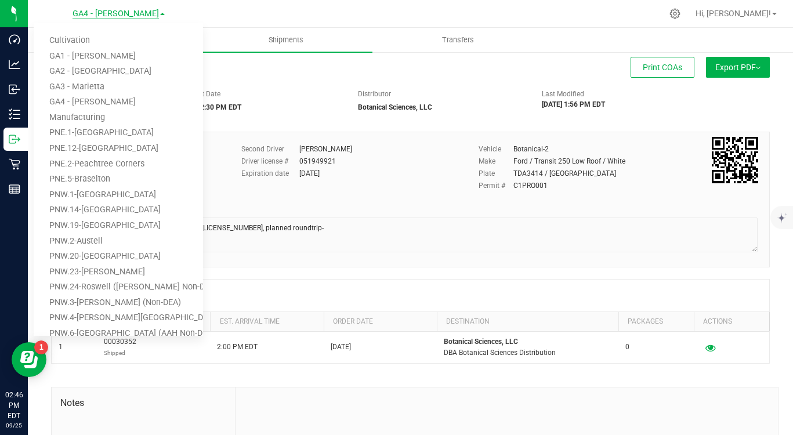
click at [117, 16] on span "GA4 - [PERSON_NAME]" at bounding box center [116, 14] width 86 height 10
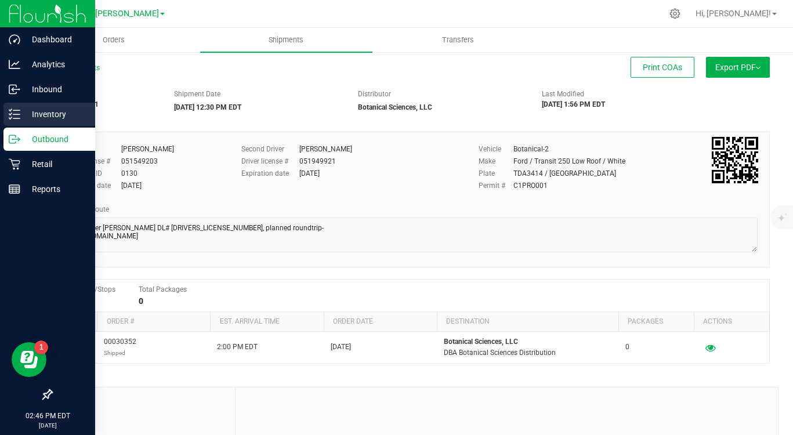
click at [39, 112] on p "Inventory" at bounding box center [55, 114] width 70 height 14
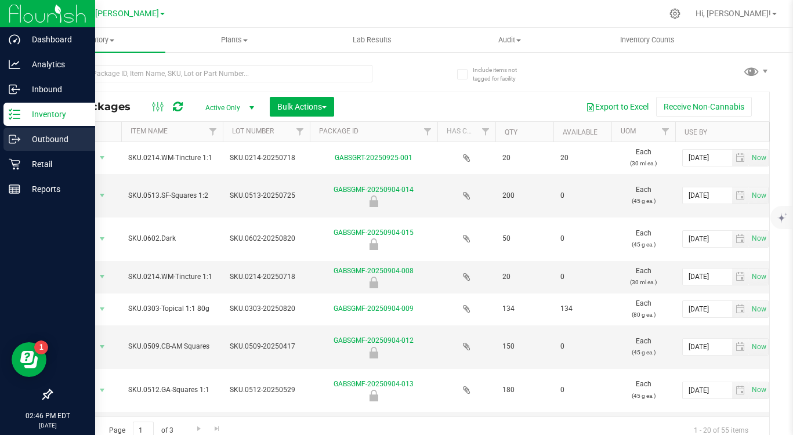
click at [42, 144] on p "Outbound" at bounding box center [55, 139] width 70 height 14
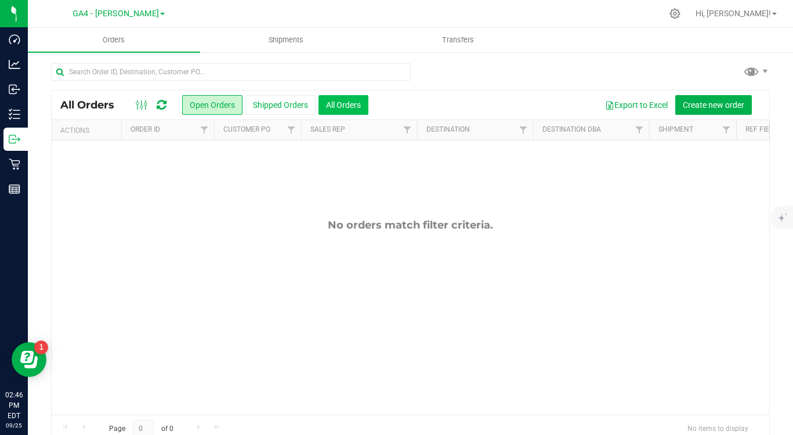
click at [339, 103] on button "All Orders" at bounding box center [343, 105] width 50 height 20
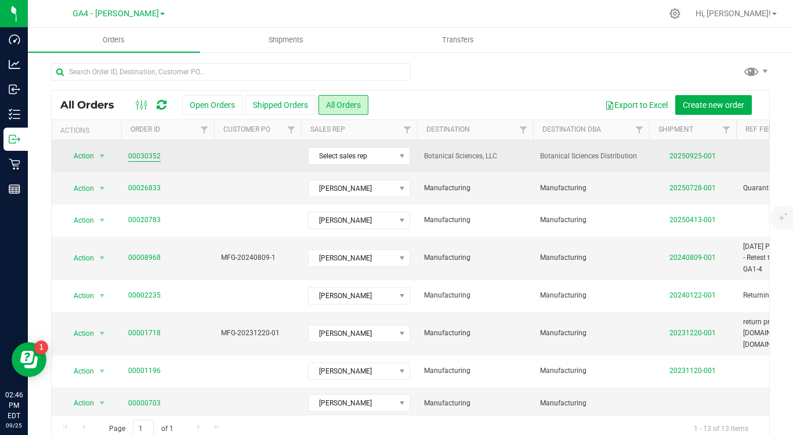
click at [147, 154] on link "00030352" at bounding box center [144, 156] width 32 height 11
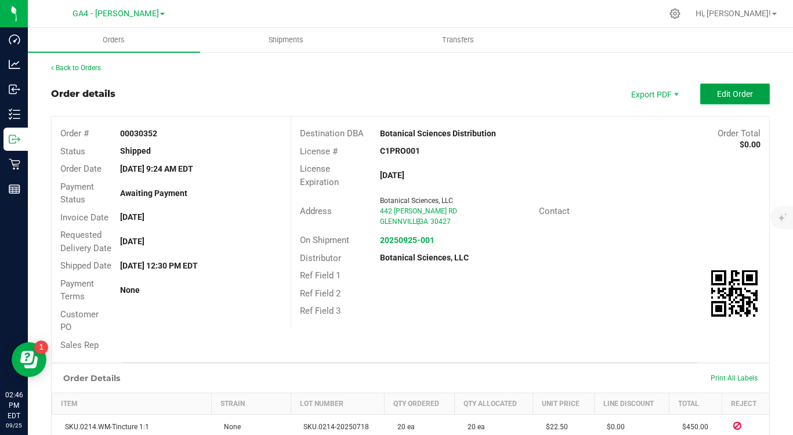
click at [727, 90] on span "Edit Order" at bounding box center [735, 93] width 36 height 9
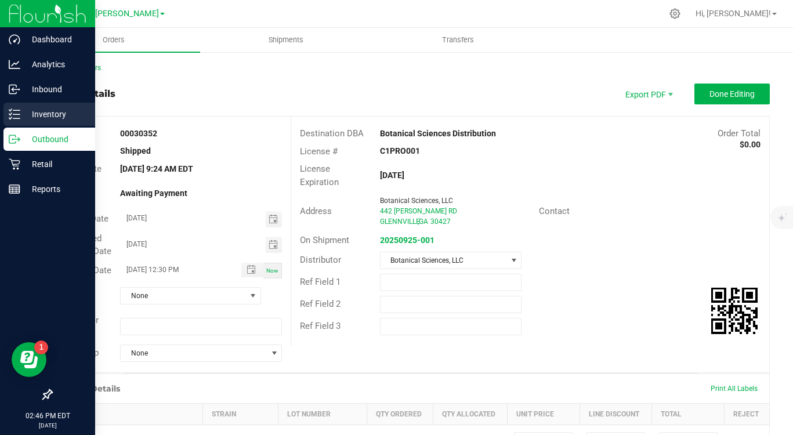
click at [46, 118] on p "Inventory" at bounding box center [55, 114] width 70 height 14
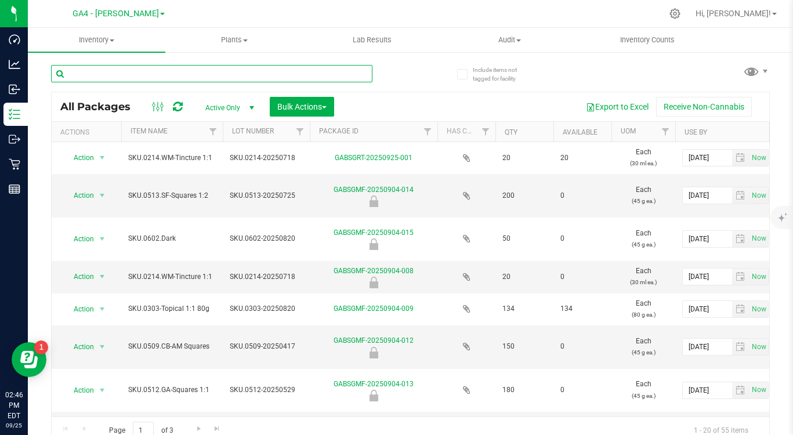
click at [109, 72] on input "text" at bounding box center [211, 73] width 321 height 17
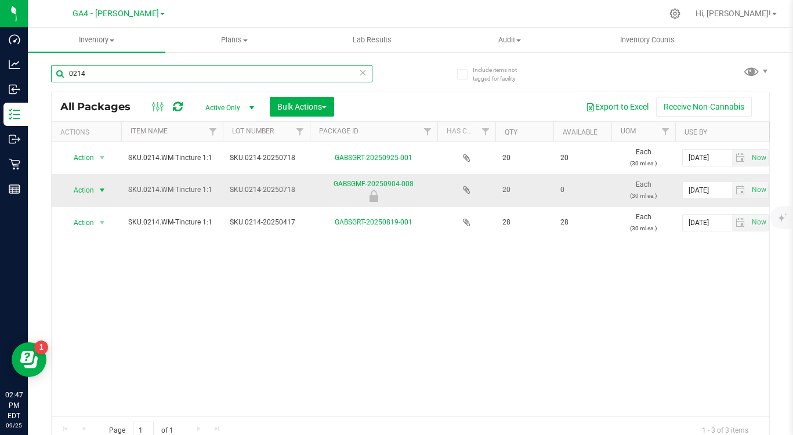
type input "0214"
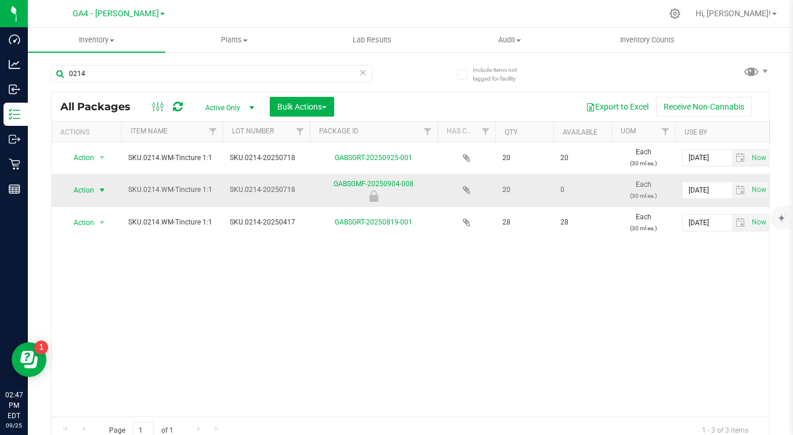
click at [102, 189] on span "select" at bounding box center [101, 190] width 9 height 9
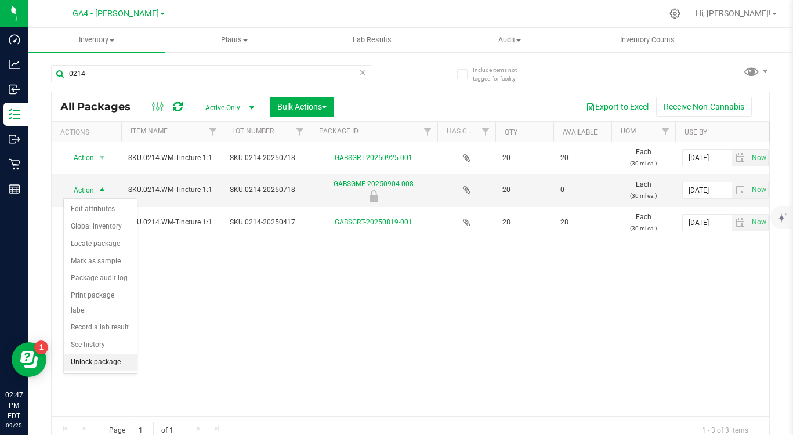
click at [85, 354] on li "Unlock package" at bounding box center [100, 362] width 73 height 17
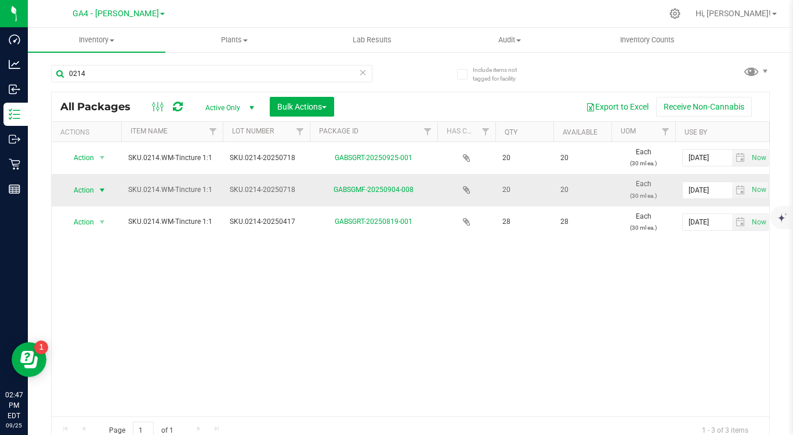
click at [103, 188] on span "select" at bounding box center [101, 190] width 9 height 9
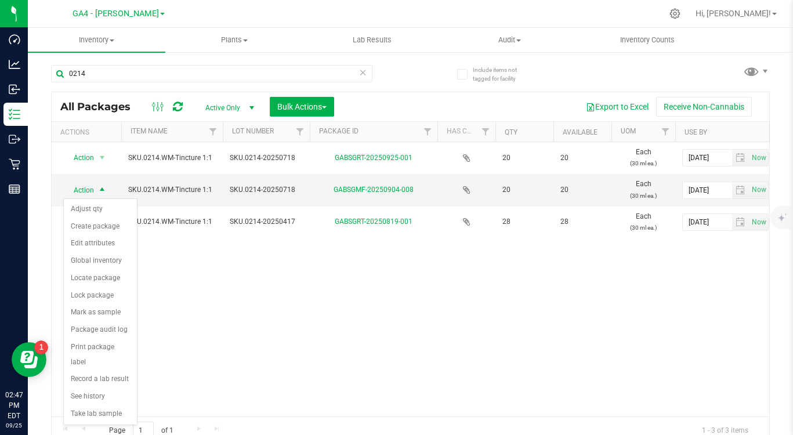
click at [296, 341] on div "Action Action Adjust qty Create package Edit attributes Global inventory Locate…" at bounding box center [411, 279] width 718 height 274
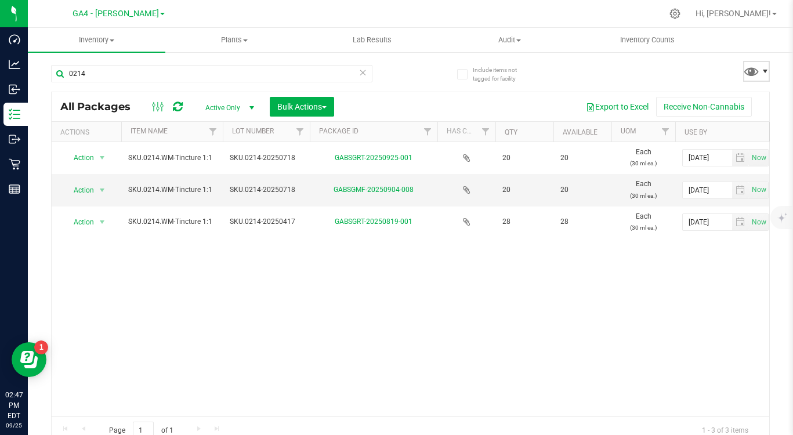
click at [763, 68] on span at bounding box center [764, 71] width 9 height 9
click at [671, 70] on div "0214 All Packages Active Only Active Only Lab Samples Locked All Bulk Actions A…" at bounding box center [410, 249] width 719 height 390
click at [103, 189] on span "select" at bounding box center [101, 190] width 9 height 9
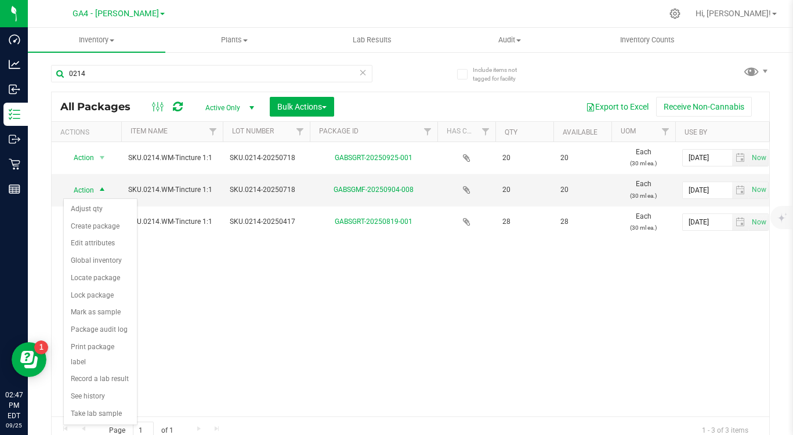
click at [170, 370] on div "Action Action Adjust qty Create package Edit attributes Global inventory Locate…" at bounding box center [411, 279] width 718 height 274
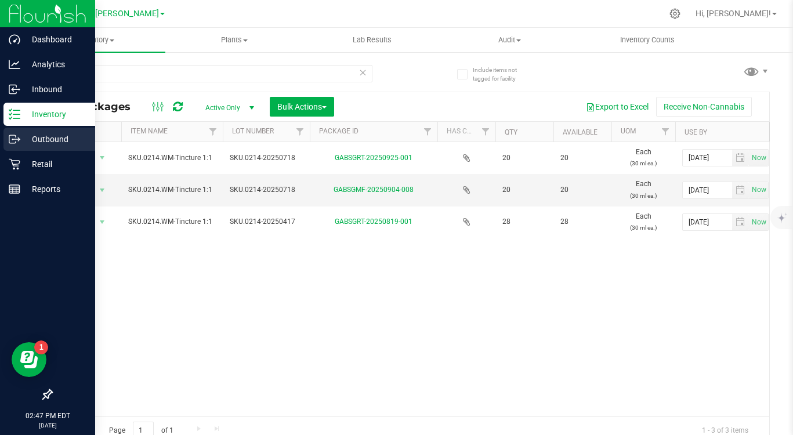
click at [50, 140] on p "Outbound" at bounding box center [55, 139] width 70 height 14
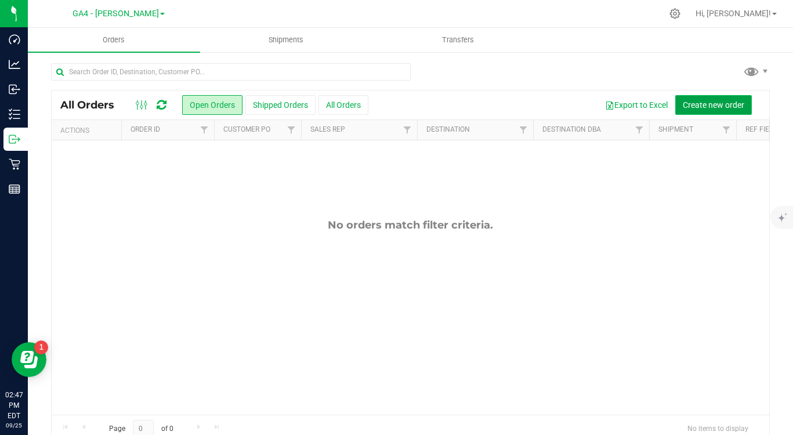
click at [696, 107] on span "Create new order" at bounding box center [713, 104] width 61 height 9
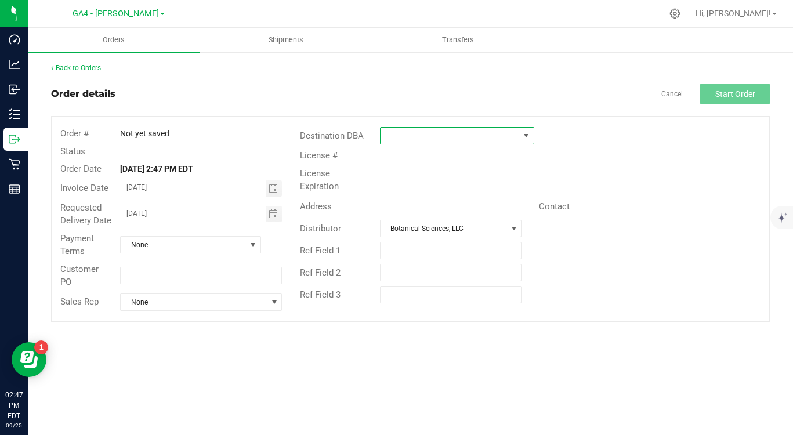
click at [433, 134] on span at bounding box center [450, 136] width 139 height 16
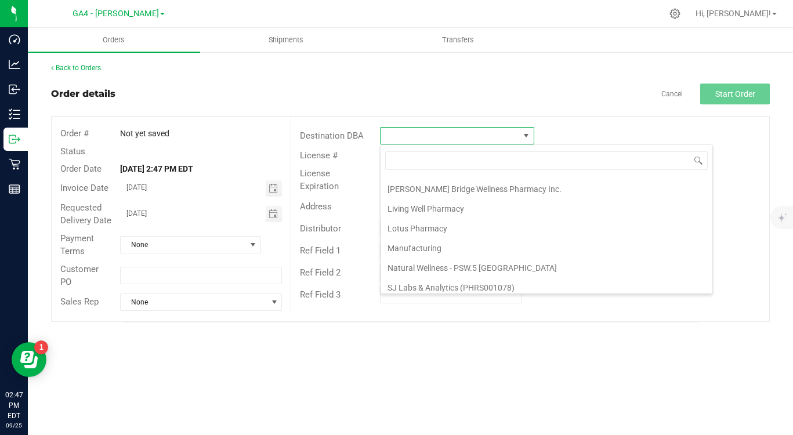
scroll to position [239, 0]
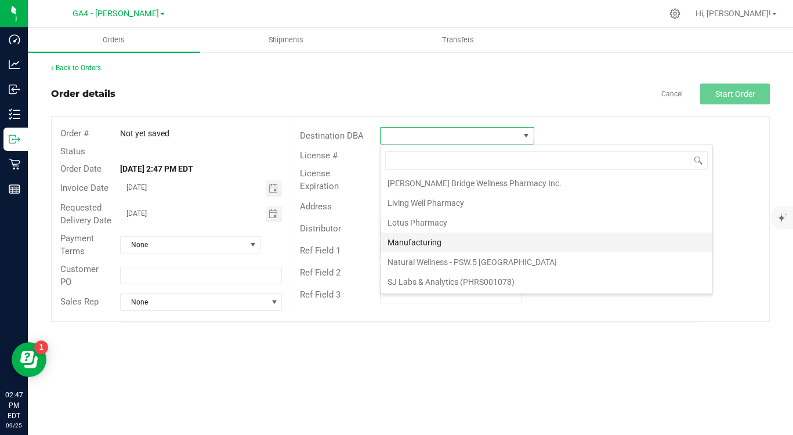
click at [441, 237] on li "Manufacturing" at bounding box center [547, 243] width 332 height 20
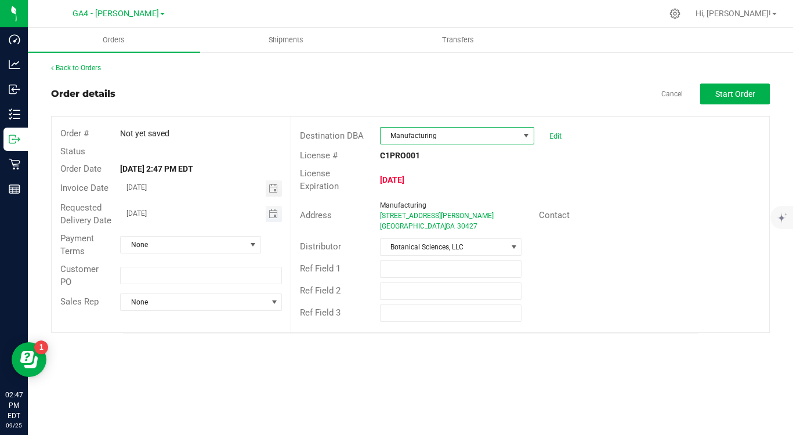
click at [274, 219] on span "Toggle calendar" at bounding box center [274, 214] width 17 height 16
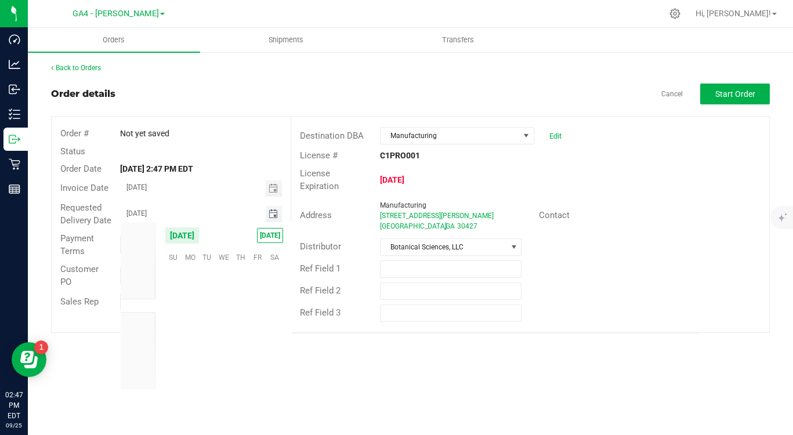
scroll to position [188169, 0]
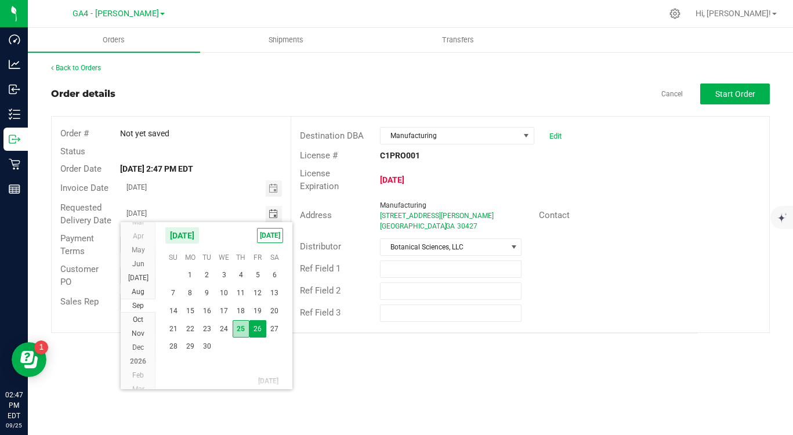
click at [242, 325] on span "25" at bounding box center [241, 329] width 17 height 18
type input "[DATE]"
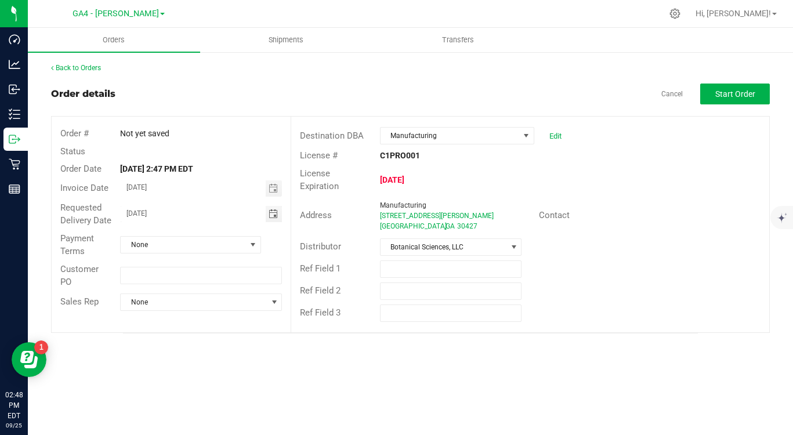
click at [233, 365] on div "Orders Shipments Transfers Back to Orders Order details Cancel Start Order Orde…" at bounding box center [410, 231] width 765 height 407
click at [733, 97] on span "Start Order" at bounding box center [735, 93] width 40 height 9
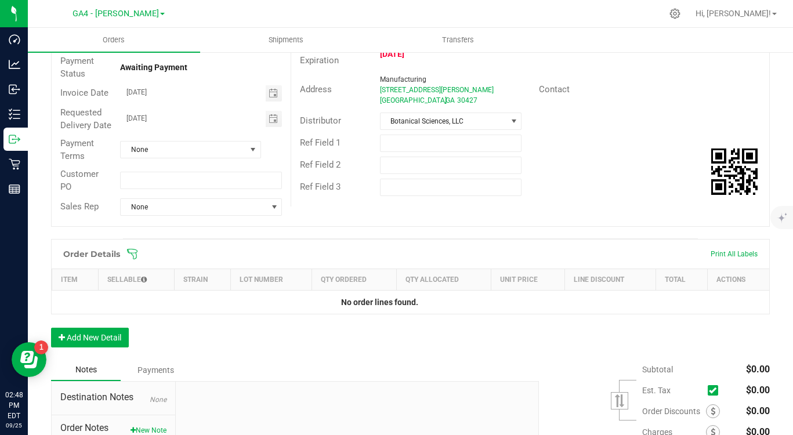
scroll to position [126, 0]
click at [117, 334] on button "Add New Detail" at bounding box center [90, 337] width 78 height 20
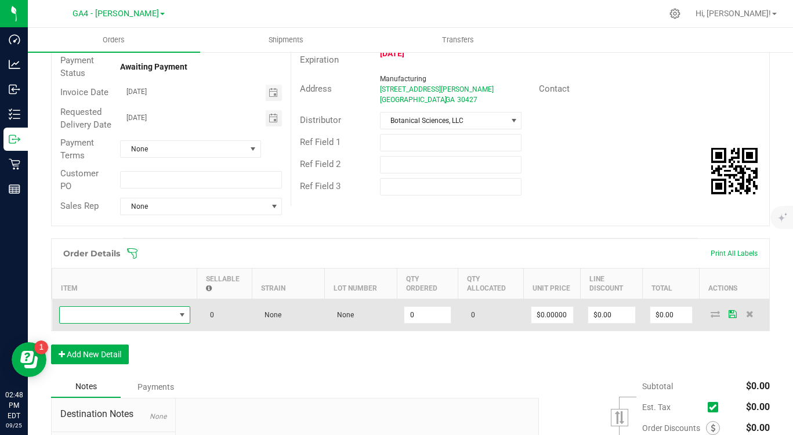
click at [181, 317] on span "NO DATA FOUND" at bounding box center [182, 314] width 9 height 9
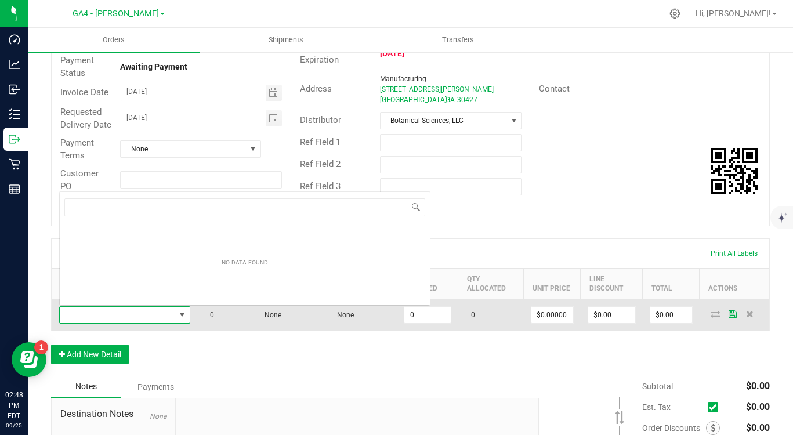
scroll to position [17, 131]
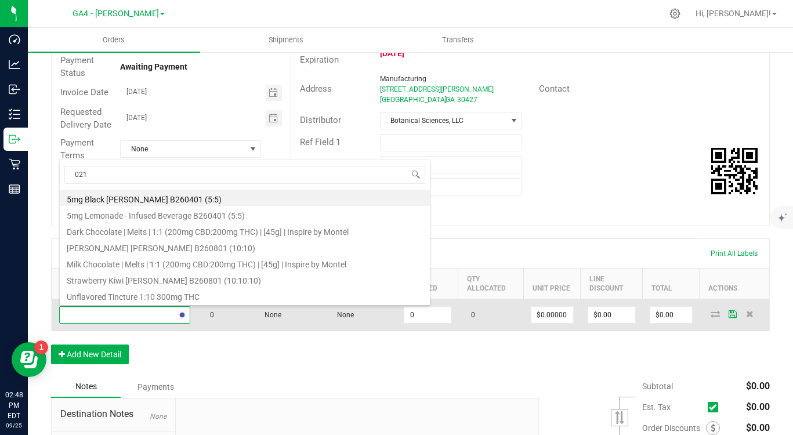
type input "0214"
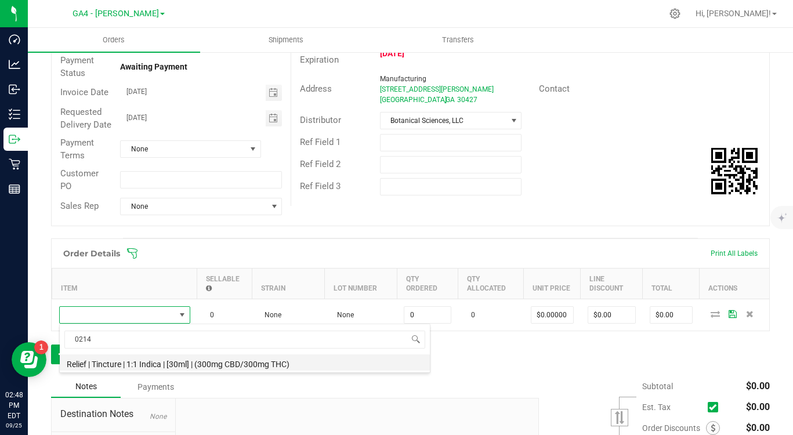
click at [187, 360] on li "Relief | Tincture | 1:1 Indica | [30ml] | (300mg CBD/300mg THC)" at bounding box center [245, 362] width 370 height 16
type input "0 ea"
type input "$45.00000"
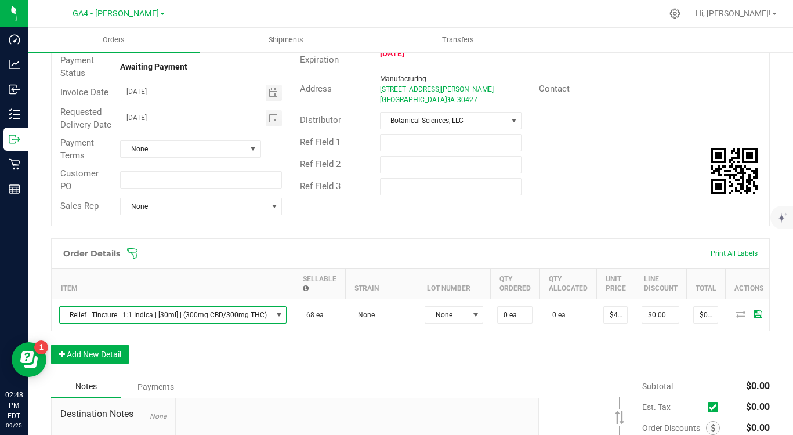
click at [405, 356] on div "Order Details Print All Labels Item Sellable Strain Lot Number Qty Ordered Qty …" at bounding box center [410, 306] width 719 height 137
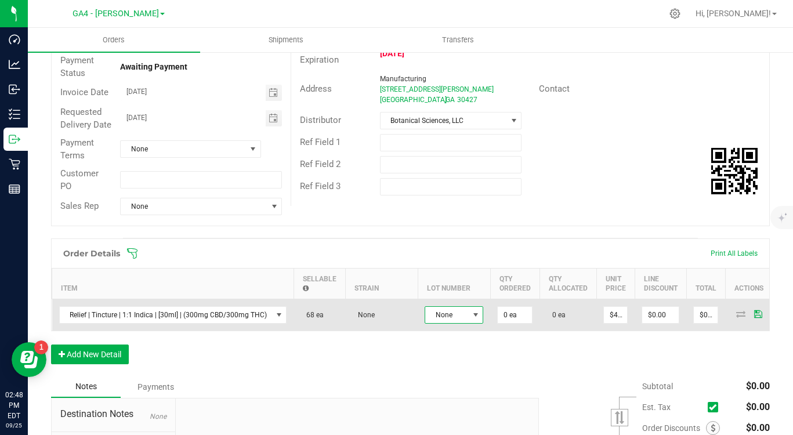
click at [453, 319] on span "None" at bounding box center [446, 315] width 43 height 16
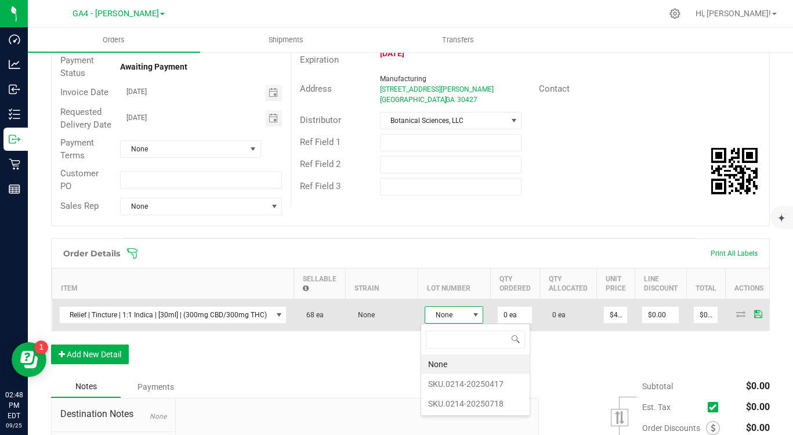
scroll to position [17, 59]
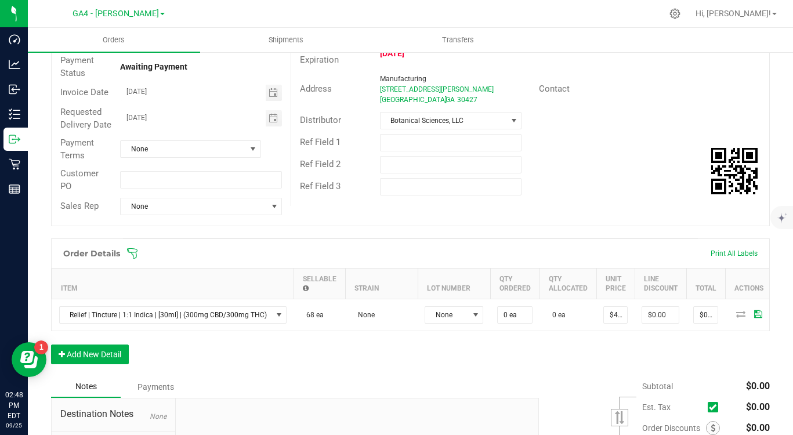
click at [351, 362] on div "Order Details Print All Labels Item Sellable Strain Lot Number Qty Ordered Qty …" at bounding box center [410, 306] width 719 height 137
click at [416, 227] on div "Order details Export PDF Done Editing Order # 00030388 Status Created Order Dat…" at bounding box center [410, 255] width 719 height 597
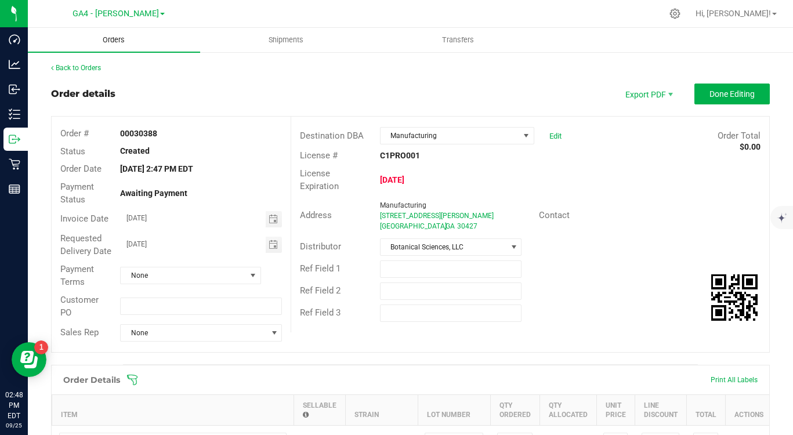
click at [103, 39] on span "Orders" at bounding box center [113, 40] width 53 height 10
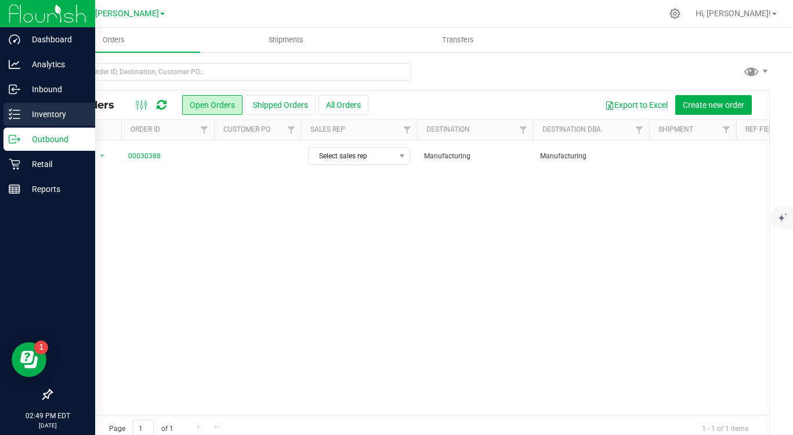
click at [43, 113] on p "Inventory" at bounding box center [55, 114] width 70 height 14
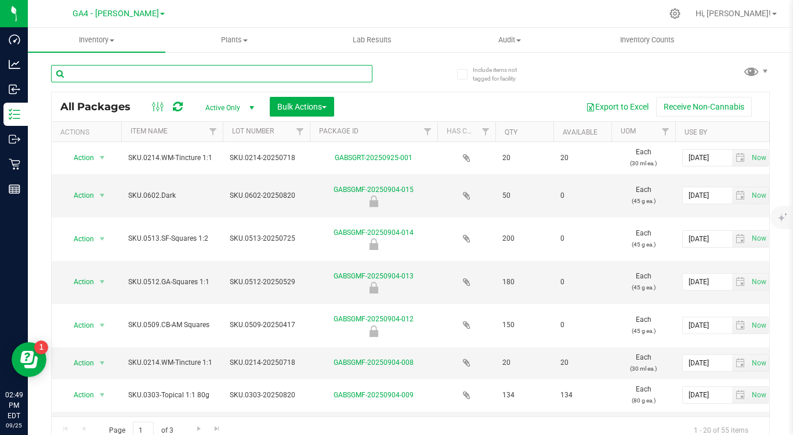
click at [177, 71] on input "text" at bounding box center [211, 73] width 321 height 17
type input "0214"
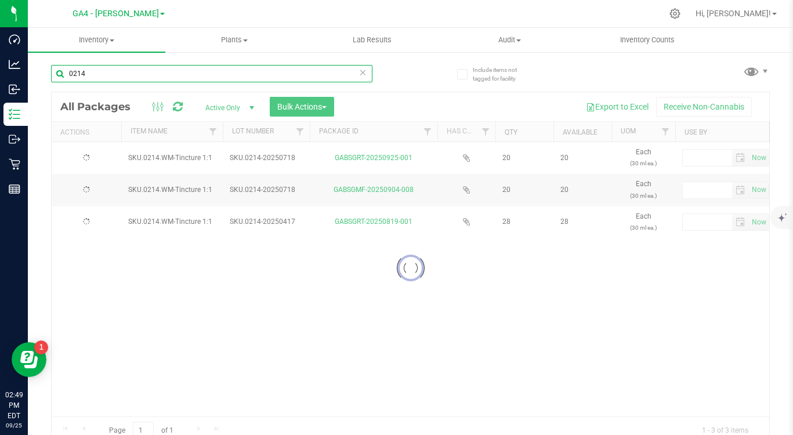
type input "2026-08-04"
type input "2025-07-18"
type input "2026-08-04"
type input "2025-07-18"
type input "2026-04-21"
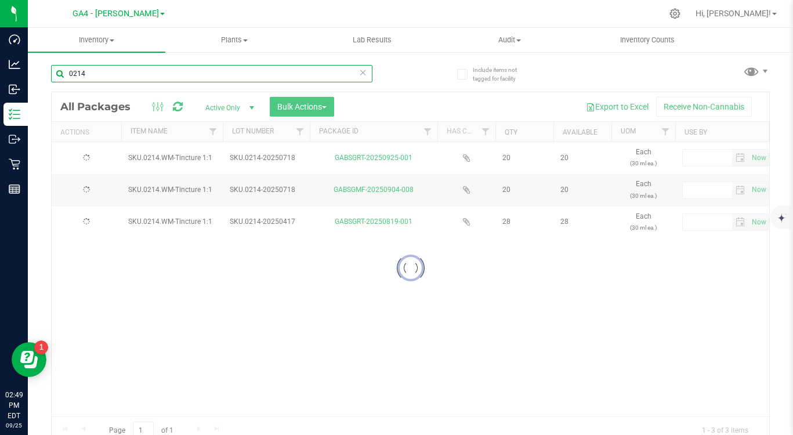
type input "2025-04-17"
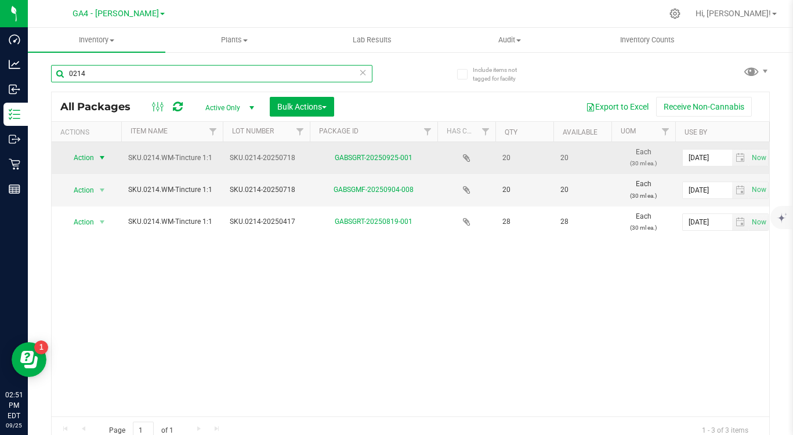
type input "0214"
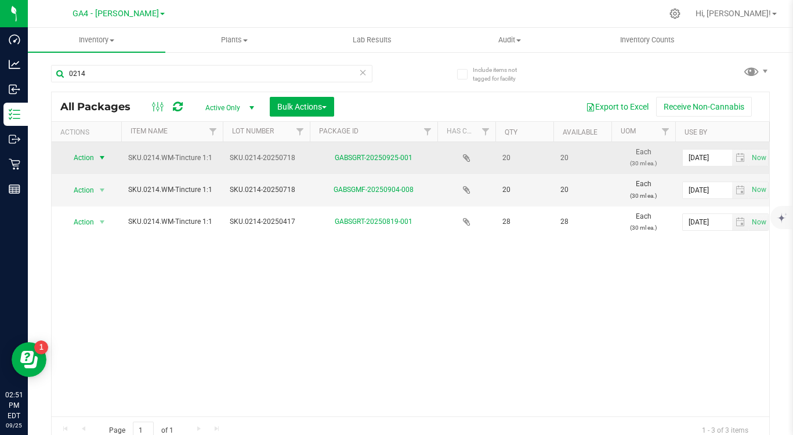
click at [101, 158] on span "select" at bounding box center [101, 157] width 9 height 9
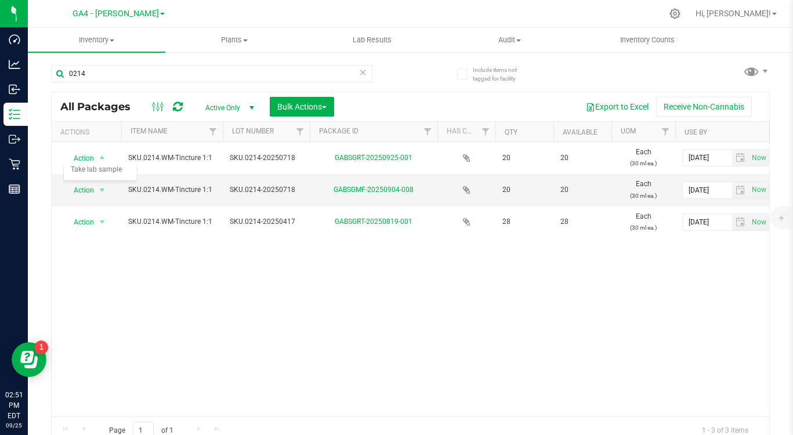
click at [251, 277] on div "Action Action Adjust qty Create package Edit attributes Global inventory Locate…" at bounding box center [411, 279] width 718 height 274
click at [766, 70] on span at bounding box center [764, 71] width 9 height 9
click at [597, 86] on div "0214 All Packages Active Only Active Only Lab Samples Locked All Bulk Actions A…" at bounding box center [410, 249] width 719 height 390
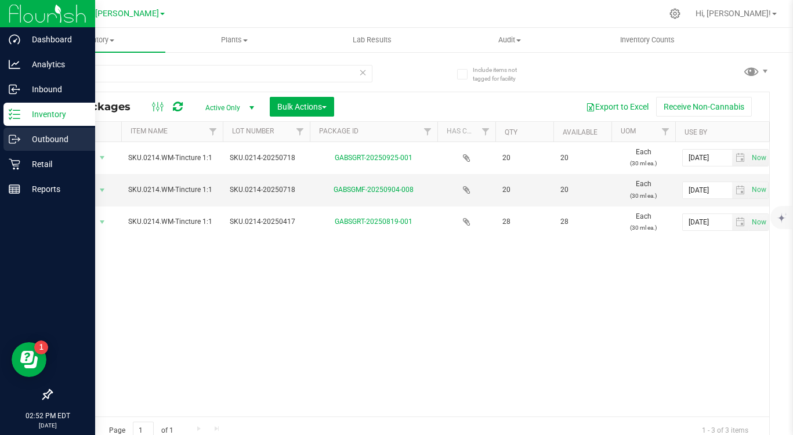
click at [63, 135] on p "Outbound" at bounding box center [55, 139] width 70 height 14
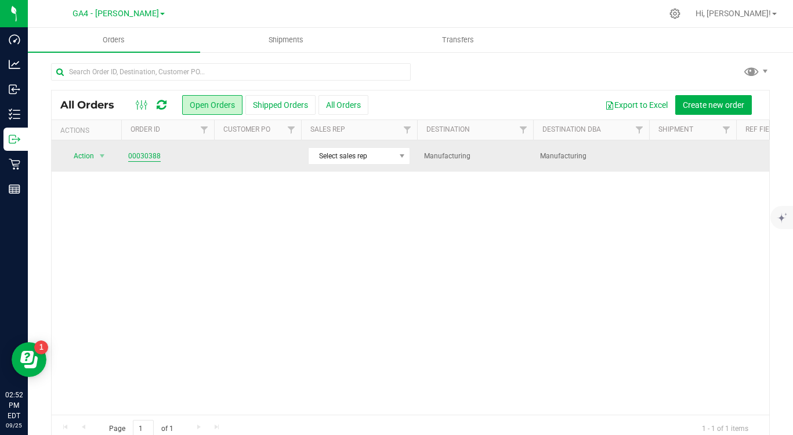
click at [144, 152] on link "00030388" at bounding box center [144, 156] width 32 height 11
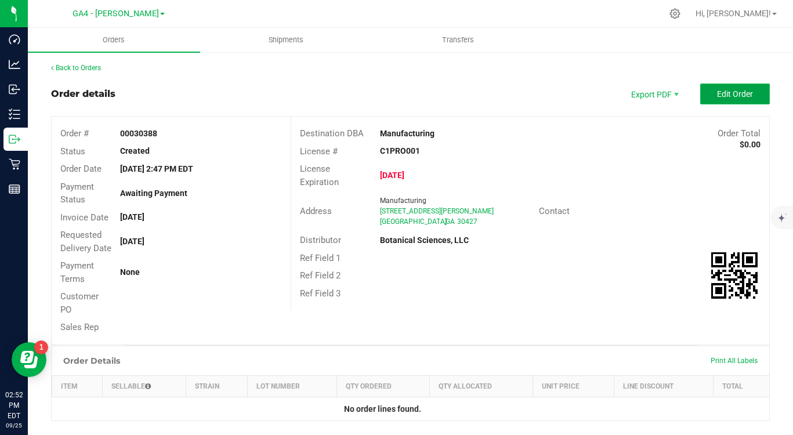
click at [725, 100] on button "Edit Order" at bounding box center [735, 94] width 70 height 21
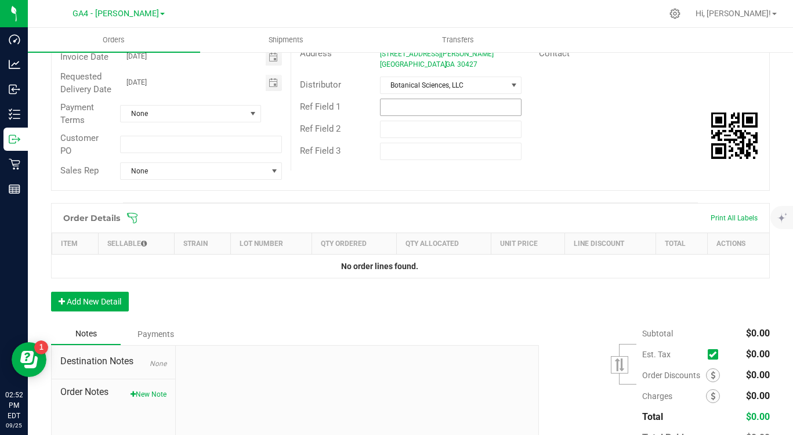
scroll to position [198, 0]
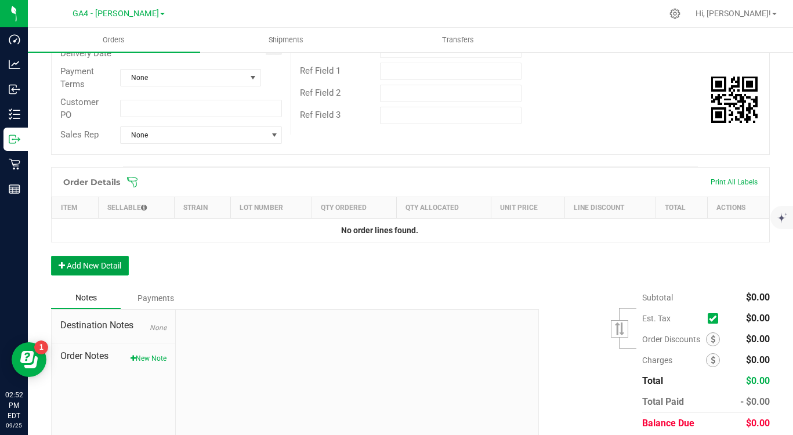
click at [99, 262] on button "Add New Detail" at bounding box center [90, 266] width 78 height 20
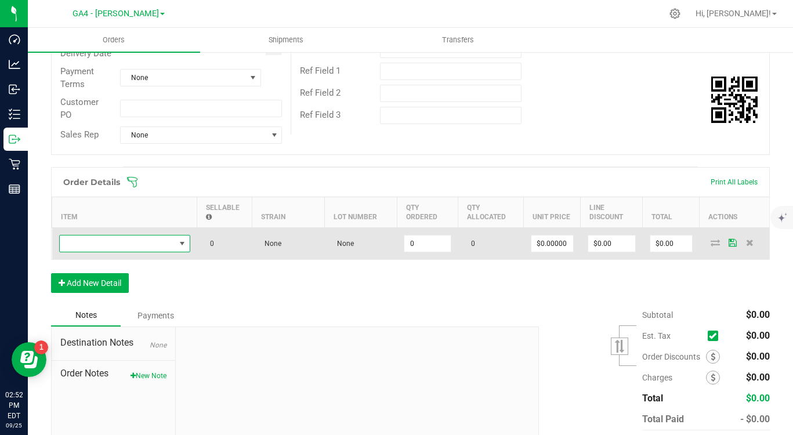
click at [145, 248] on span "NO DATA FOUND" at bounding box center [117, 244] width 115 height 16
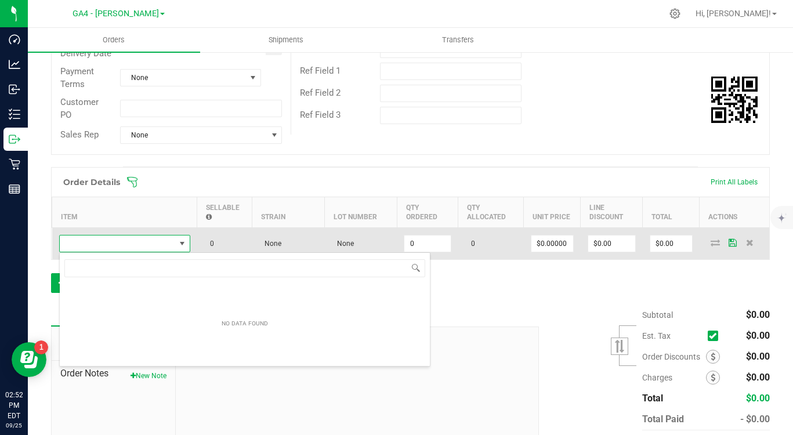
scroll to position [17, 131]
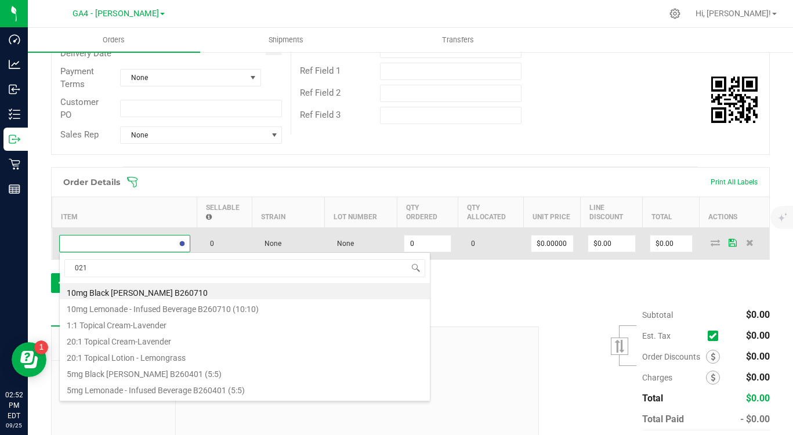
type input "0214"
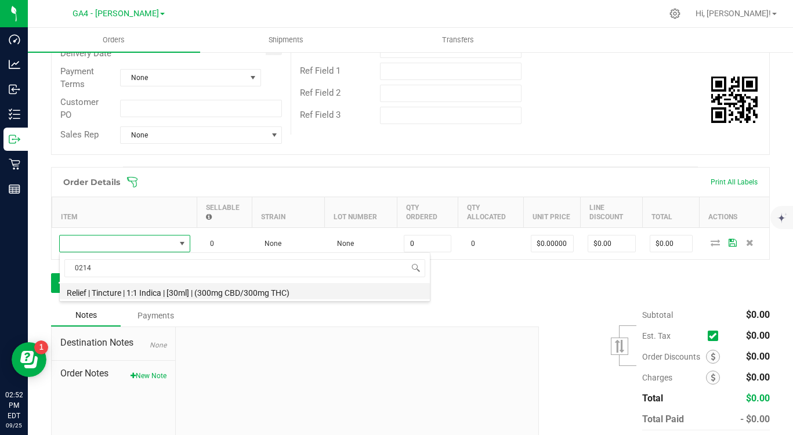
click at [124, 288] on li "Relief | Tincture | 1:1 Indica | [30ml] | (300mg CBD/300mg THC)" at bounding box center [245, 291] width 370 height 16
type input "0 ea"
type input "$45.00000"
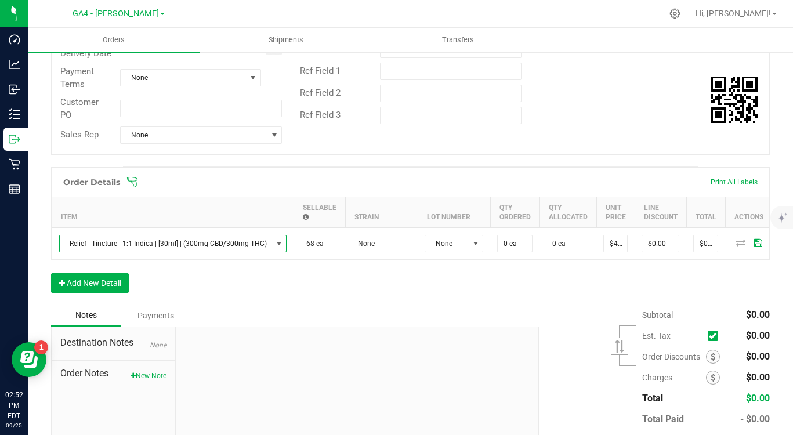
click at [388, 288] on div "Order Details Print All Labels Item Sellable Strain Lot Number Qty Ordered Qty …" at bounding box center [410, 235] width 719 height 137
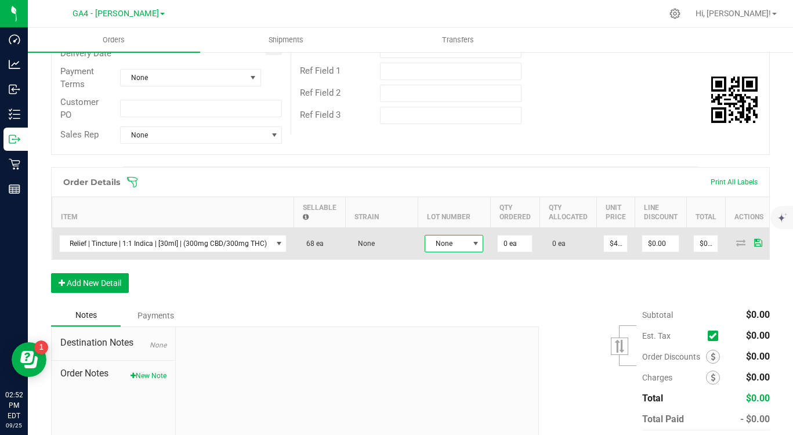
click at [474, 246] on span at bounding box center [475, 243] width 9 height 9
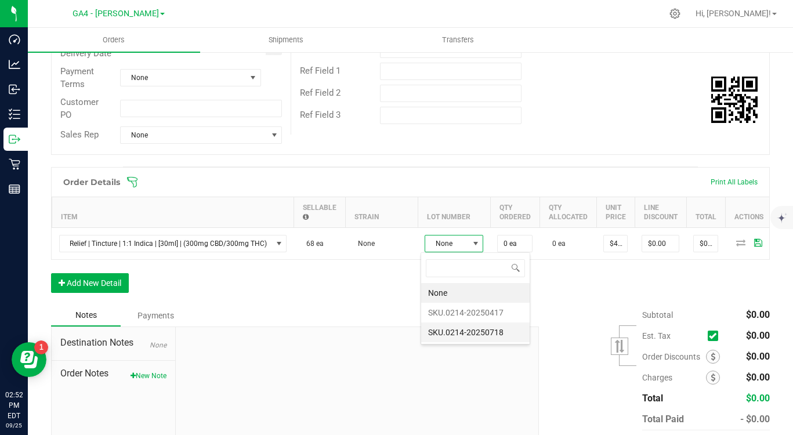
click at [490, 334] on li "SKU.0214-20250718" at bounding box center [475, 333] width 108 height 20
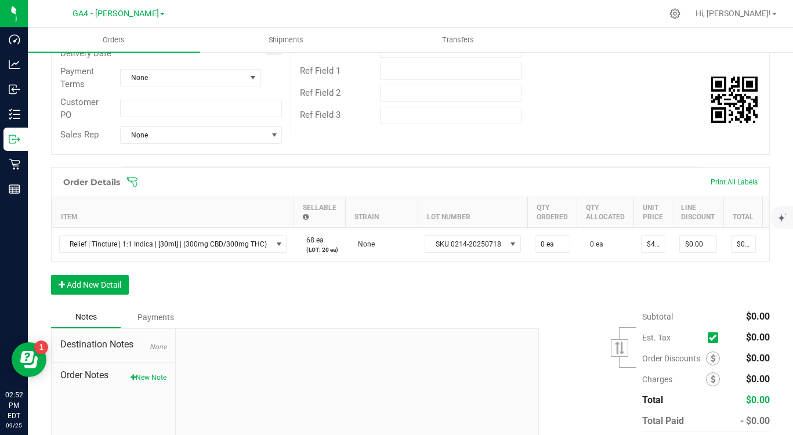
click at [492, 306] on div "Order Details Print All Labels Item Sellable Strain Lot Number Qty Ordered Qty …" at bounding box center [410, 236] width 719 height 139
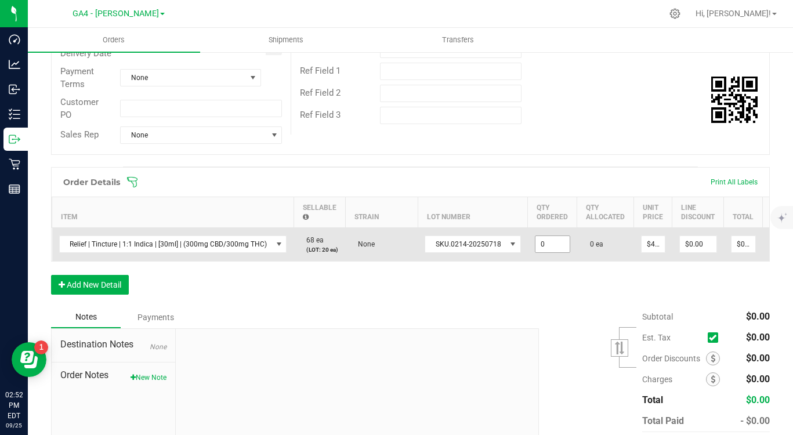
click at [547, 252] on input "0" at bounding box center [552, 244] width 34 height 16
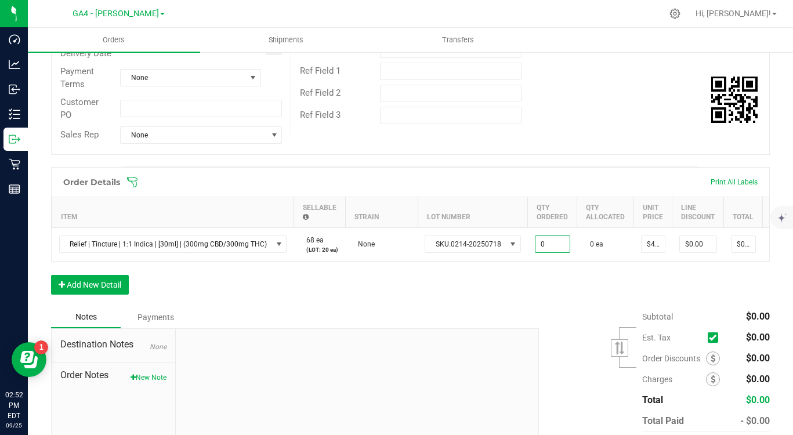
type input "0 ea"
click at [517, 297] on div "Order Details Print All Labels Item Sellable Strain Lot Number Qty Ordered Qty …" at bounding box center [410, 236] width 719 height 139
click at [416, 306] on div "Order Details Print All Labels Item Sellable Strain Lot Number Qty Ordered Qty …" at bounding box center [410, 236] width 719 height 139
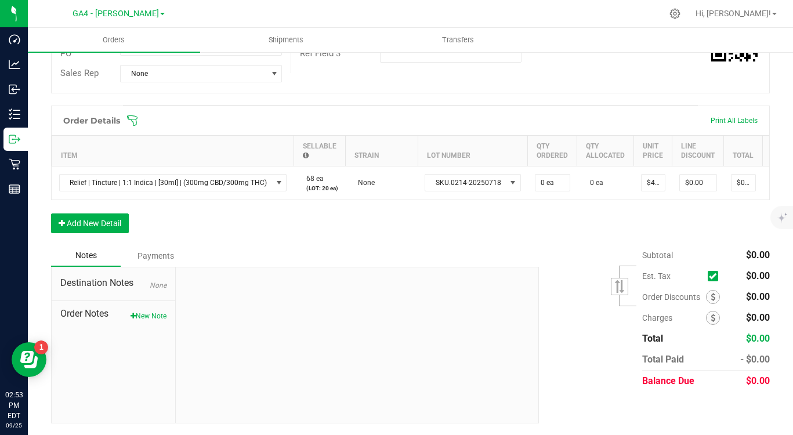
scroll to position [0, 0]
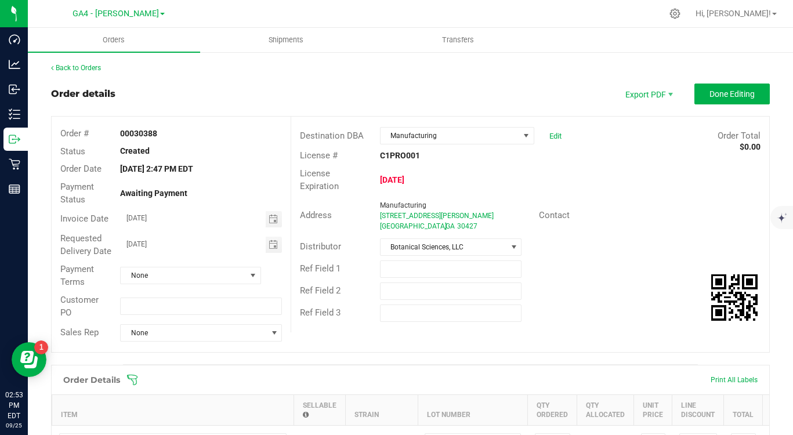
click at [186, 85] on div "Order details Export PDF Done Editing" at bounding box center [410, 94] width 719 height 21
click at [200, 86] on div "Order details Export PDF Done Editing" at bounding box center [410, 94] width 719 height 21
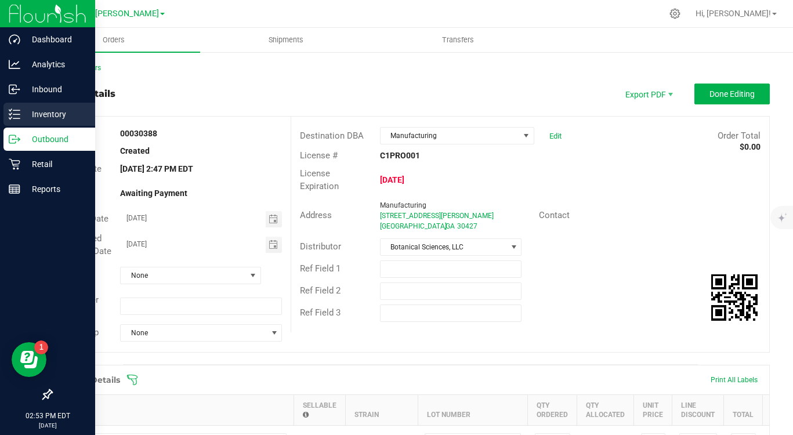
click at [32, 115] on p "Inventory" at bounding box center [55, 114] width 70 height 14
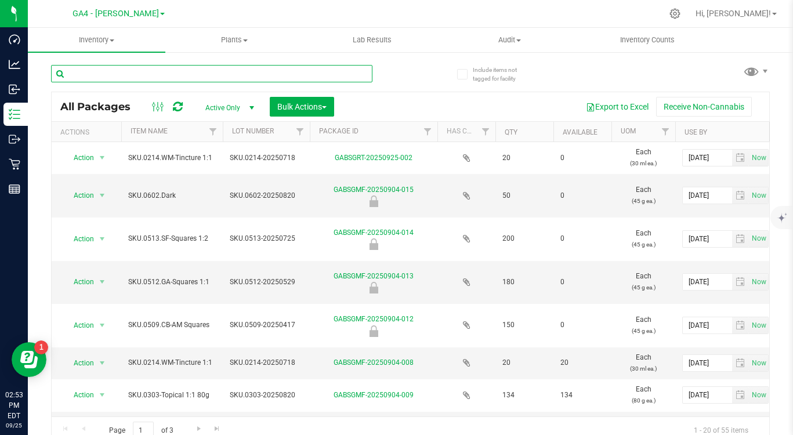
click at [169, 75] on input "text" at bounding box center [211, 73] width 321 height 17
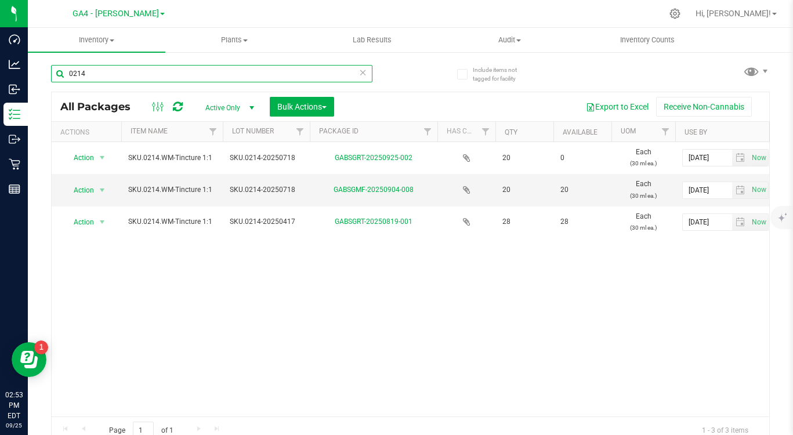
type input "0214"
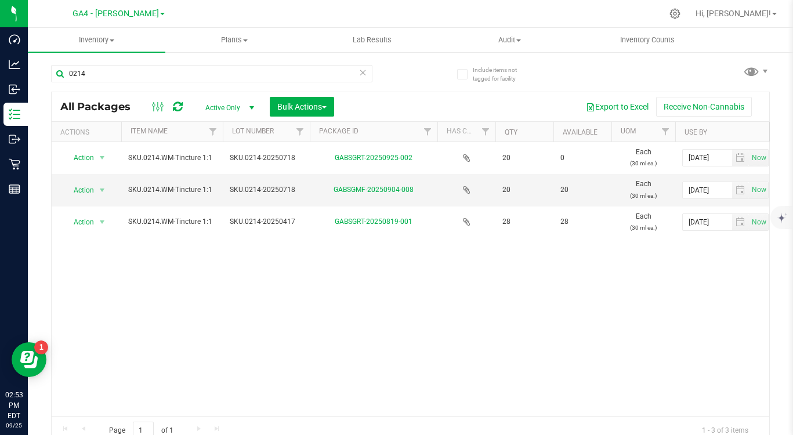
click at [361, 74] on icon at bounding box center [363, 72] width 8 height 14
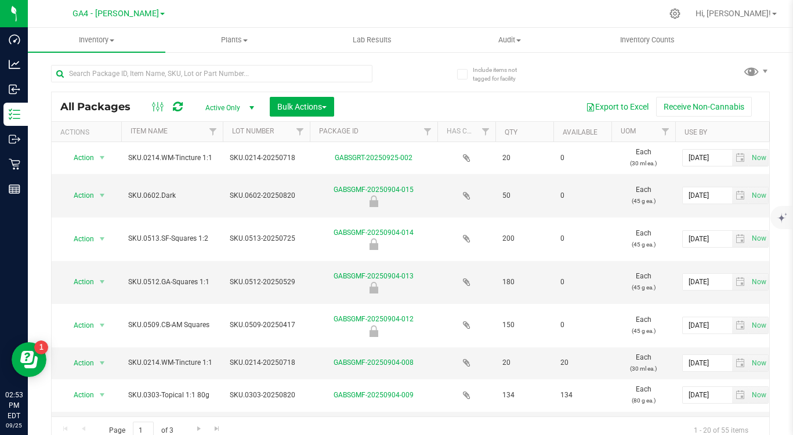
click at [233, 11] on div at bounding box center [435, 13] width 454 height 23
click at [229, 10] on div at bounding box center [435, 13] width 454 height 23
click at [681, 9] on icon at bounding box center [675, 14] width 12 height 12
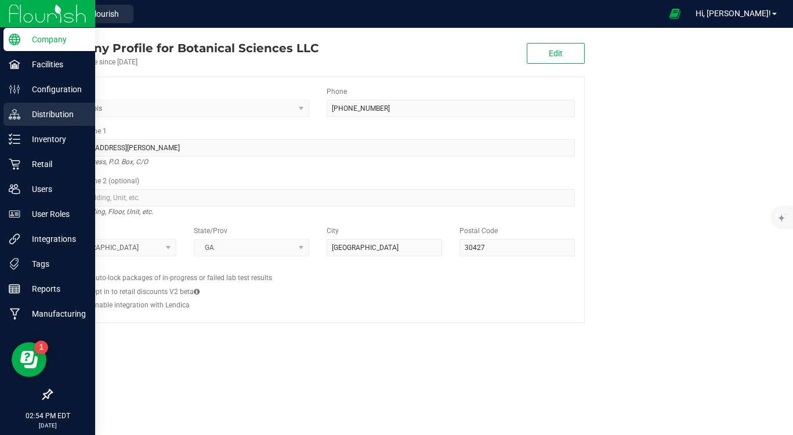
click at [49, 114] on p "Distribution" at bounding box center [55, 114] width 70 height 14
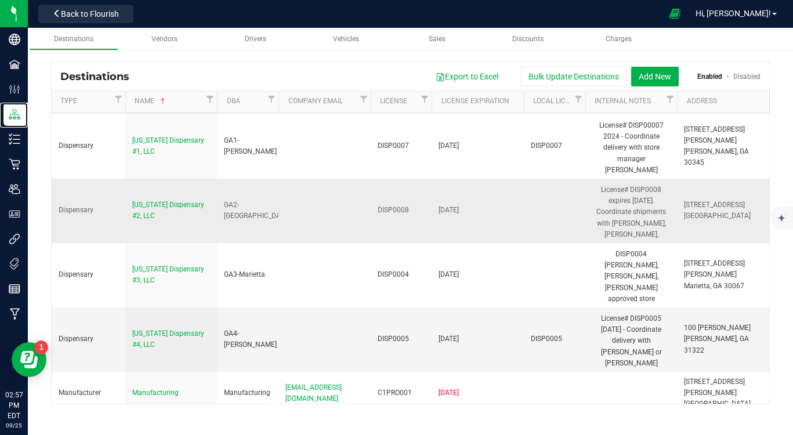
scroll to position [156, 0]
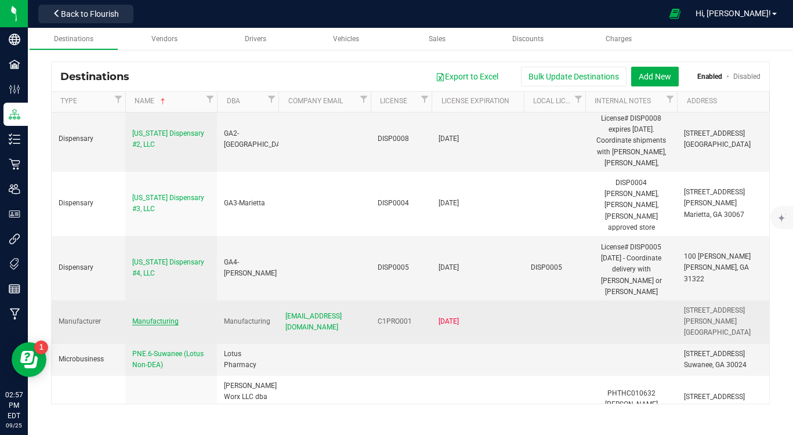
click at [158, 317] on span "Manufacturing" at bounding box center [155, 321] width 46 height 8
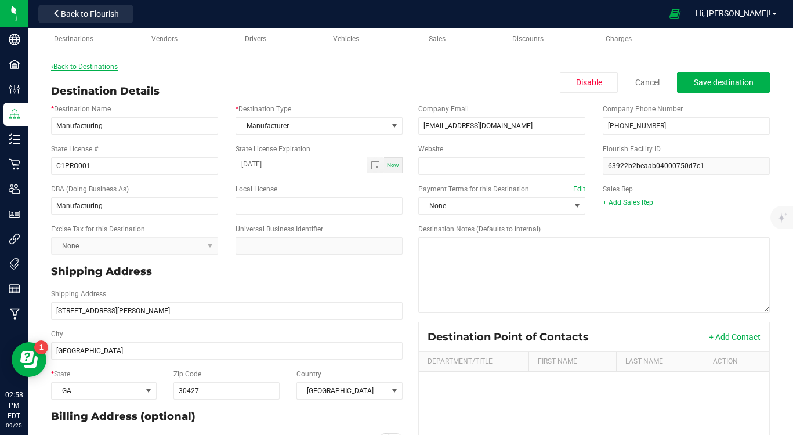
click at [75, 66] on link "Back to Destinations" at bounding box center [84, 67] width 67 height 8
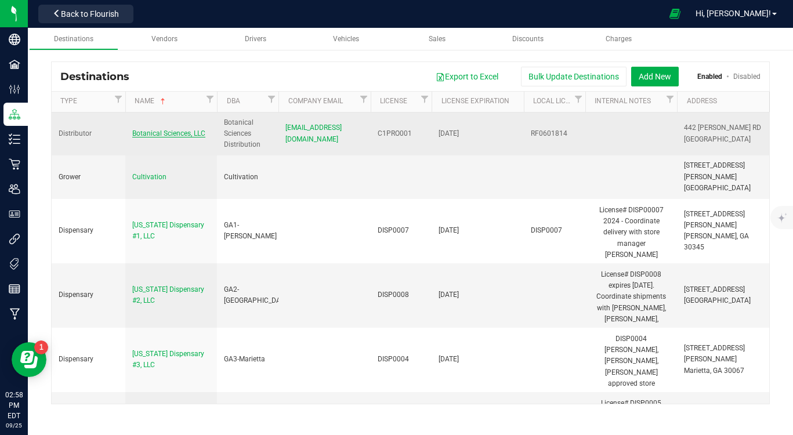
click at [150, 134] on span "Botanical Sciences, LLC" at bounding box center [168, 133] width 73 height 8
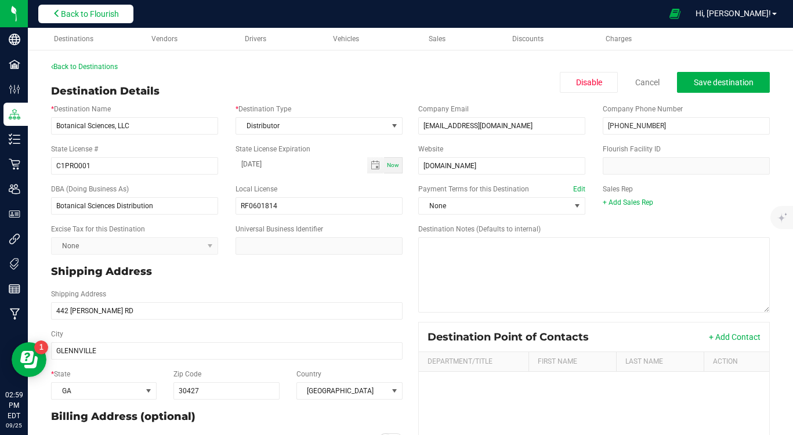
click at [82, 19] on button "Back to Flourish" at bounding box center [85, 14] width 95 height 19
